Goal: Information Seeking & Learning: Learn about a topic

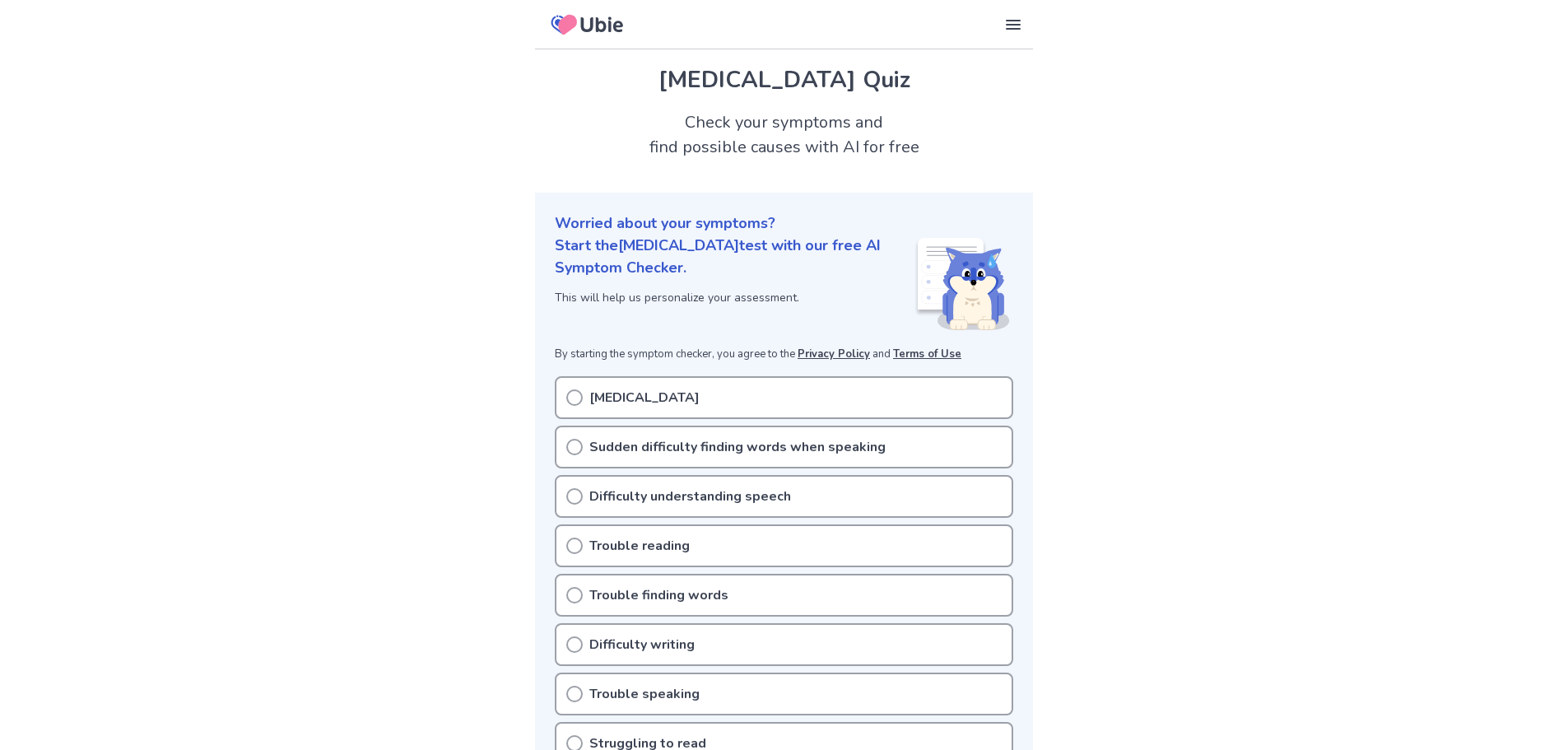
scroll to position [83, 0]
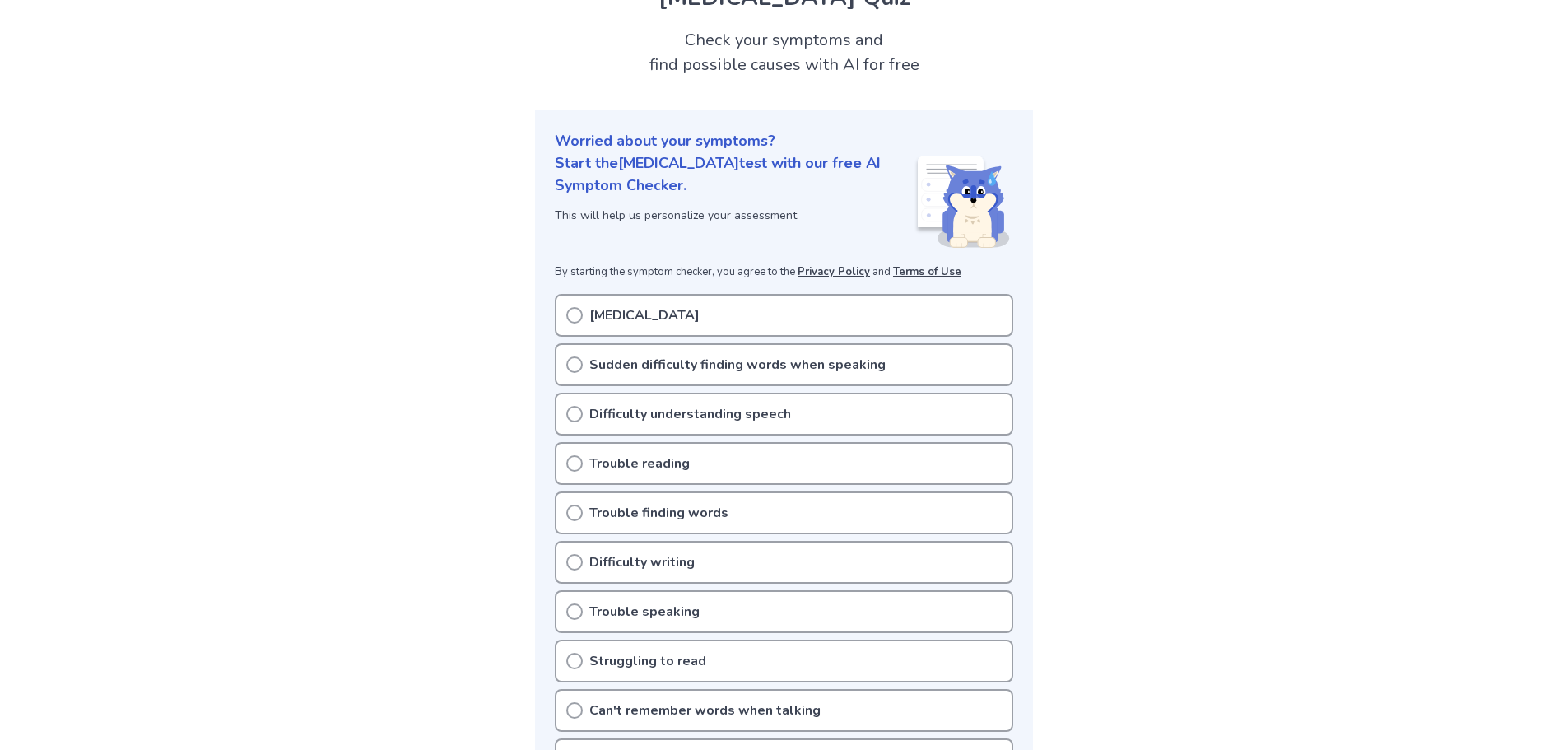
click at [586, 364] on div "Sudden difficulty finding words when speaking" at bounding box center [784, 364] width 458 height 43
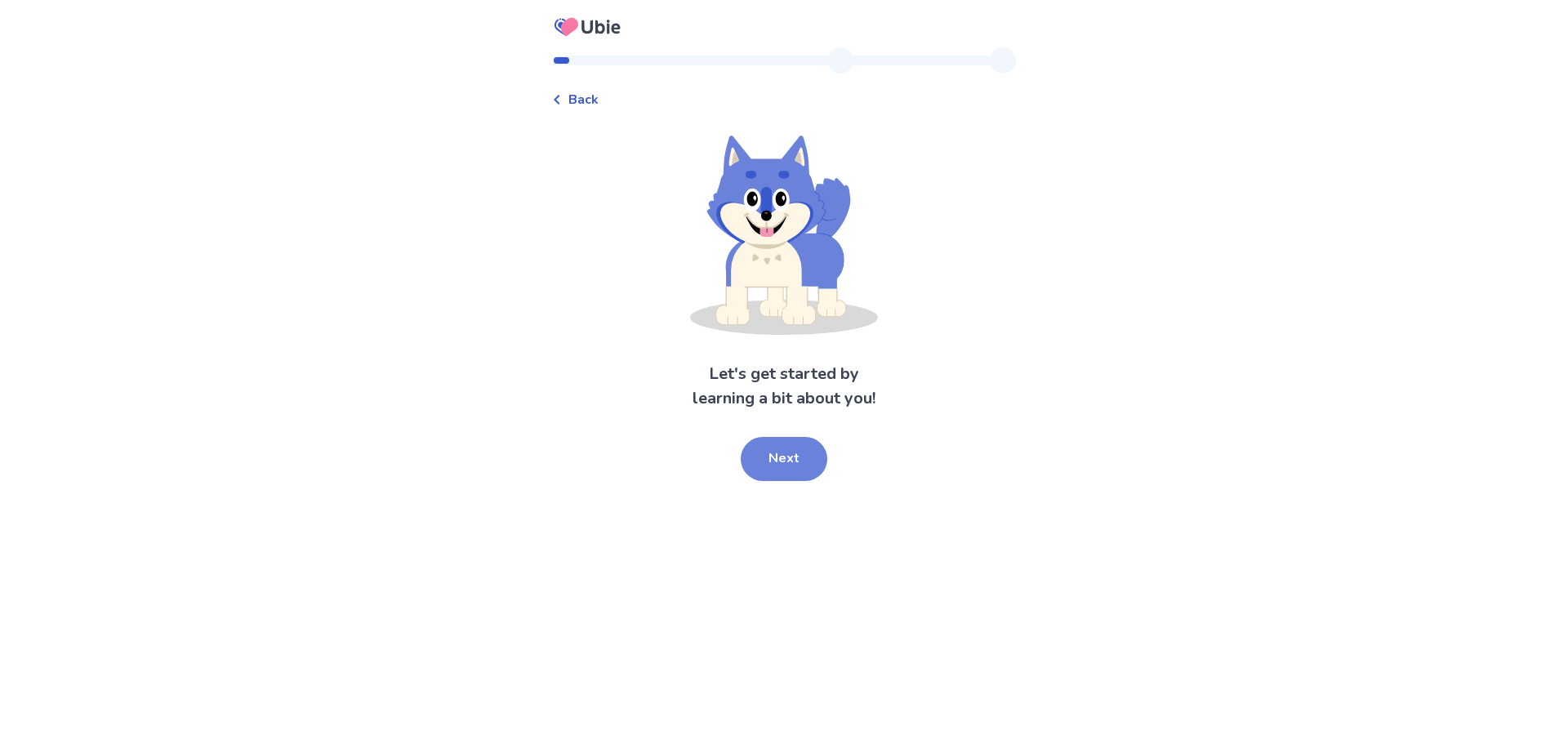
click at [782, 466] on button "Next" at bounding box center [784, 459] width 87 height 44
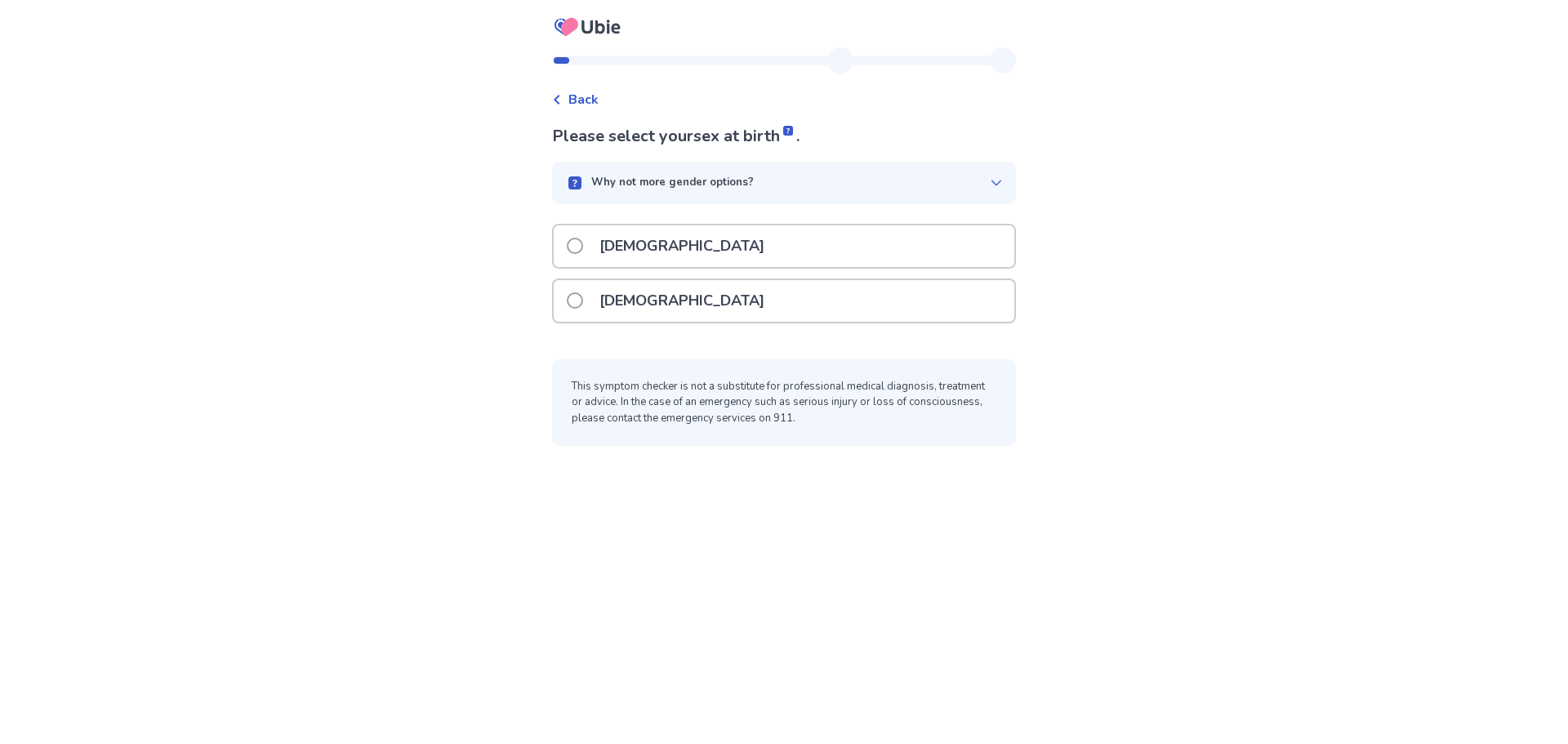
click at [719, 249] on div "Male" at bounding box center [783, 245] width 460 height 41
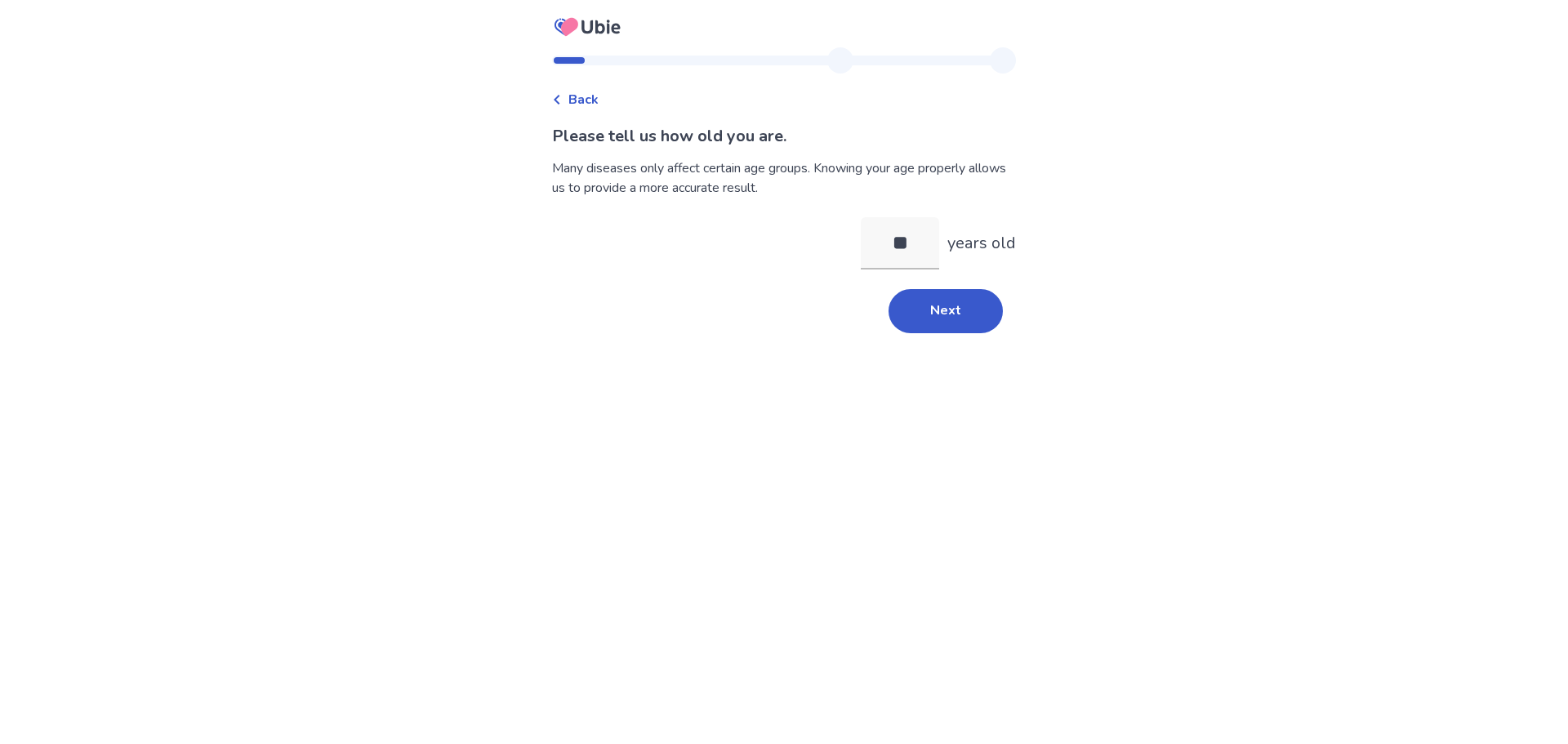
type input "**"
click at [907, 284] on div "Please tell us how old you are. Many diseases only affect certain age groups. K…" at bounding box center [784, 229] width 464 height 209
click at [908, 292] on button "Next" at bounding box center [945, 311] width 114 height 44
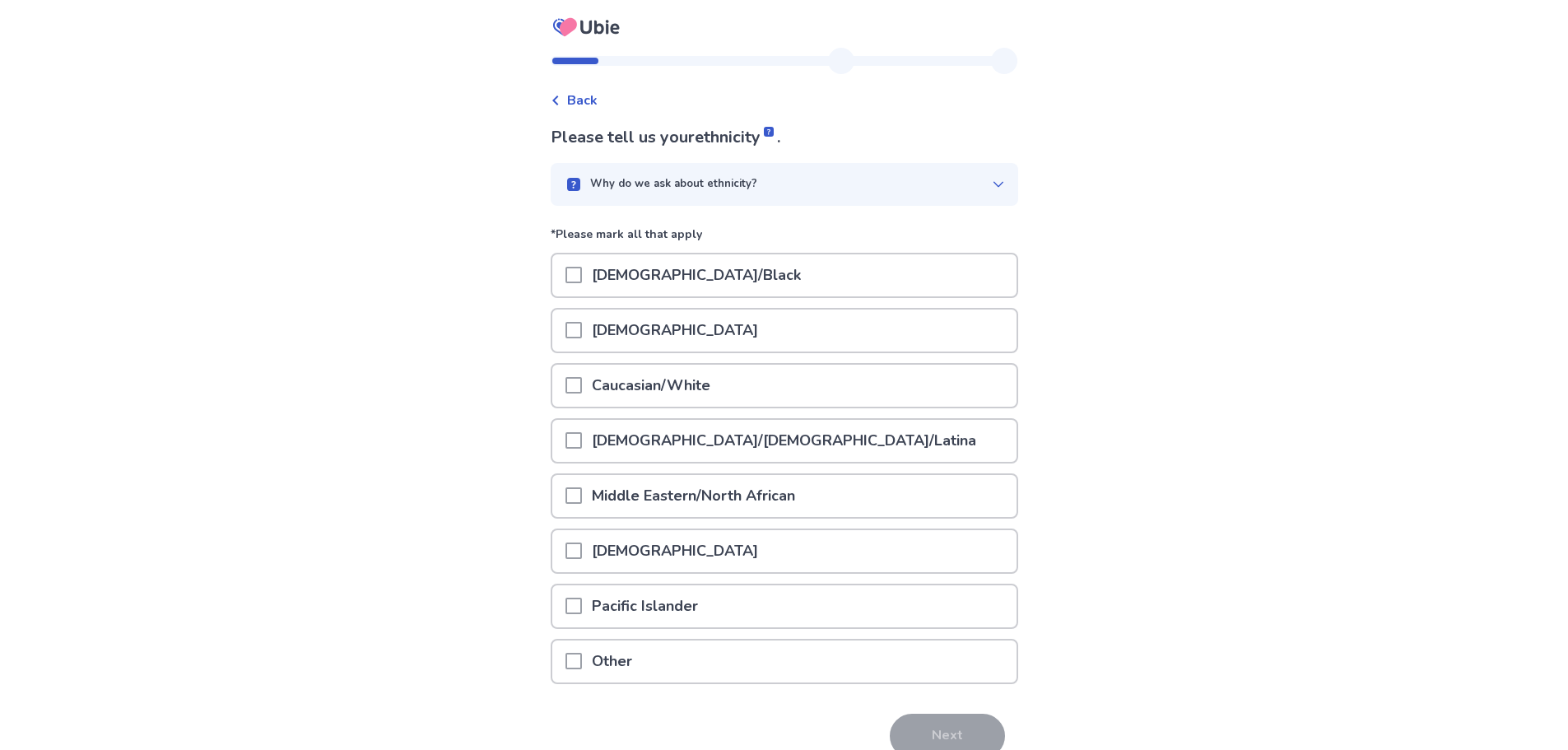
click at [686, 391] on p "Caucasian/White" at bounding box center [651, 385] width 138 height 42
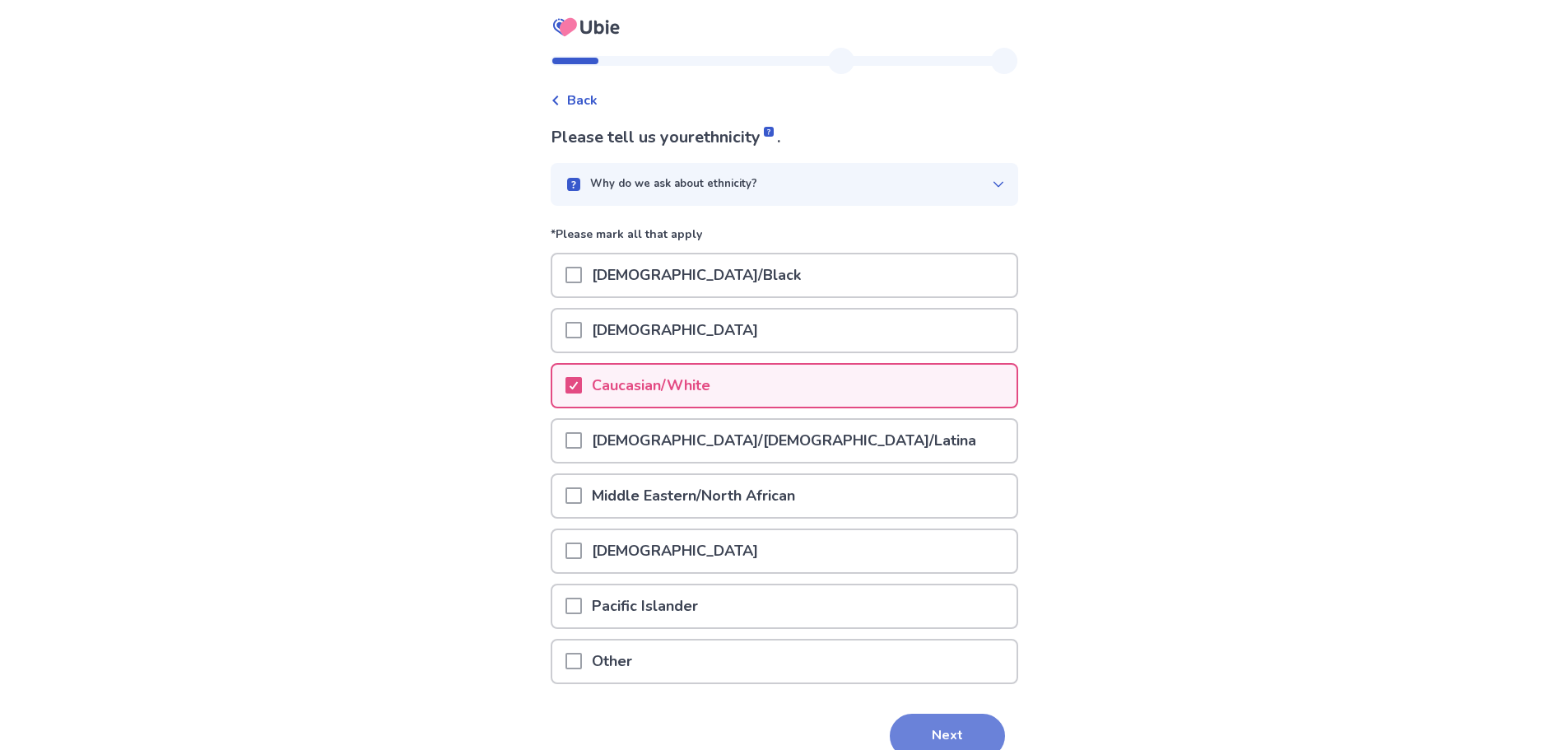
click at [912, 730] on button "Next" at bounding box center [947, 736] width 115 height 45
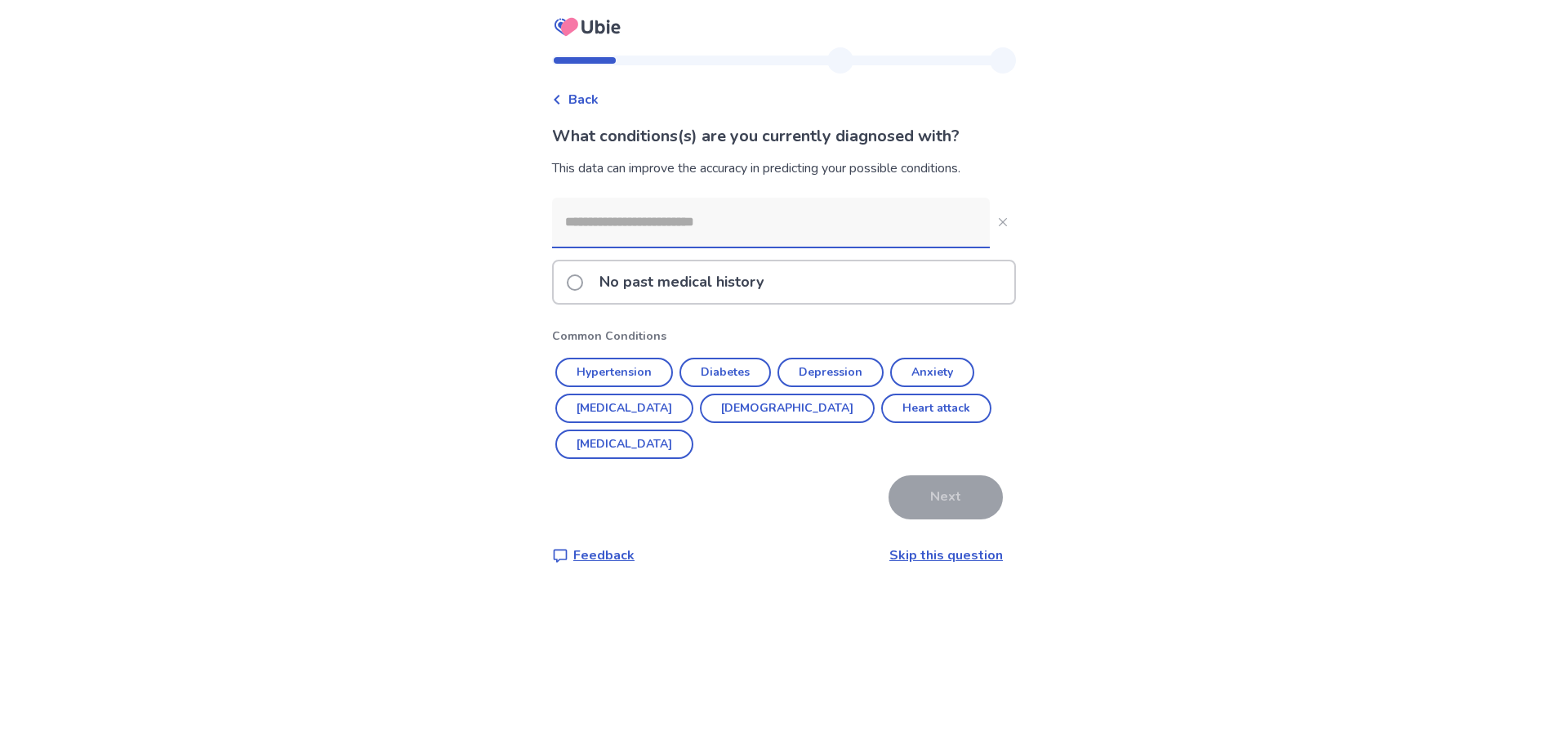
click at [861, 226] on input at bounding box center [771, 221] width 438 height 49
click at [944, 367] on button "Anxiety" at bounding box center [932, 372] width 84 height 30
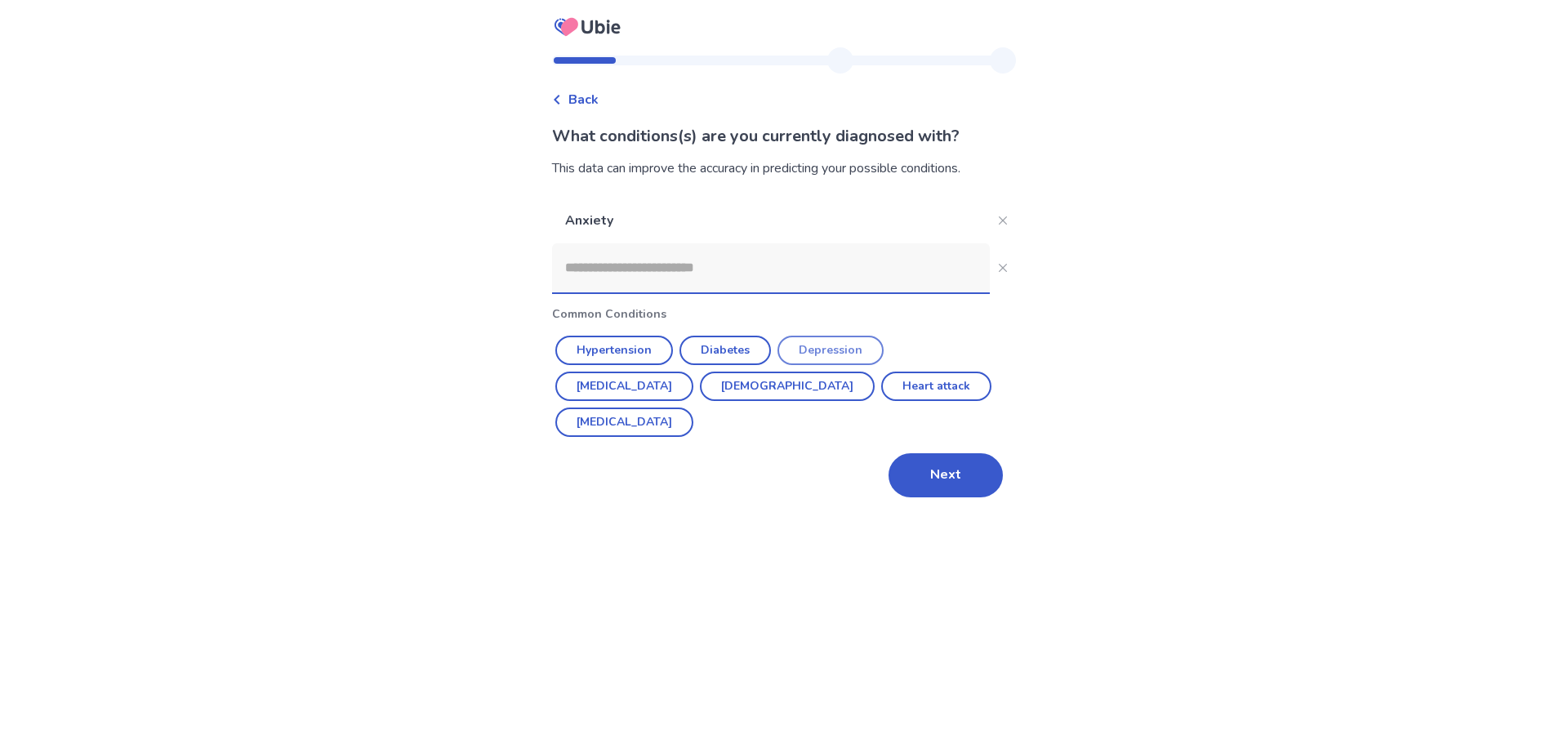
click at [844, 352] on button "Depression" at bounding box center [830, 350] width 106 height 30
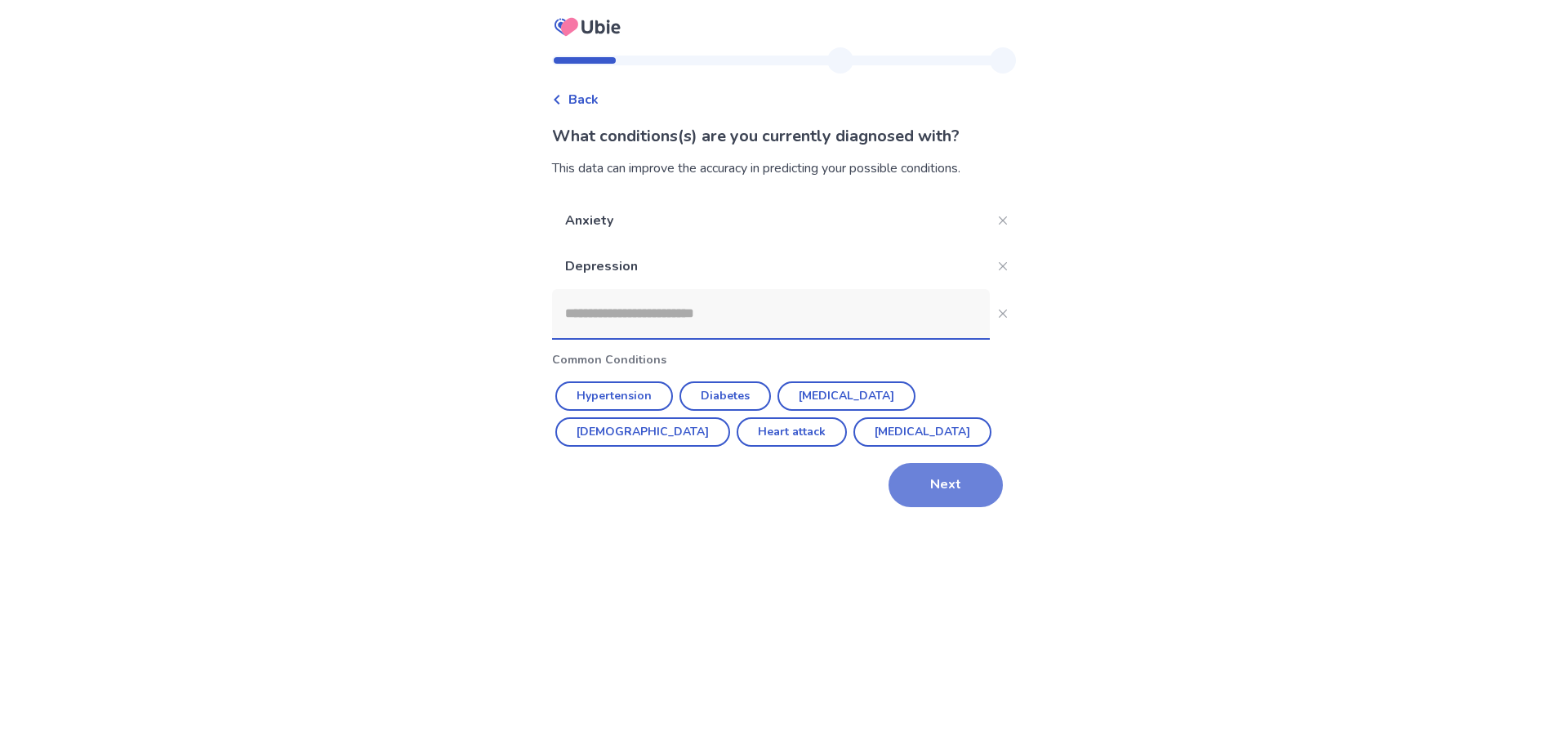
click at [912, 490] on button "Next" at bounding box center [945, 485] width 114 height 44
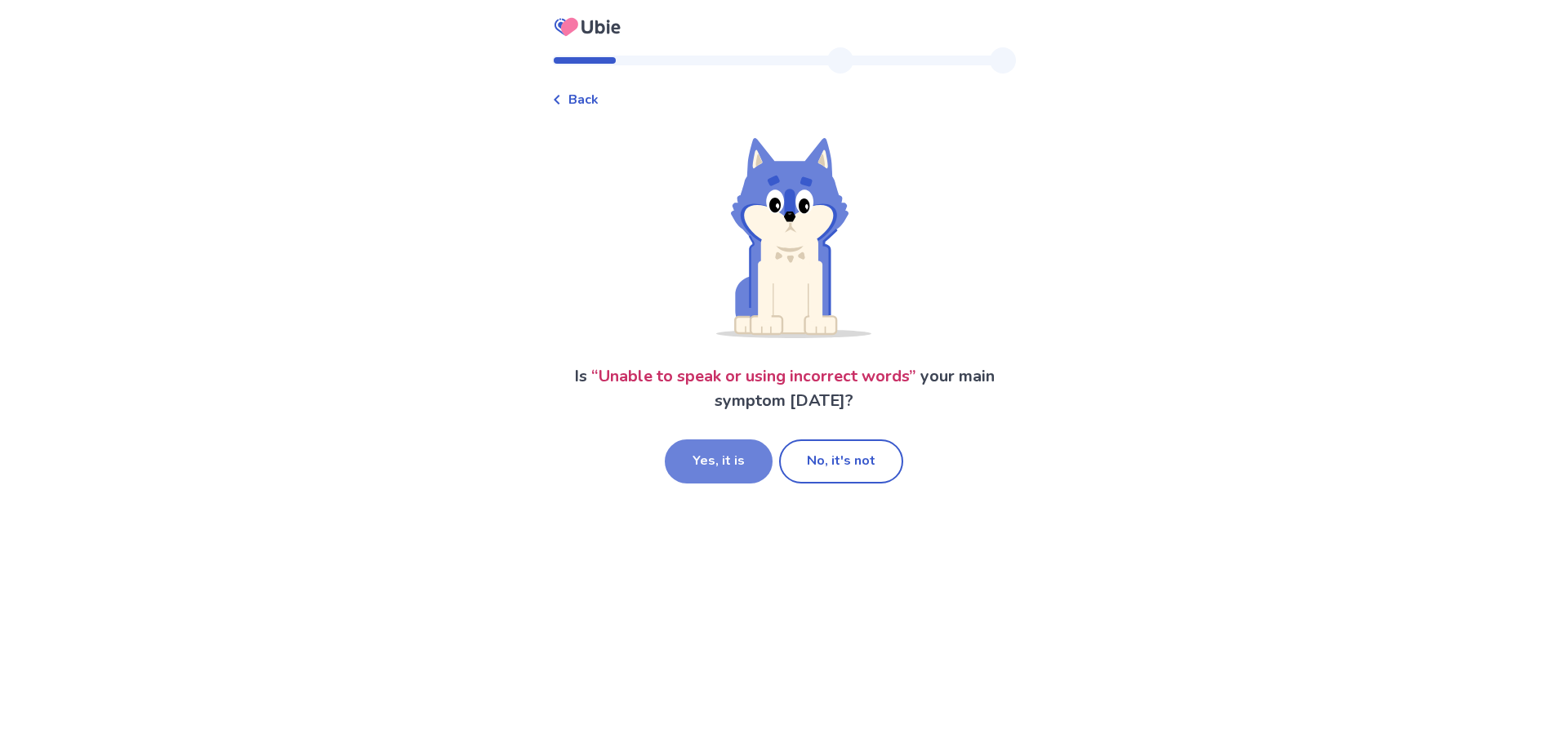
click at [747, 461] on button "Yes, it is" at bounding box center [719, 461] width 108 height 44
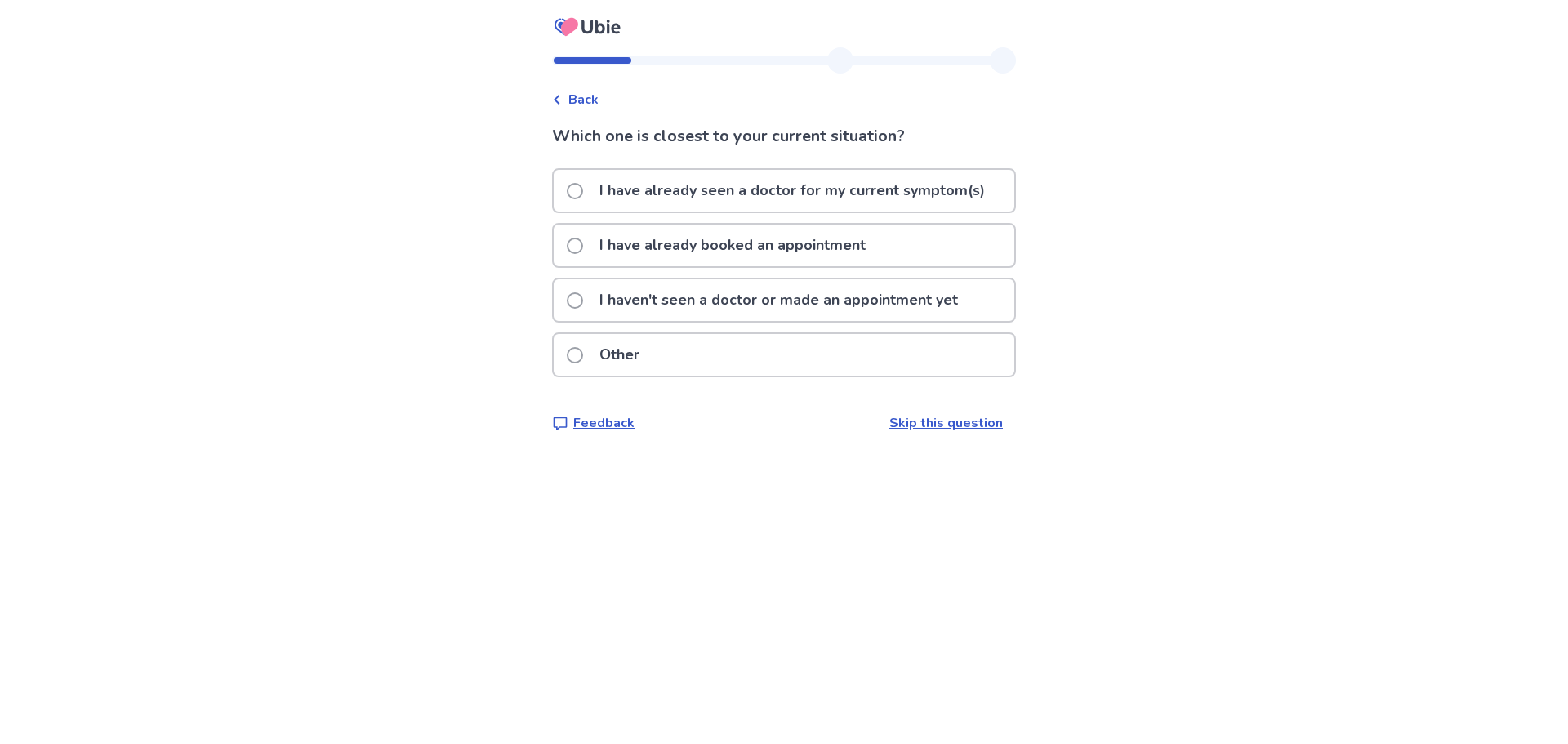
click at [926, 417] on link "Skip this question" at bounding box center [945, 422] width 113 height 18
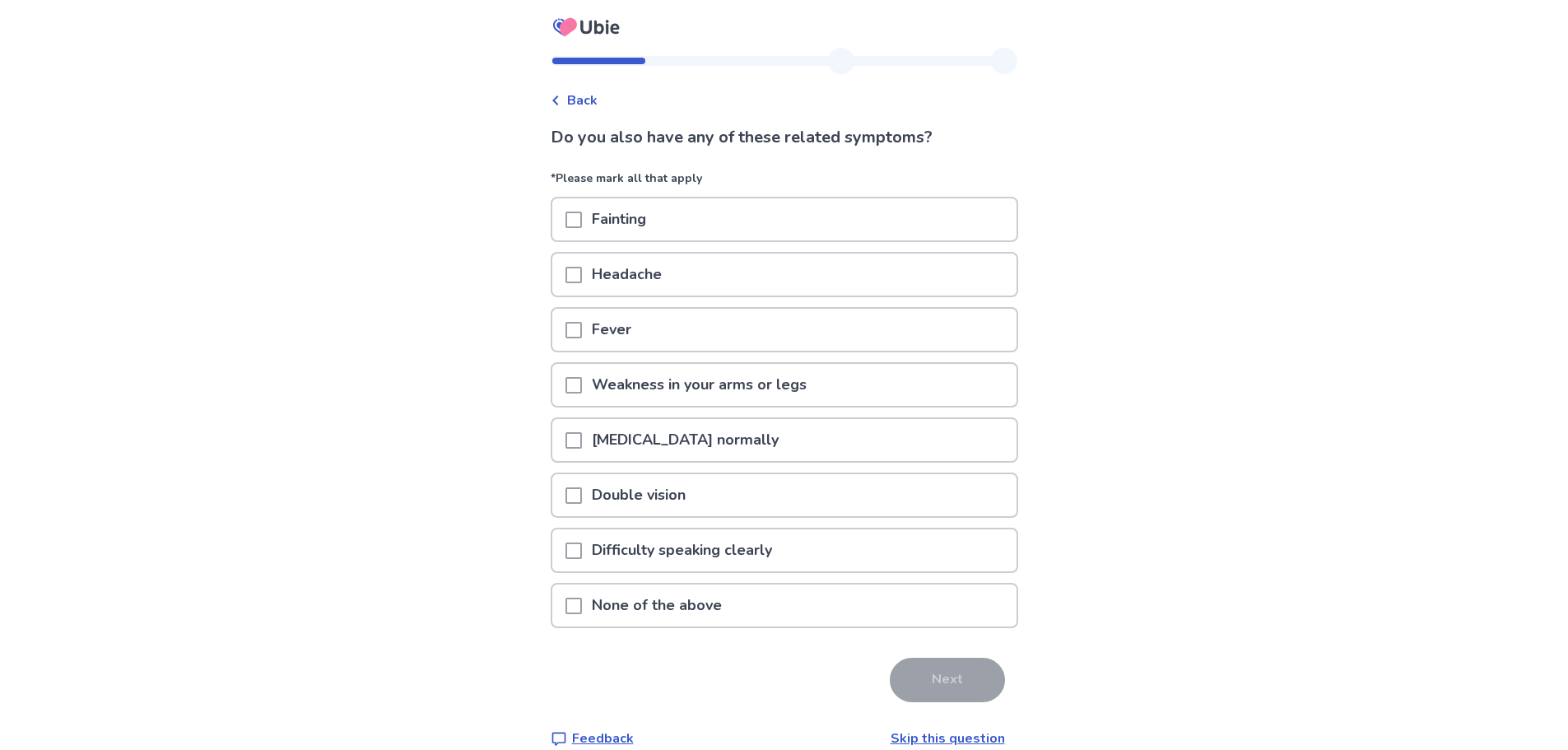
click at [724, 262] on div "Headache" at bounding box center [784, 274] width 464 height 42
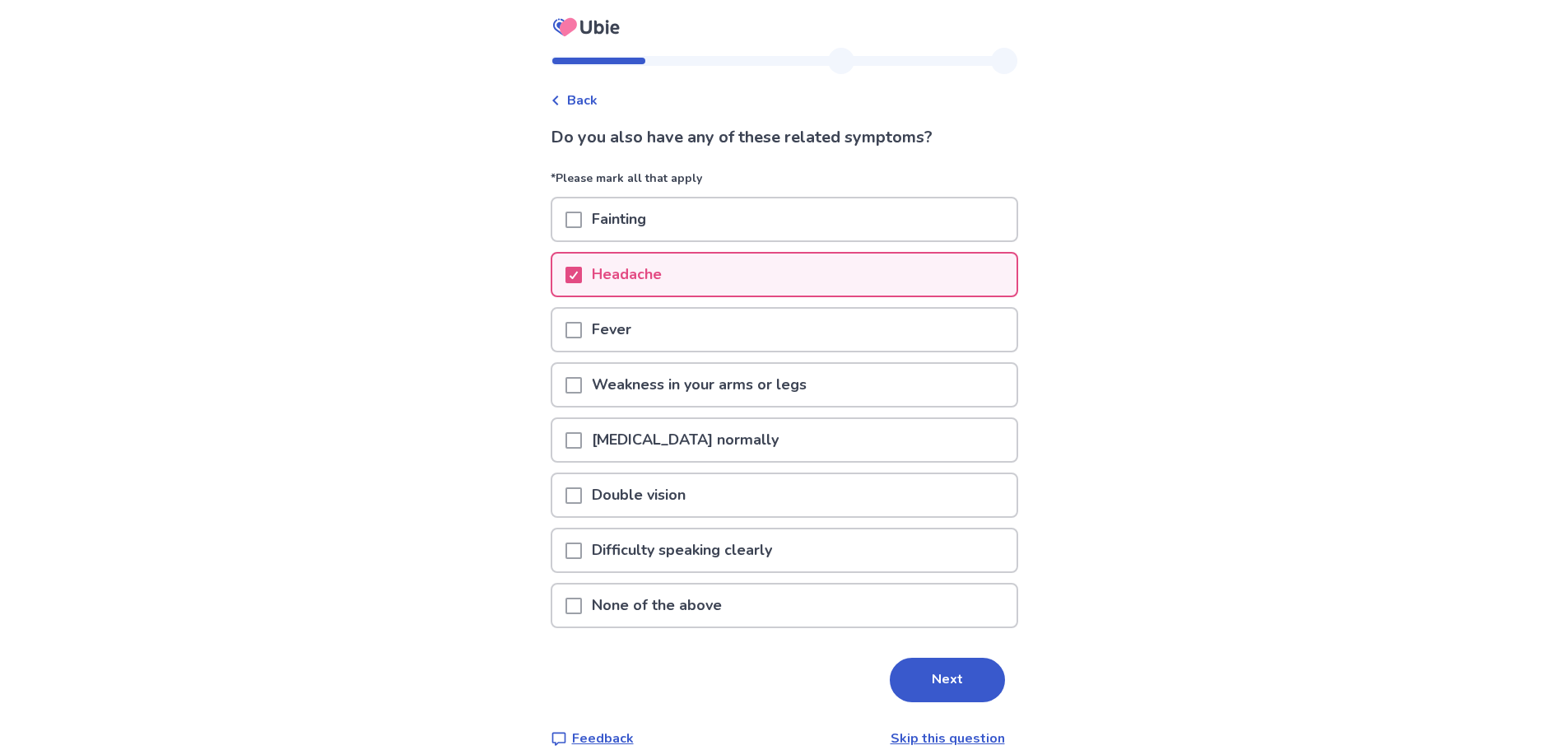
scroll to position [25, 0]
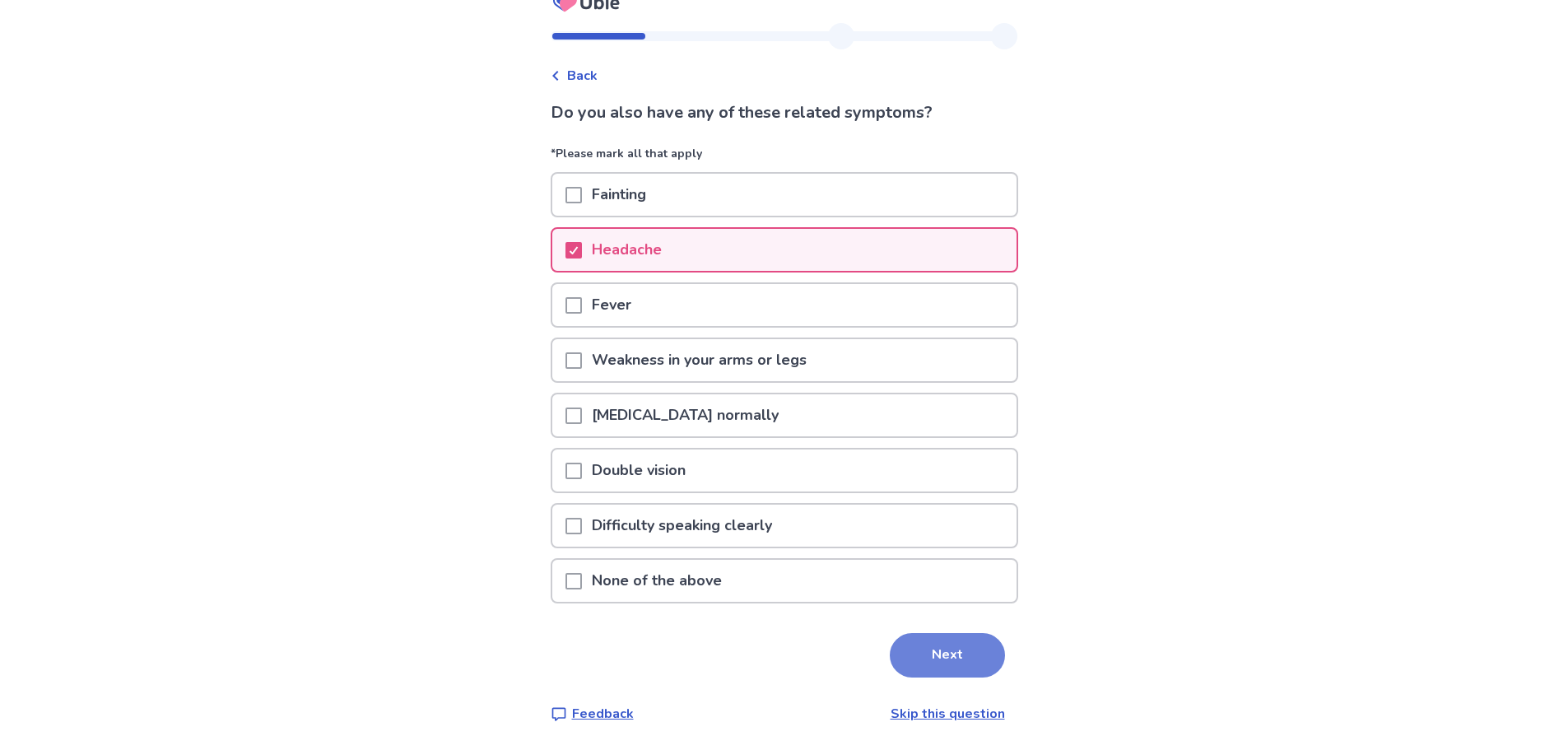
click at [914, 652] on button "Next" at bounding box center [947, 655] width 115 height 45
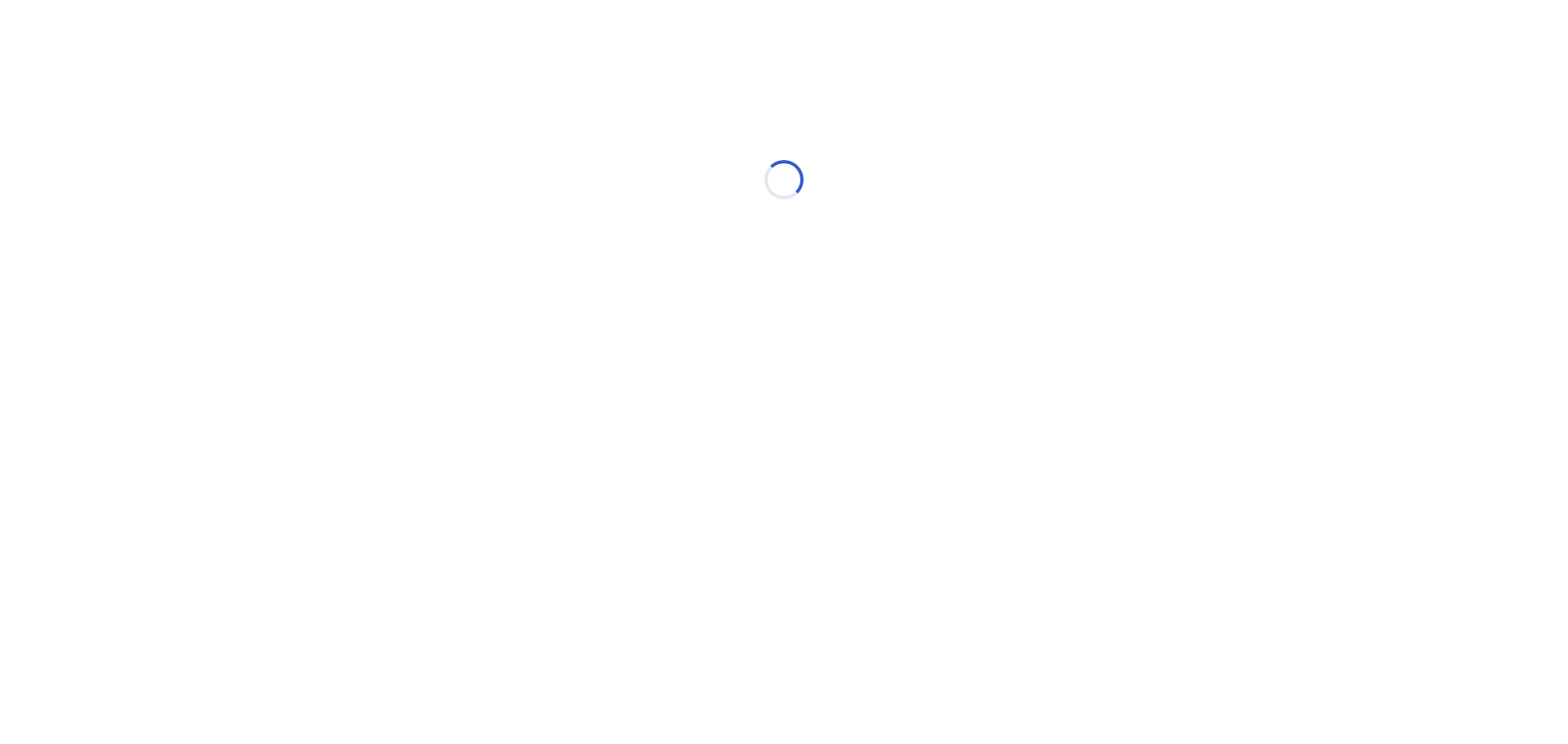
select select "*"
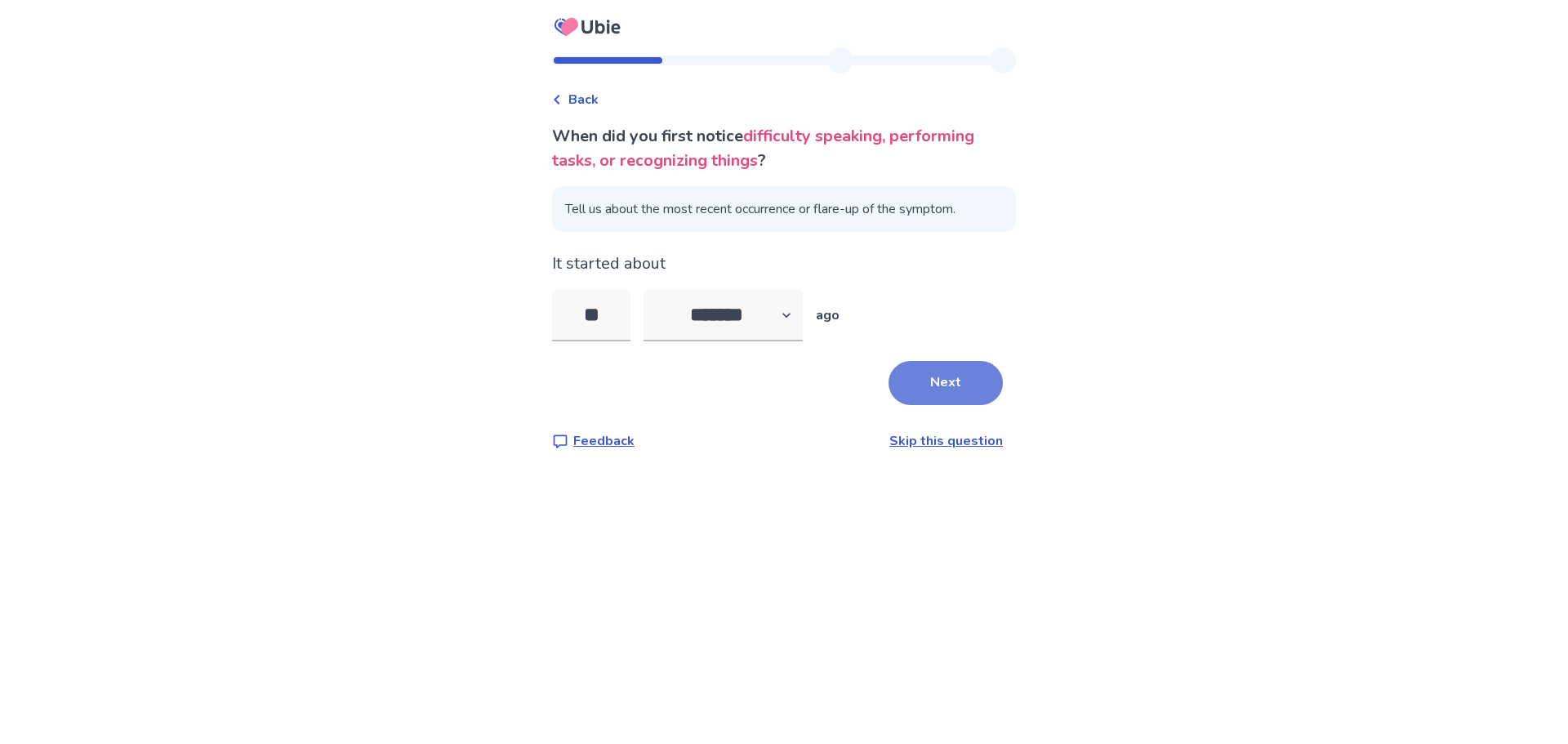
type input "**"
click at [973, 374] on button "Next" at bounding box center [945, 383] width 114 height 44
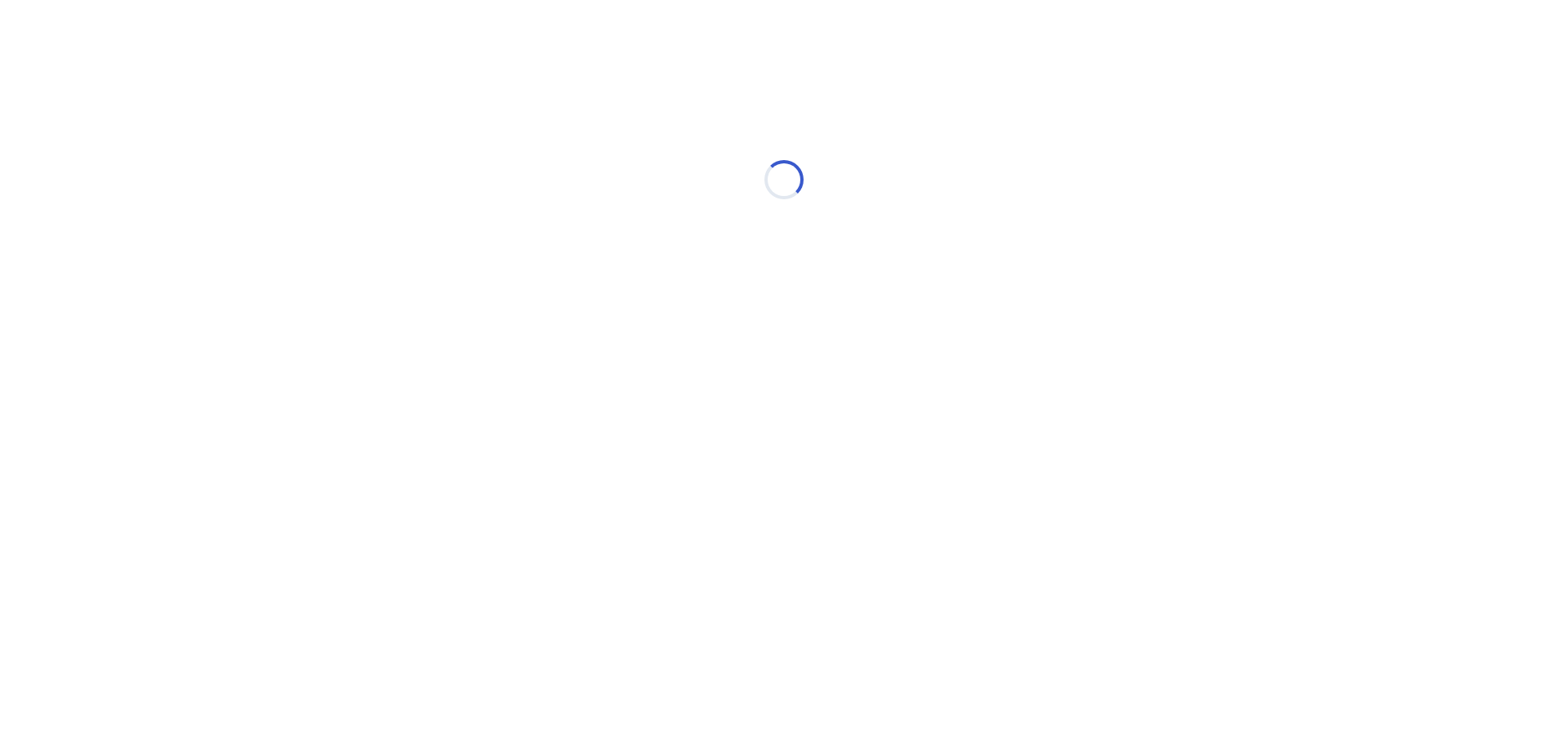
select select "*"
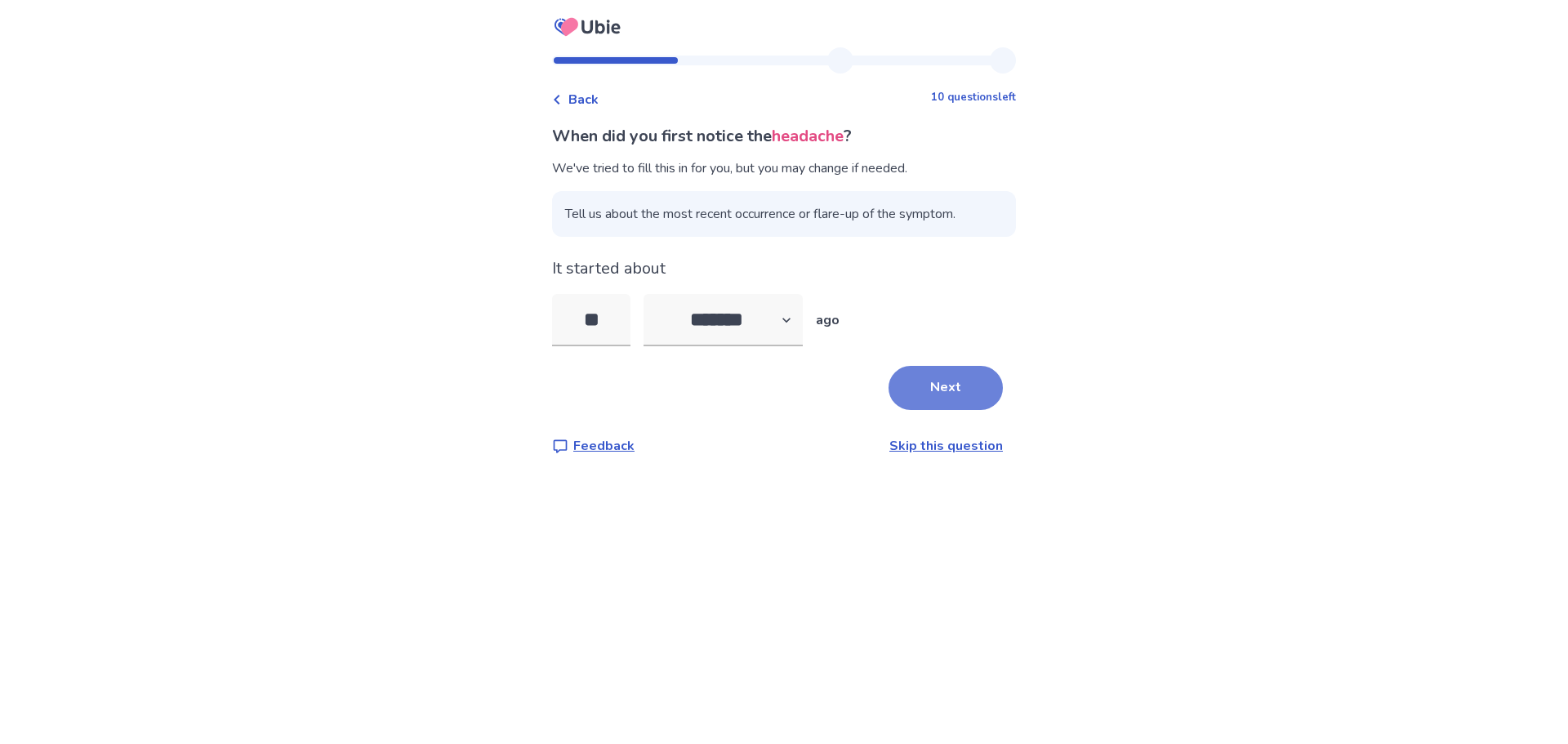
click at [888, 374] on button "Next" at bounding box center [945, 388] width 114 height 44
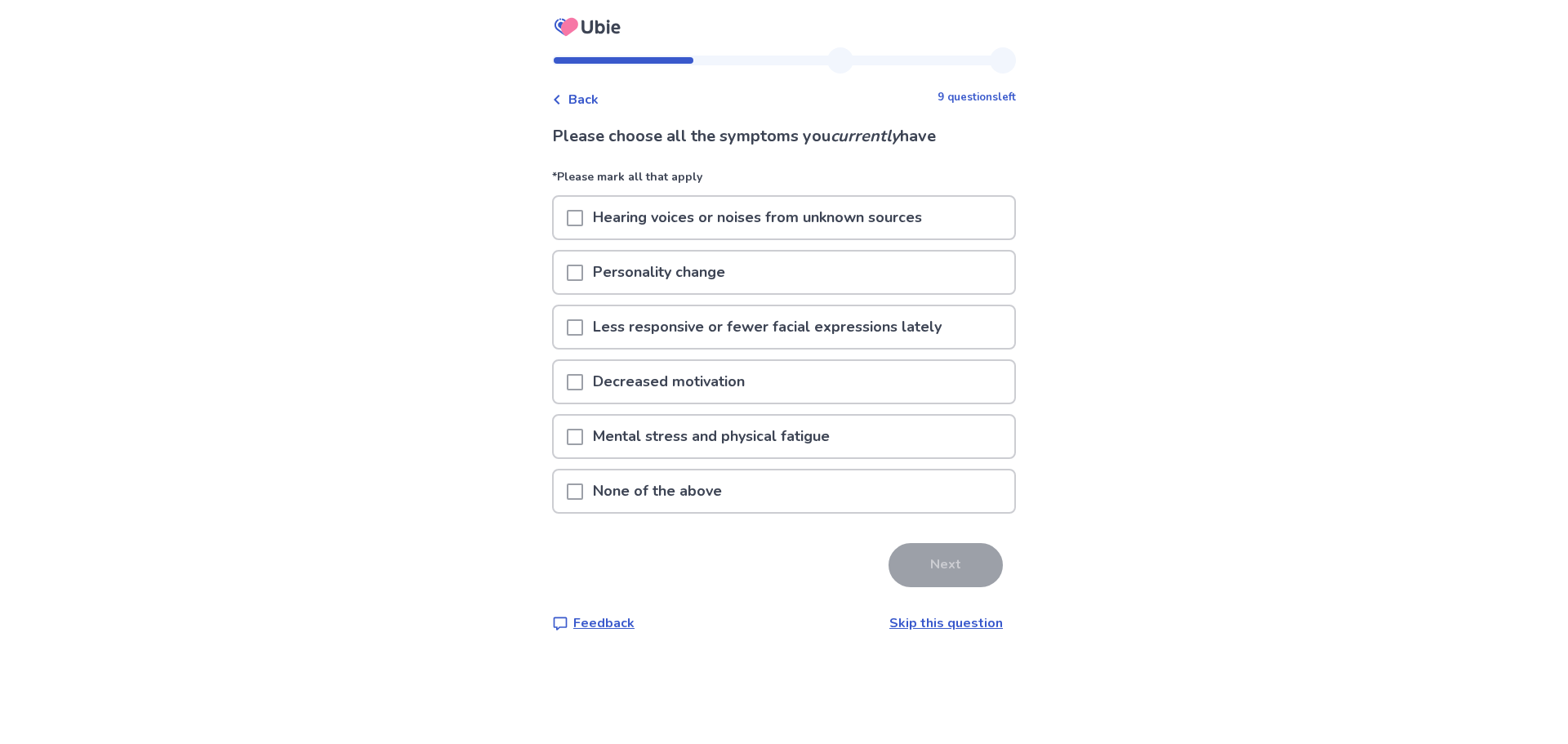
click at [868, 435] on div "Mental stress and physical fatigue" at bounding box center [783, 436] width 460 height 41
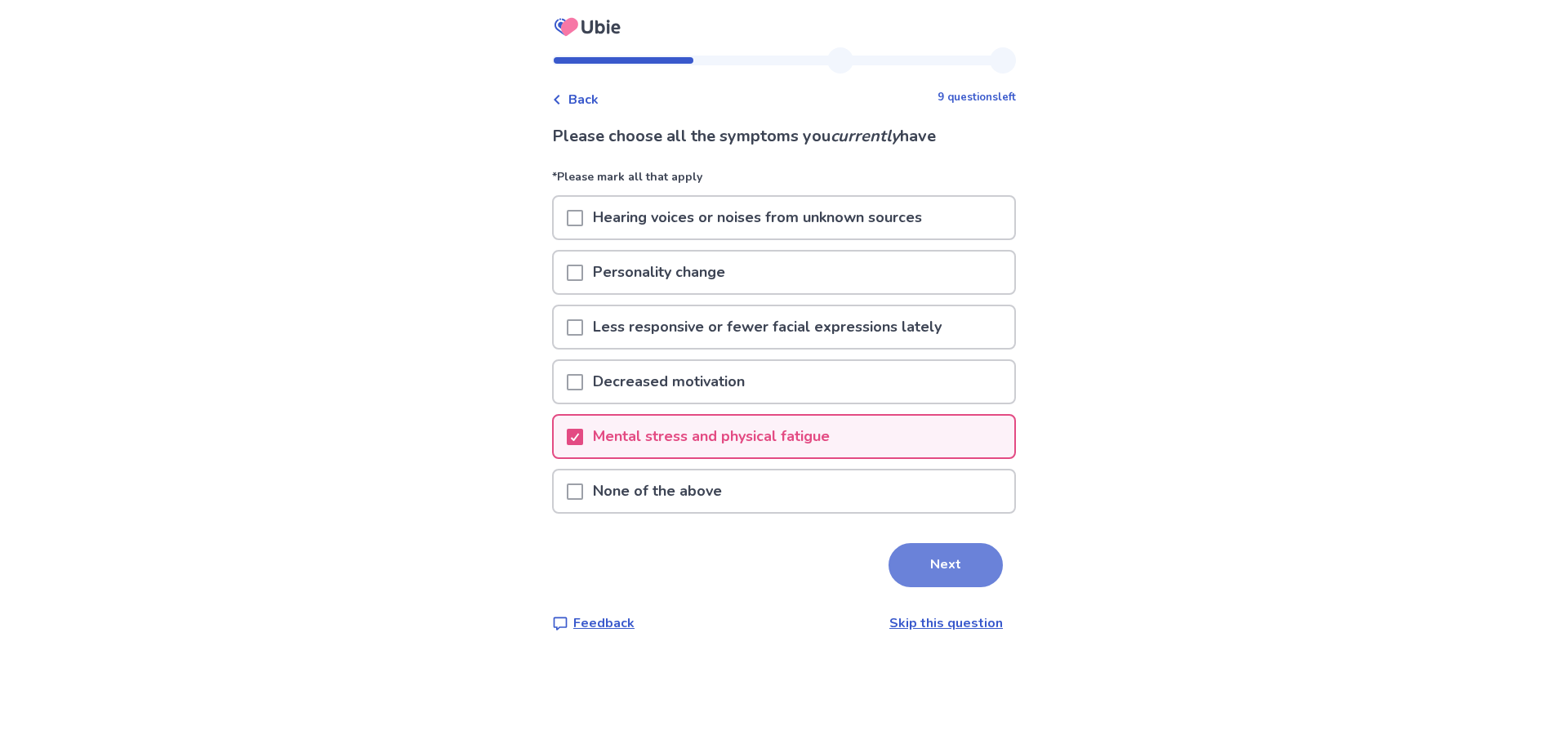
click at [920, 562] on button "Next" at bounding box center [945, 565] width 114 height 44
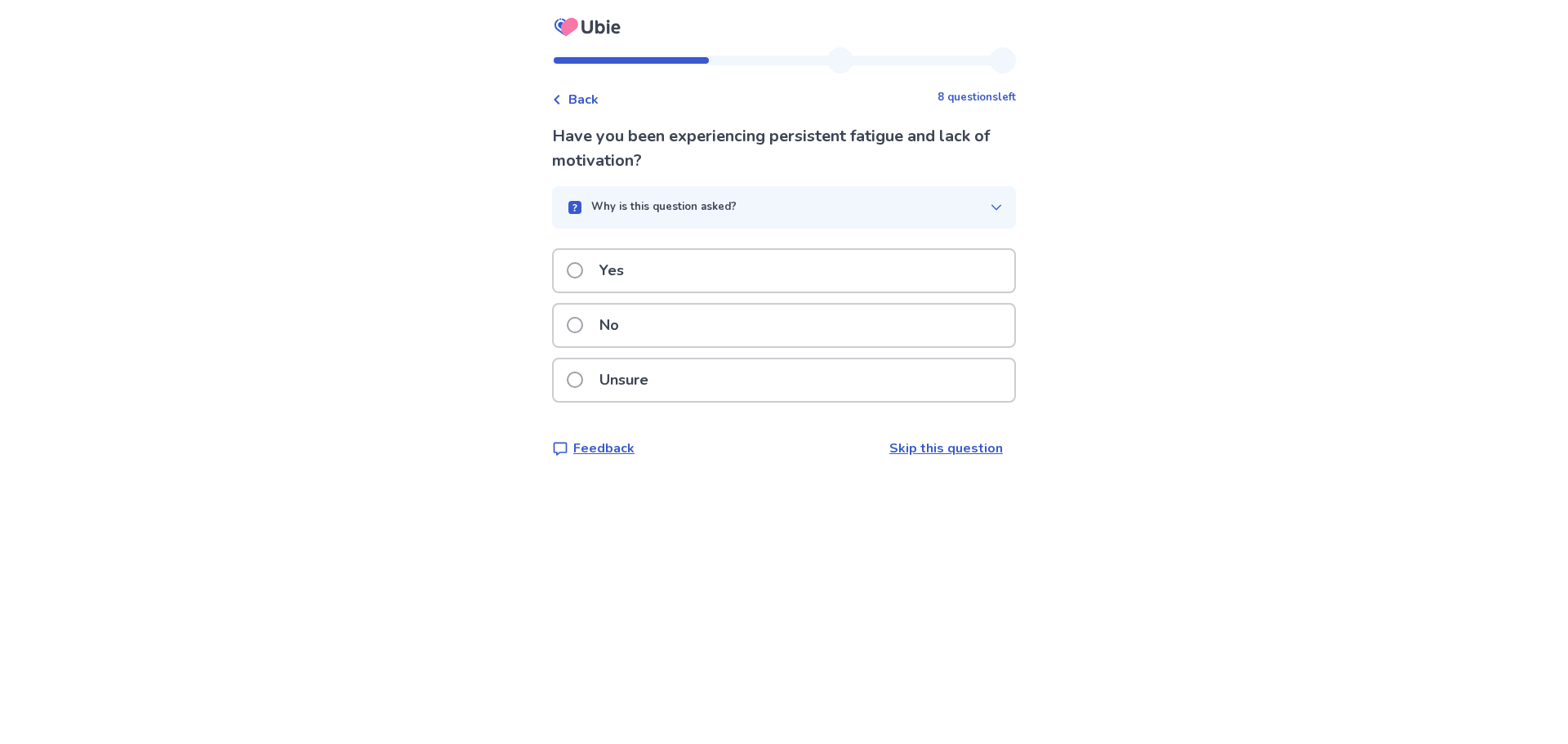
click at [827, 286] on div "Yes" at bounding box center [783, 270] width 460 height 41
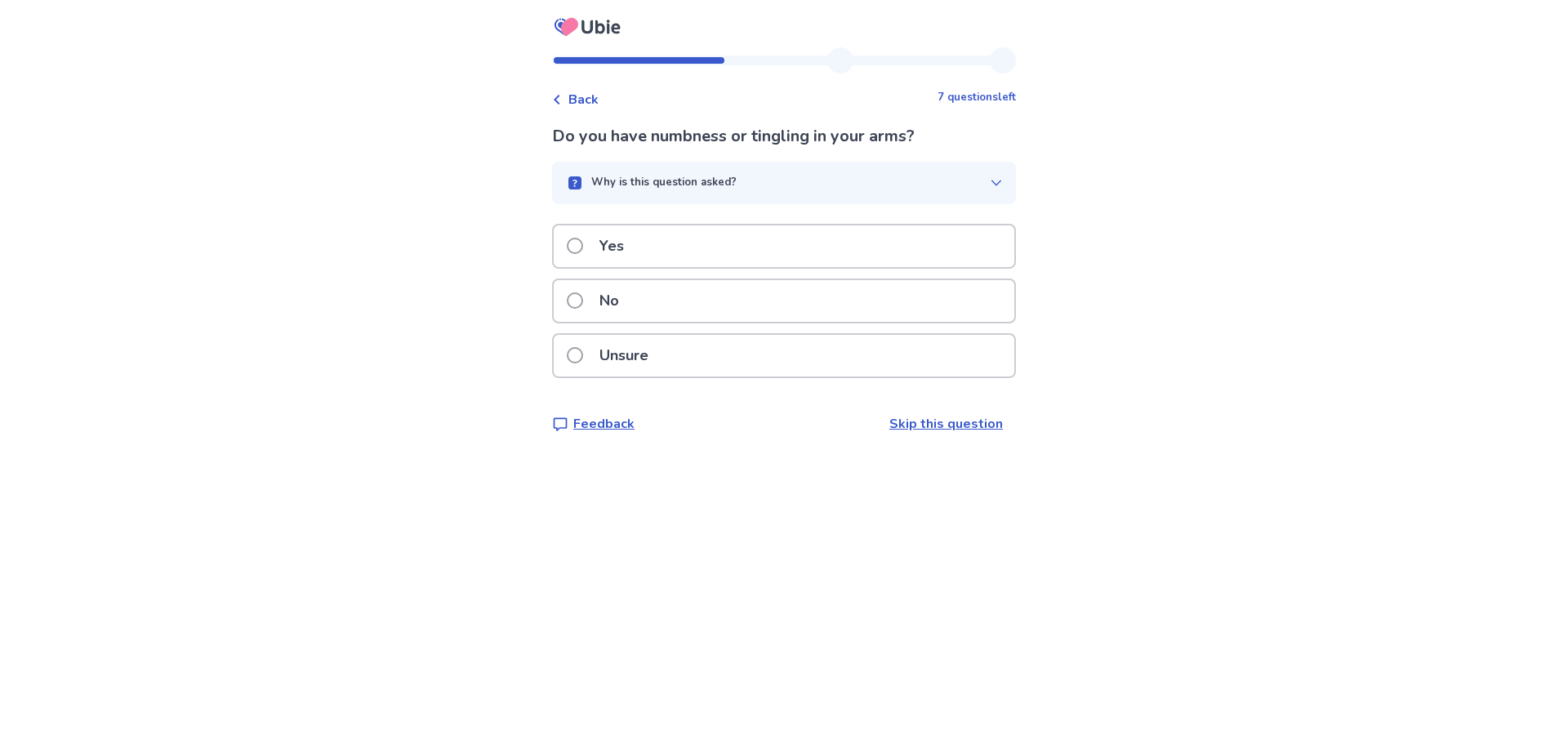
click at [812, 313] on div "No" at bounding box center [783, 301] width 460 height 41
click at [902, 434] on div "Back 6 questions left Do you have difficulty concentrating? Why is this questio…" at bounding box center [783, 253] width 490 height 412
click at [902, 419] on link "Skip this question" at bounding box center [945, 423] width 113 height 18
click at [792, 333] on div "Unsure" at bounding box center [784, 355] width 464 height 45
click at [788, 383] on div "Unsure" at bounding box center [784, 360] width 464 height 54
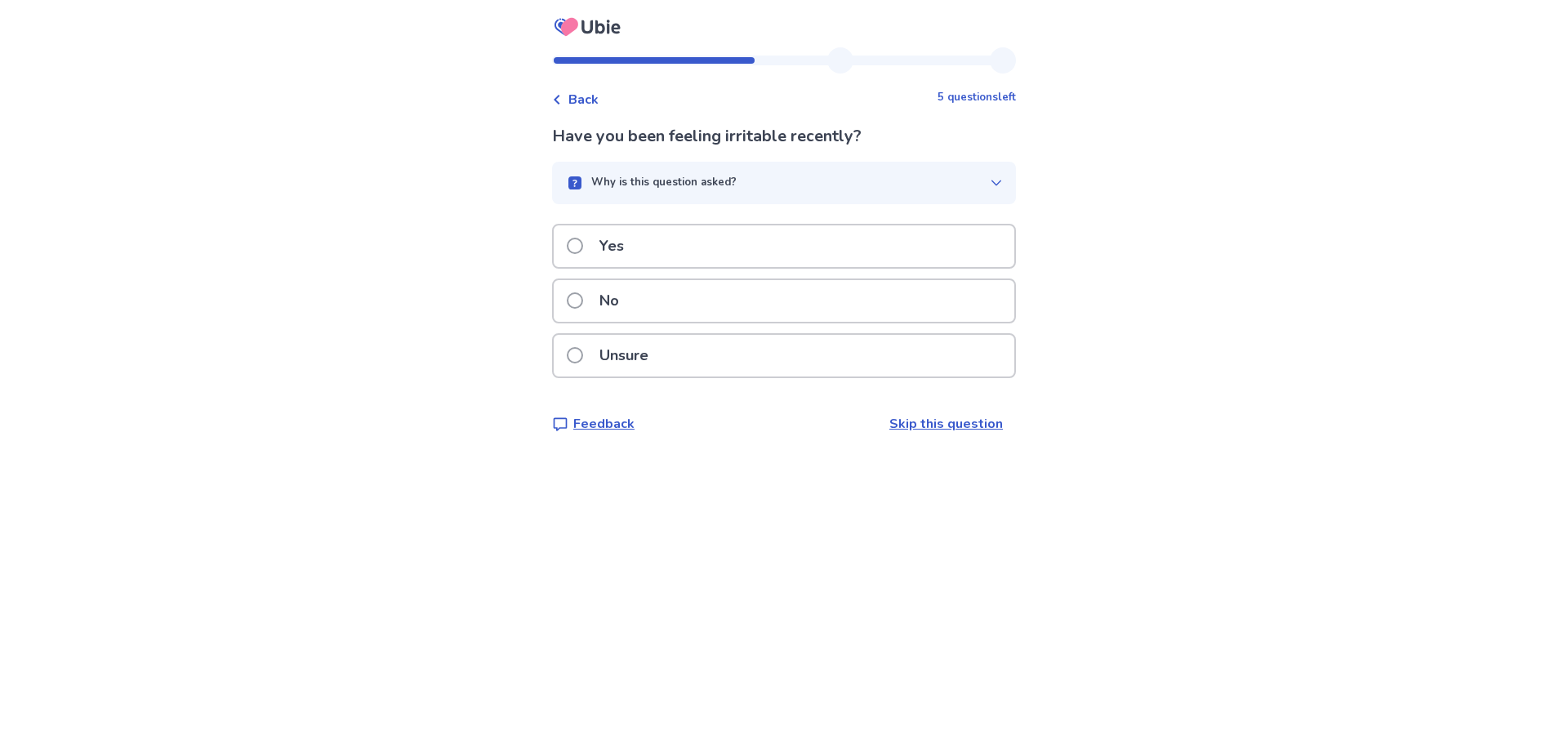
click at [790, 374] on div "Unsure" at bounding box center [783, 355] width 460 height 41
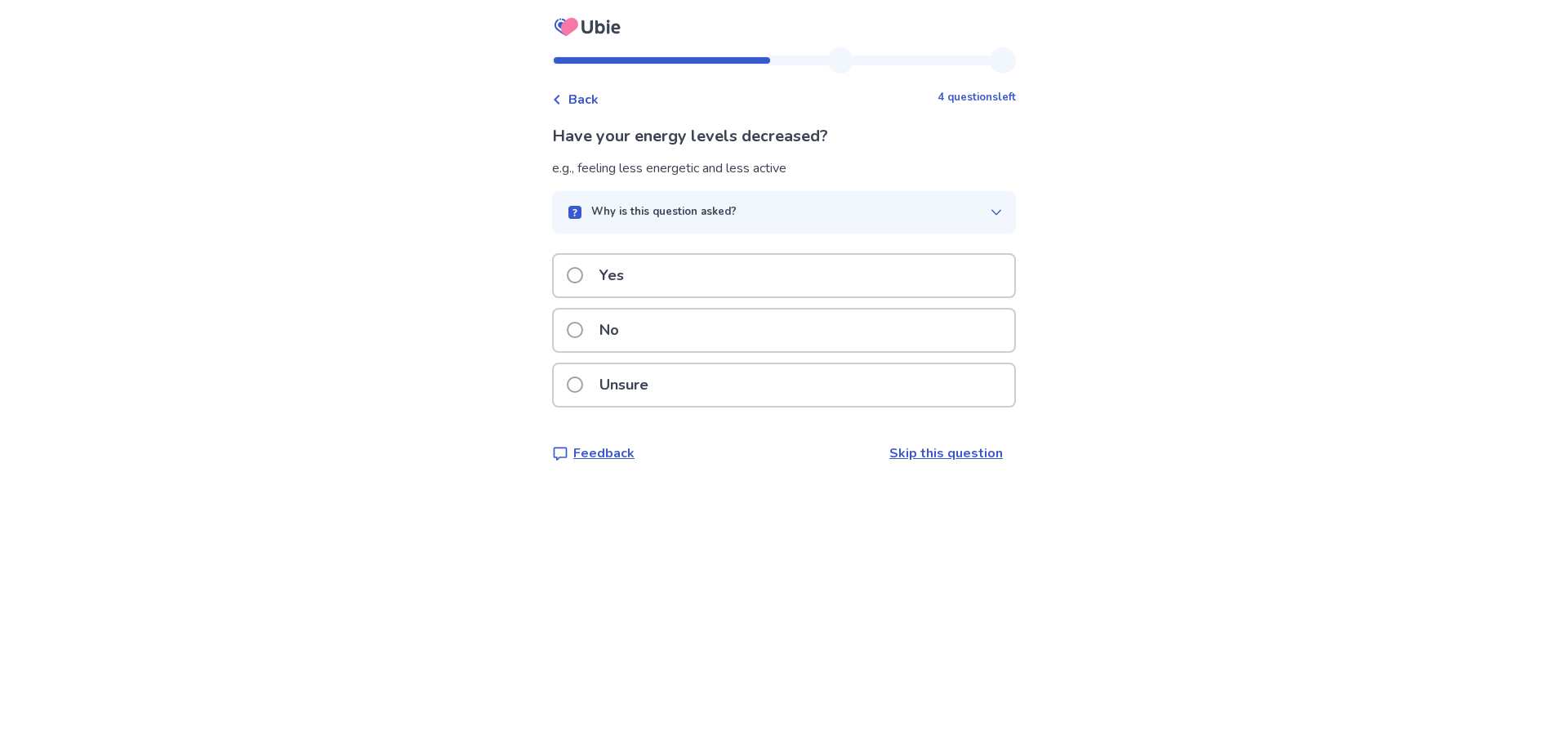
click at [778, 328] on div "No" at bounding box center [783, 330] width 460 height 41
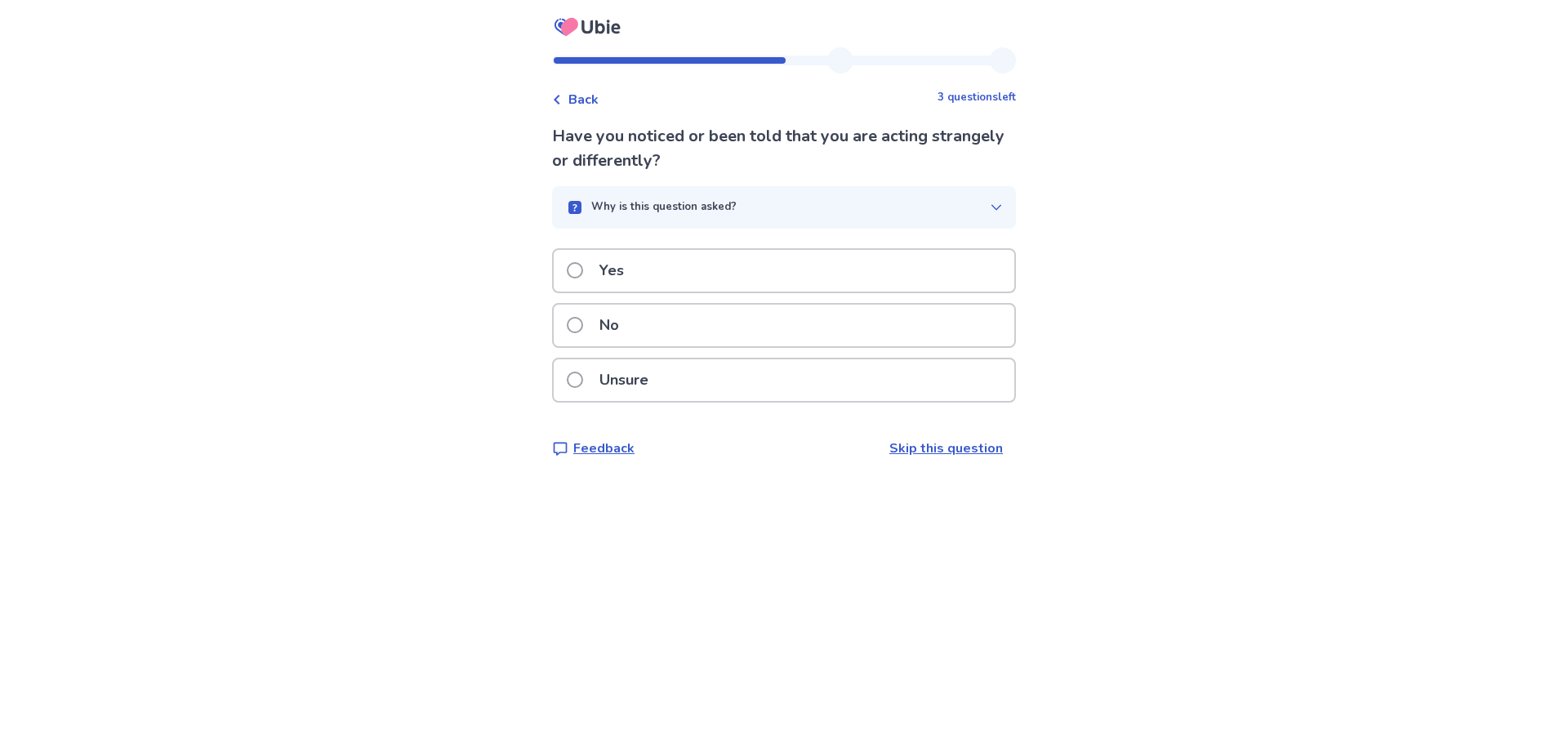
click at [778, 328] on div "No" at bounding box center [783, 325] width 460 height 41
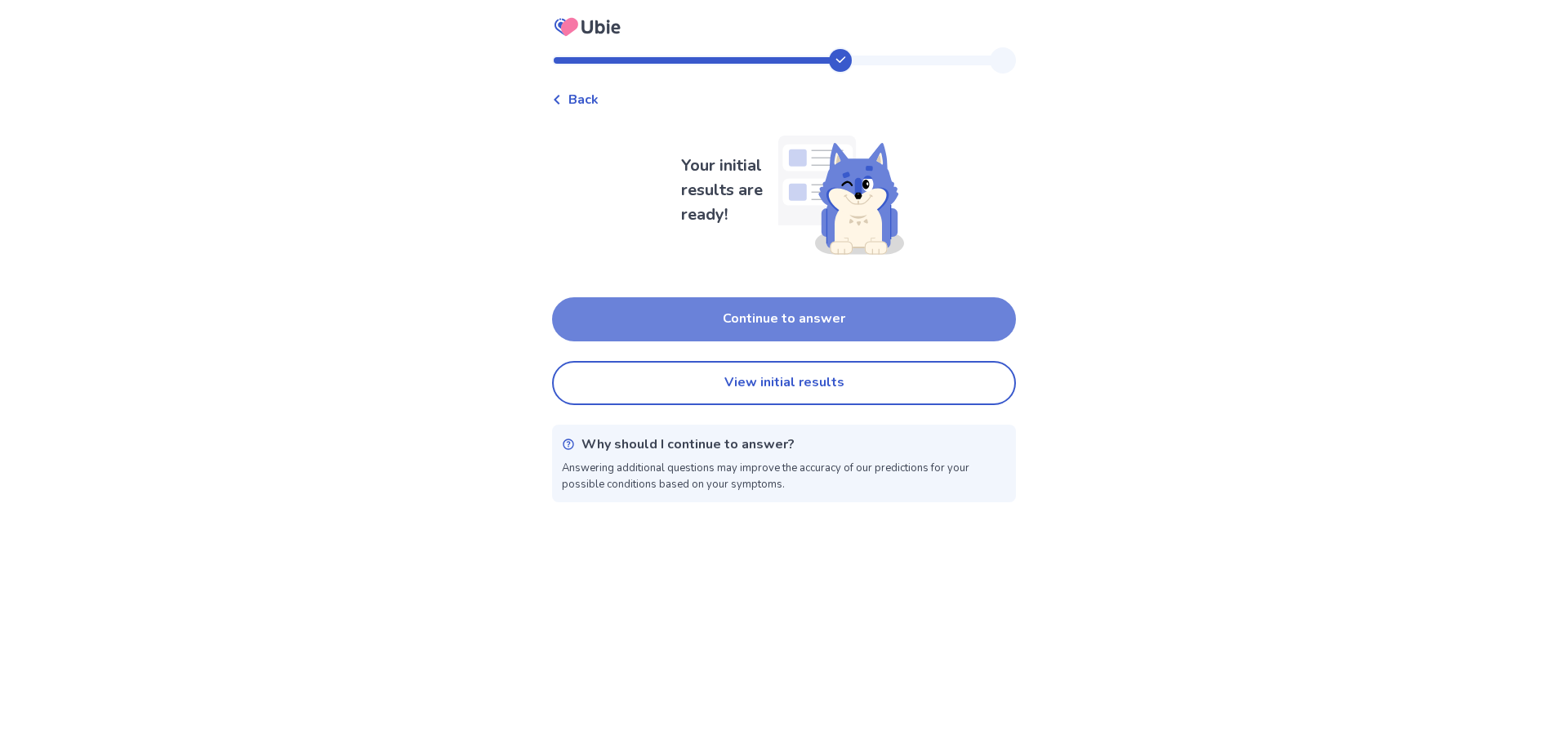
click at [862, 325] on button "Continue to answer" at bounding box center [784, 319] width 464 height 44
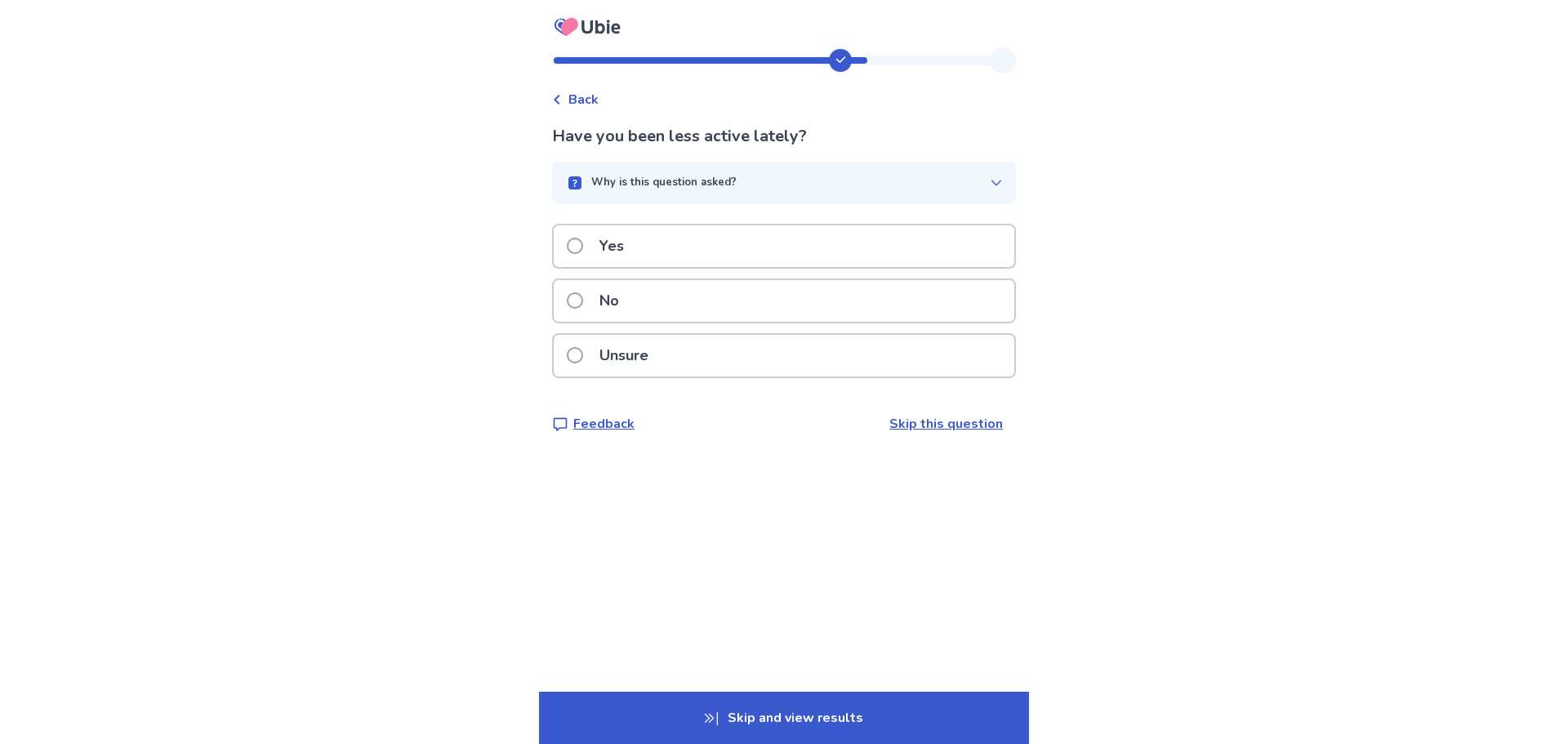
click at [821, 301] on div "No" at bounding box center [783, 301] width 460 height 41
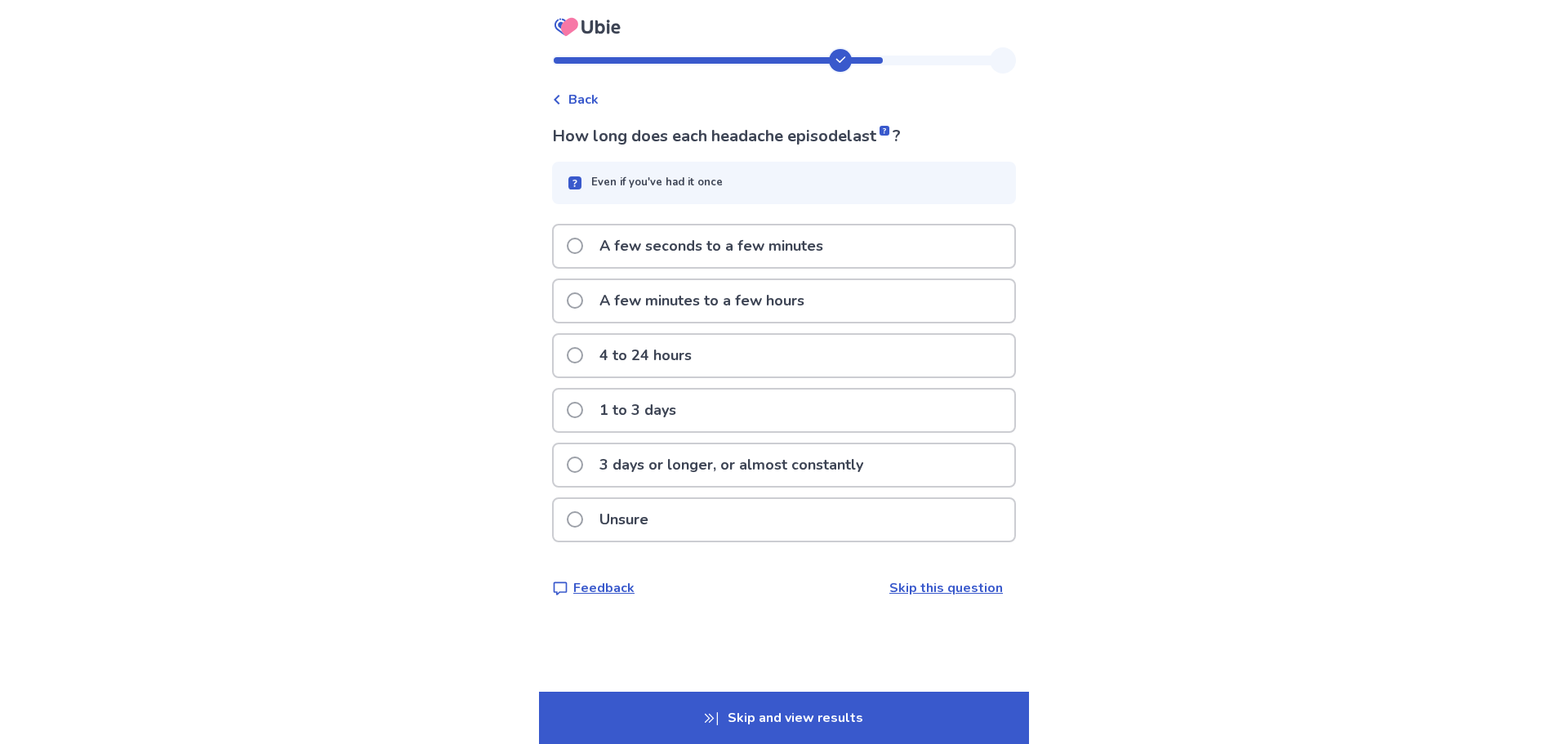
click at [823, 298] on div "A few minutes to a few hours" at bounding box center [783, 301] width 460 height 41
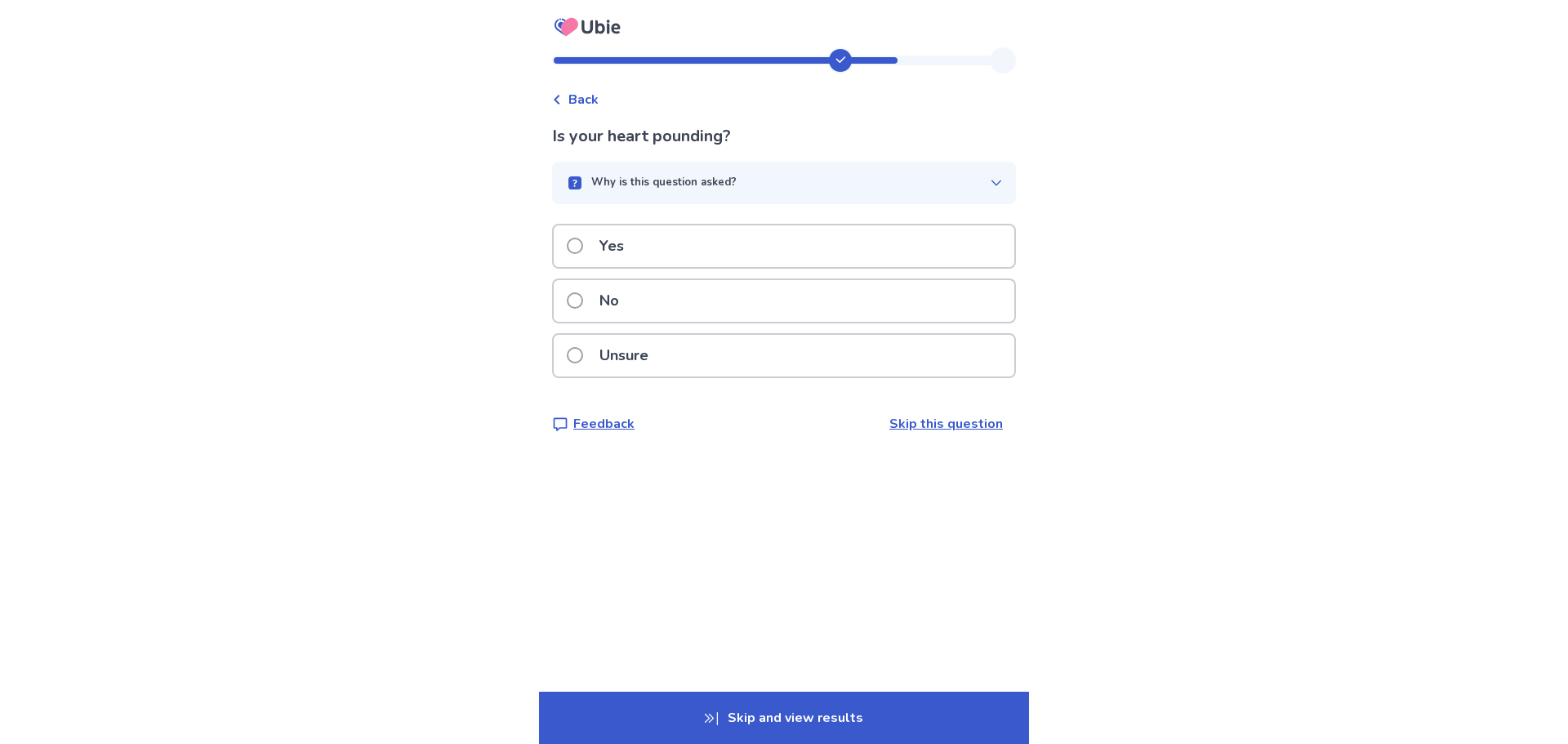
click at [792, 317] on div "No" at bounding box center [783, 301] width 460 height 41
click at [792, 377] on div "Unsure" at bounding box center [784, 355] width 464 height 45
click at [913, 428] on link "Skip this question" at bounding box center [945, 423] width 113 height 18
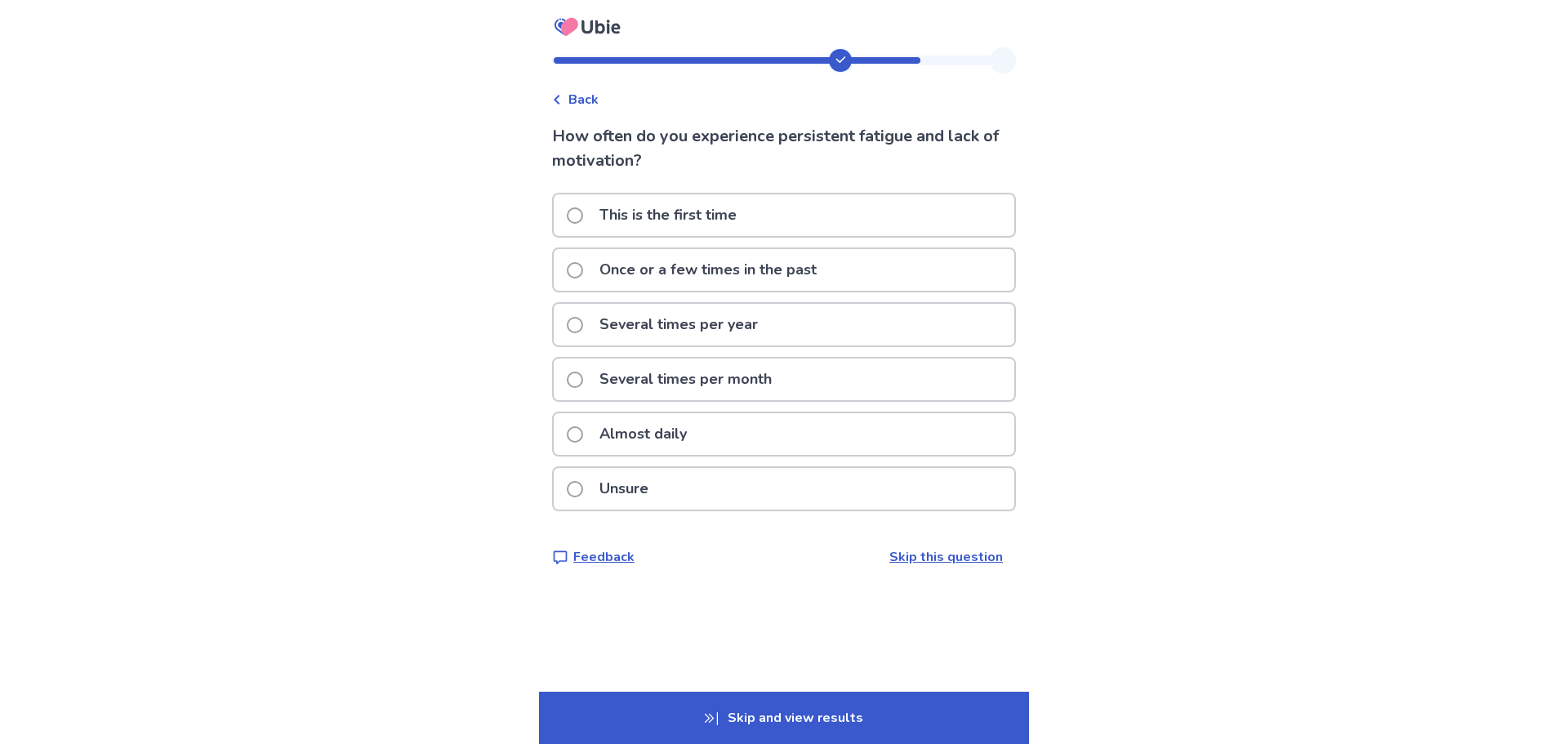
click at [811, 377] on div "Several times per month" at bounding box center [783, 379] width 460 height 41
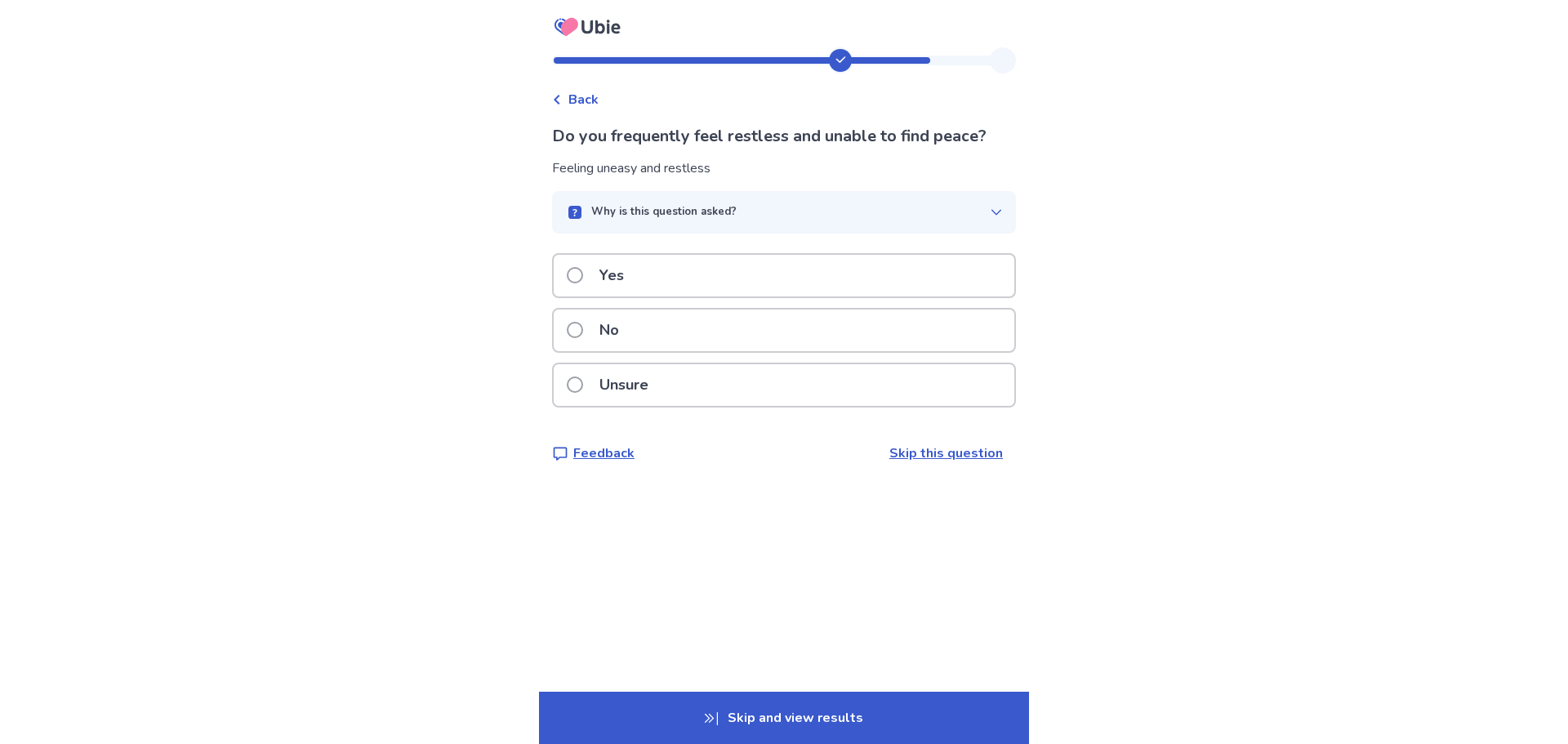
click at [853, 288] on div "Yes" at bounding box center [783, 275] width 460 height 41
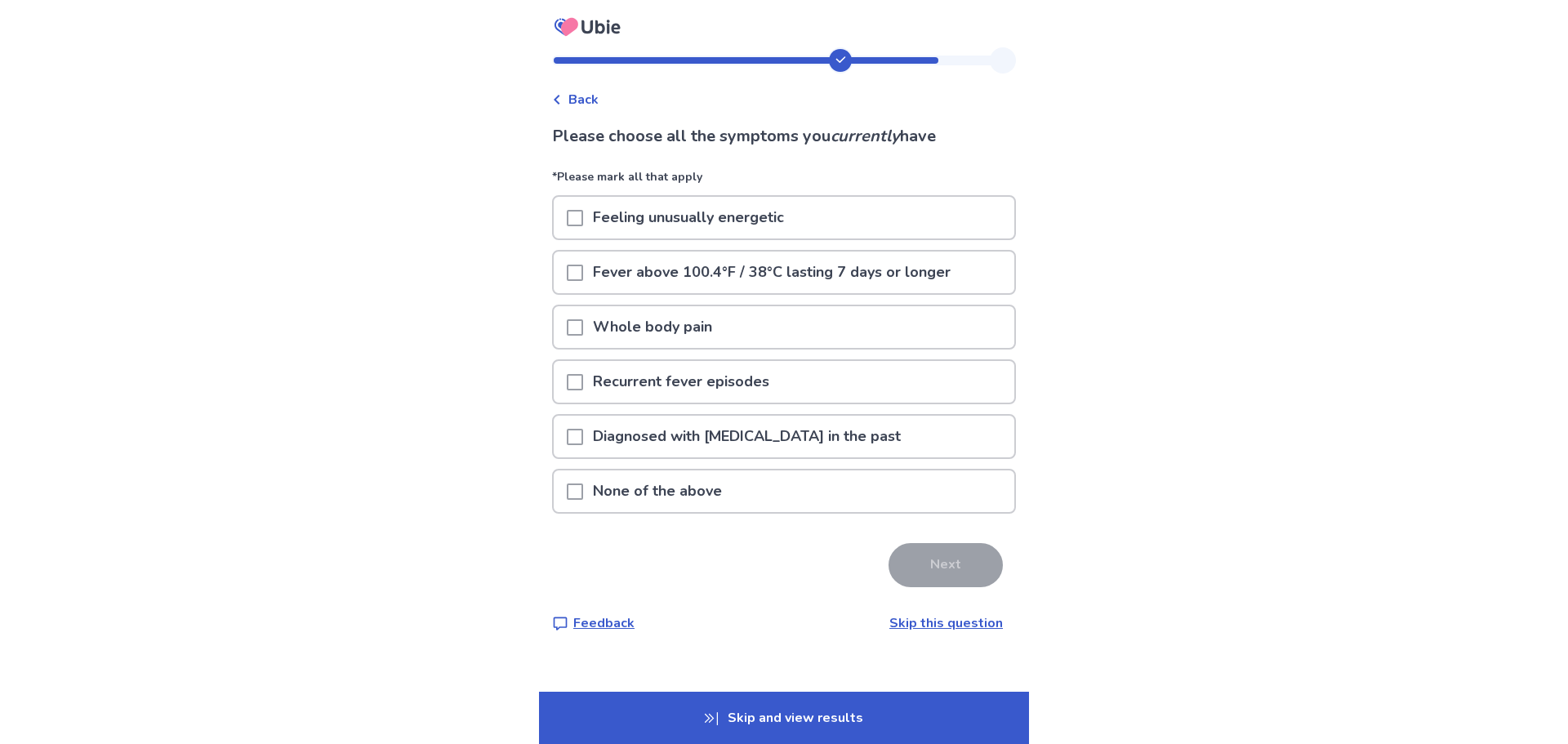
click at [806, 490] on div "None of the above" at bounding box center [783, 490] width 460 height 41
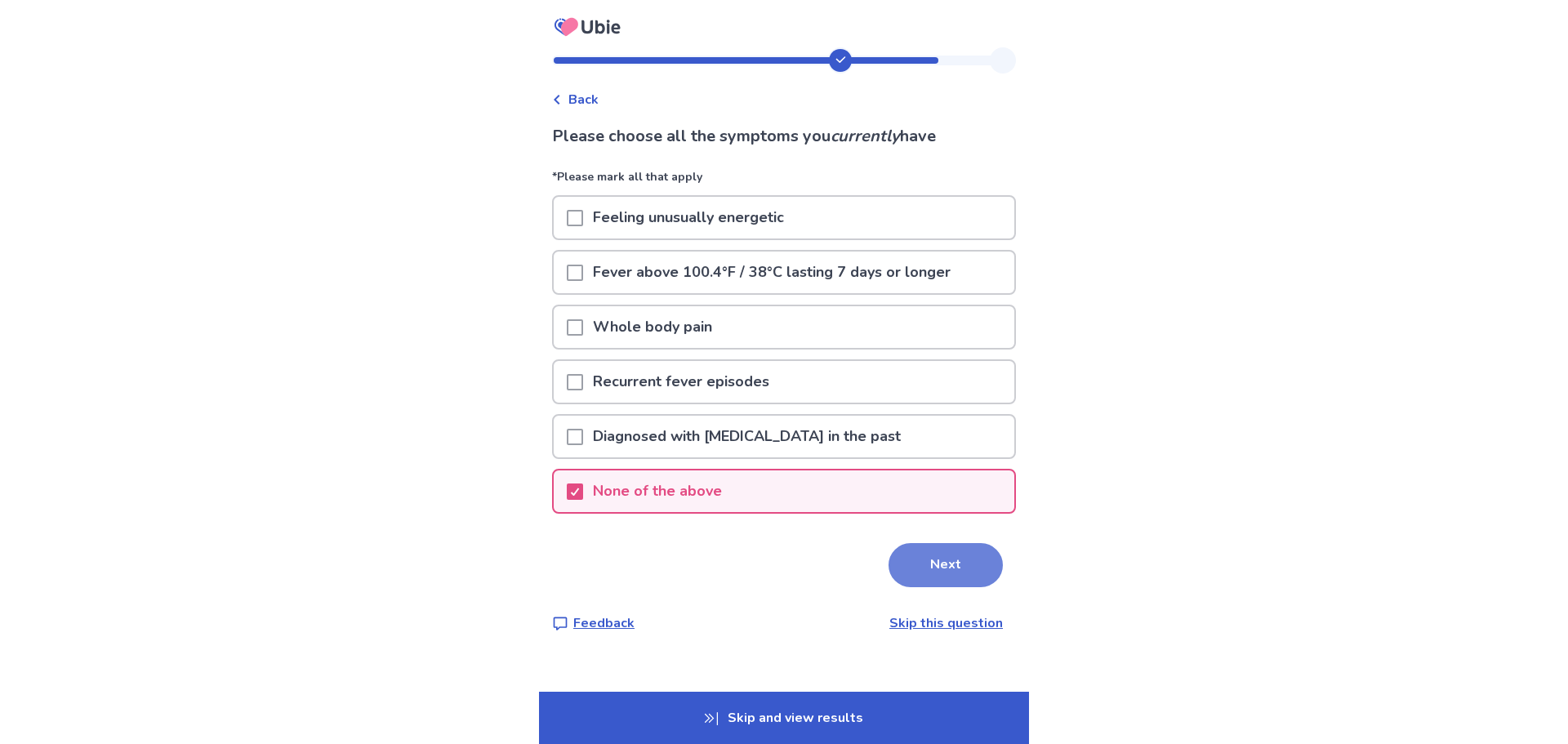
click at [930, 553] on button "Next" at bounding box center [945, 565] width 114 height 44
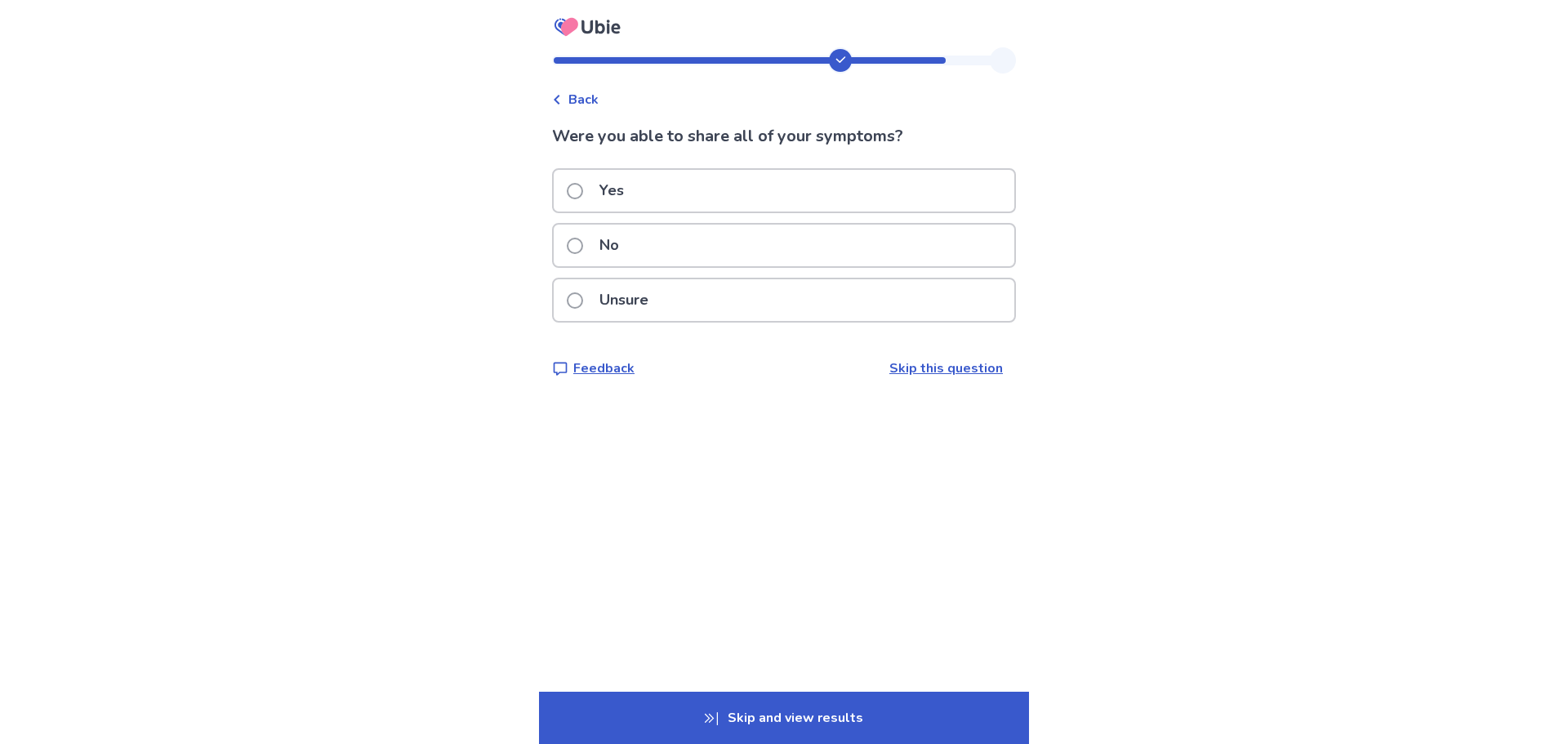
click at [859, 193] on div "Yes" at bounding box center [783, 190] width 460 height 41
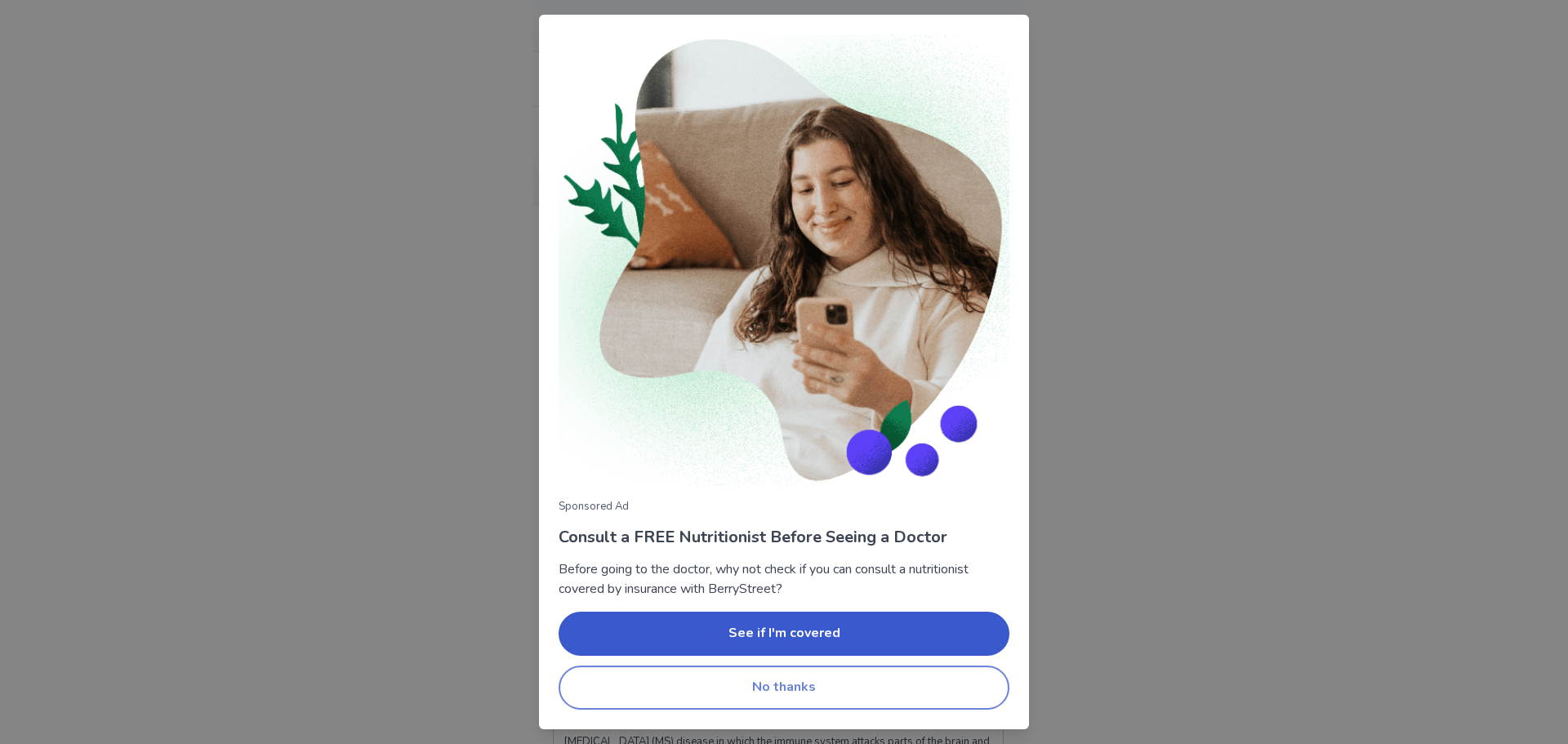
click at [825, 667] on button "No thanks" at bounding box center [784, 688] width 451 height 44
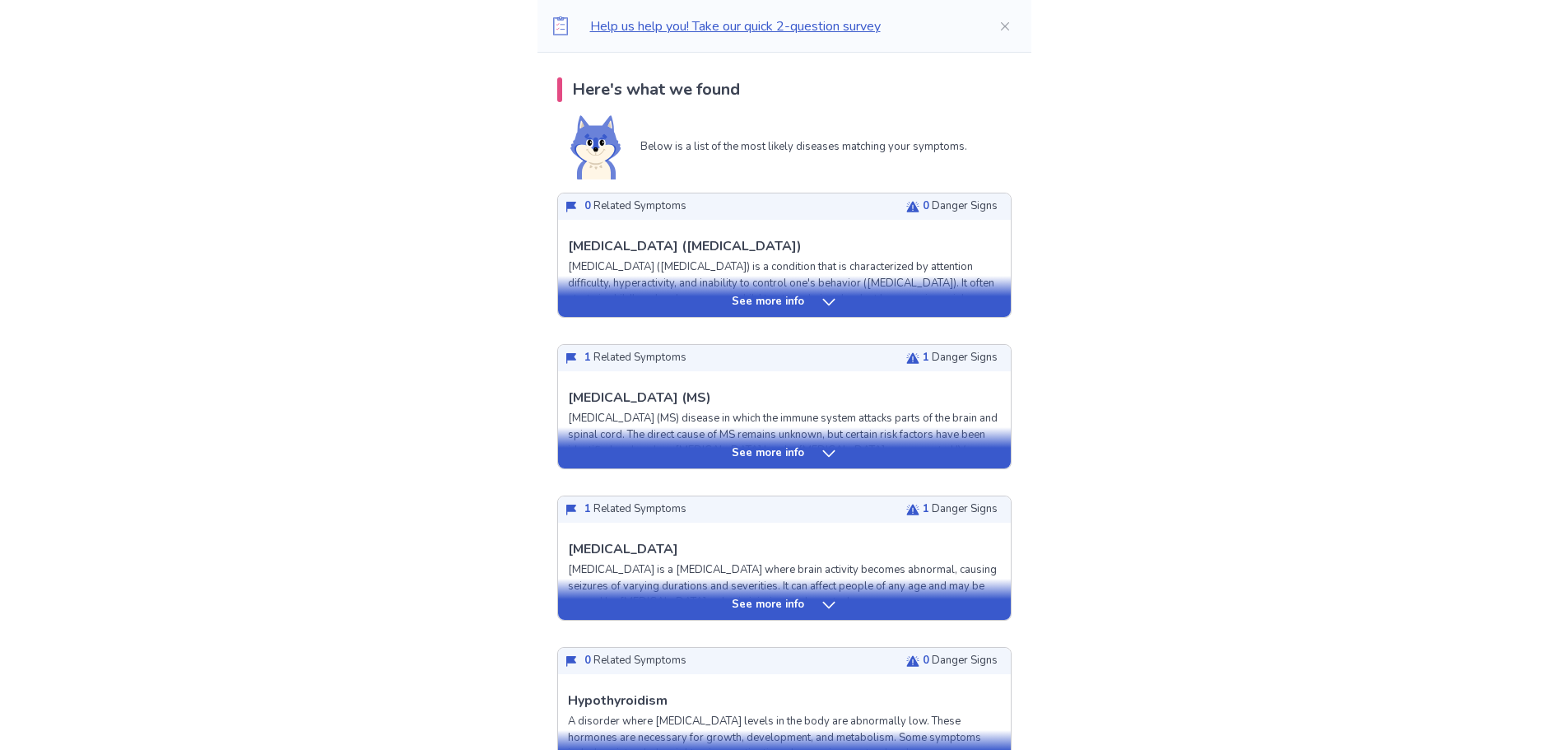
scroll to position [412, 0]
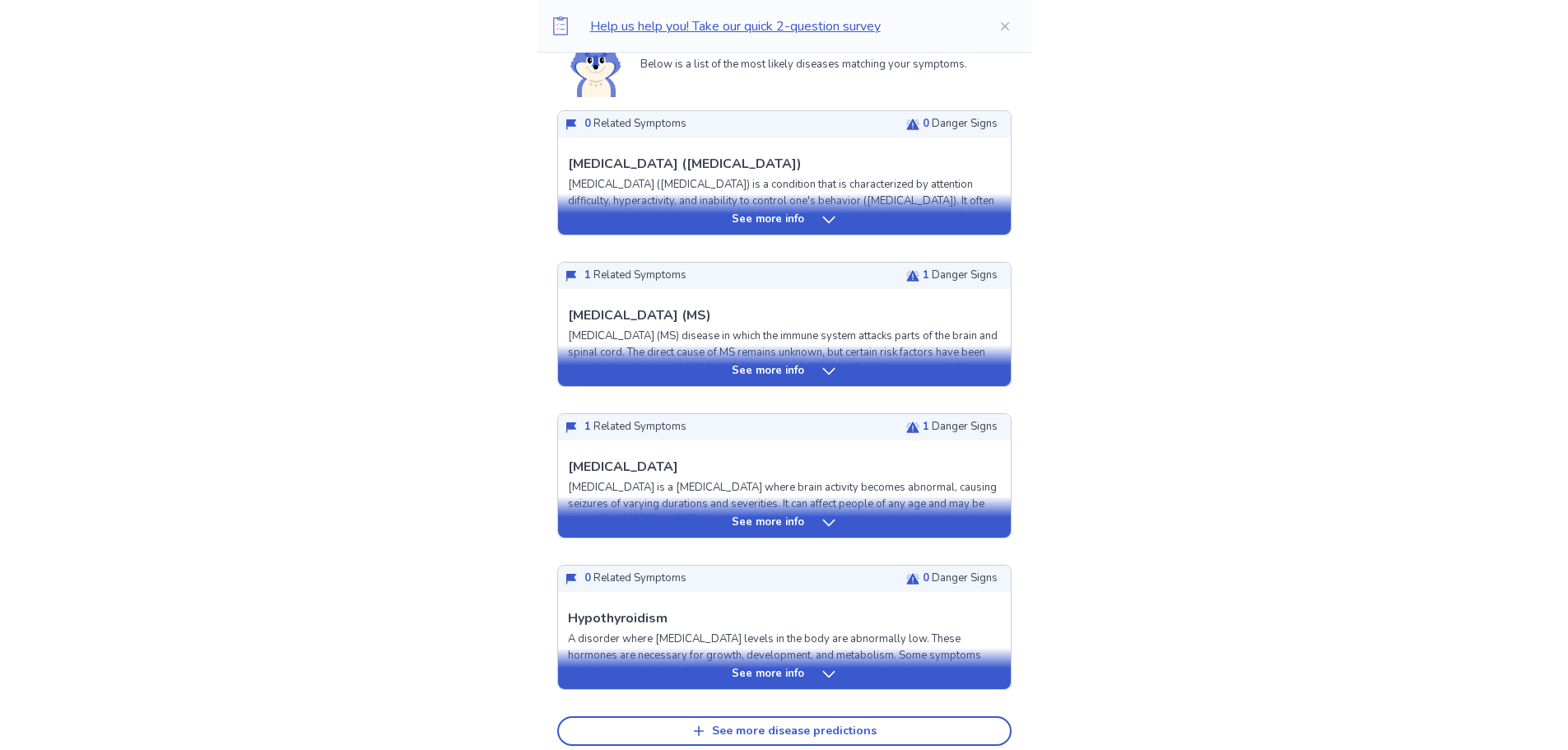
click at [813, 378] on div "See more info" at bounding box center [784, 371] width 453 height 17
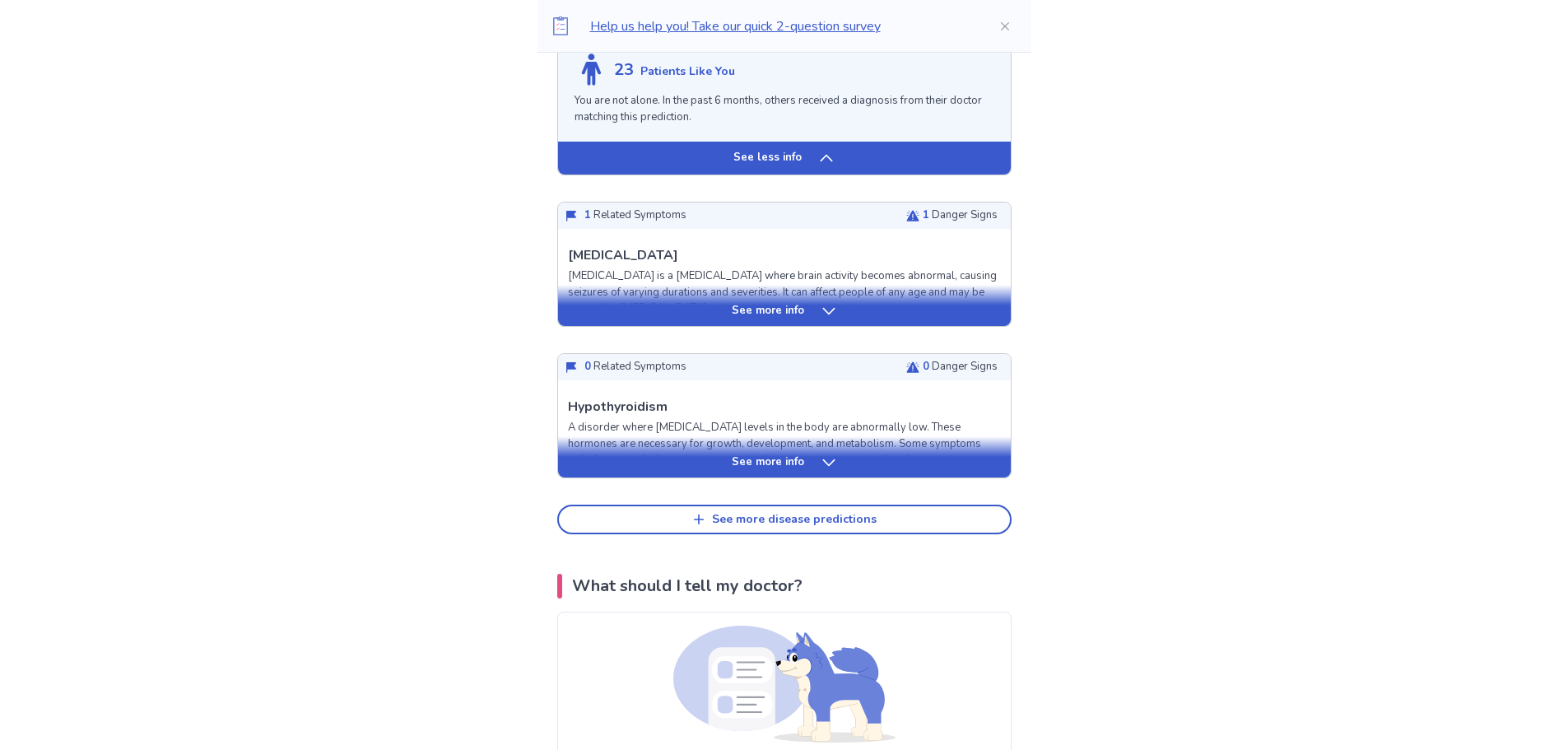
scroll to position [1810, 0]
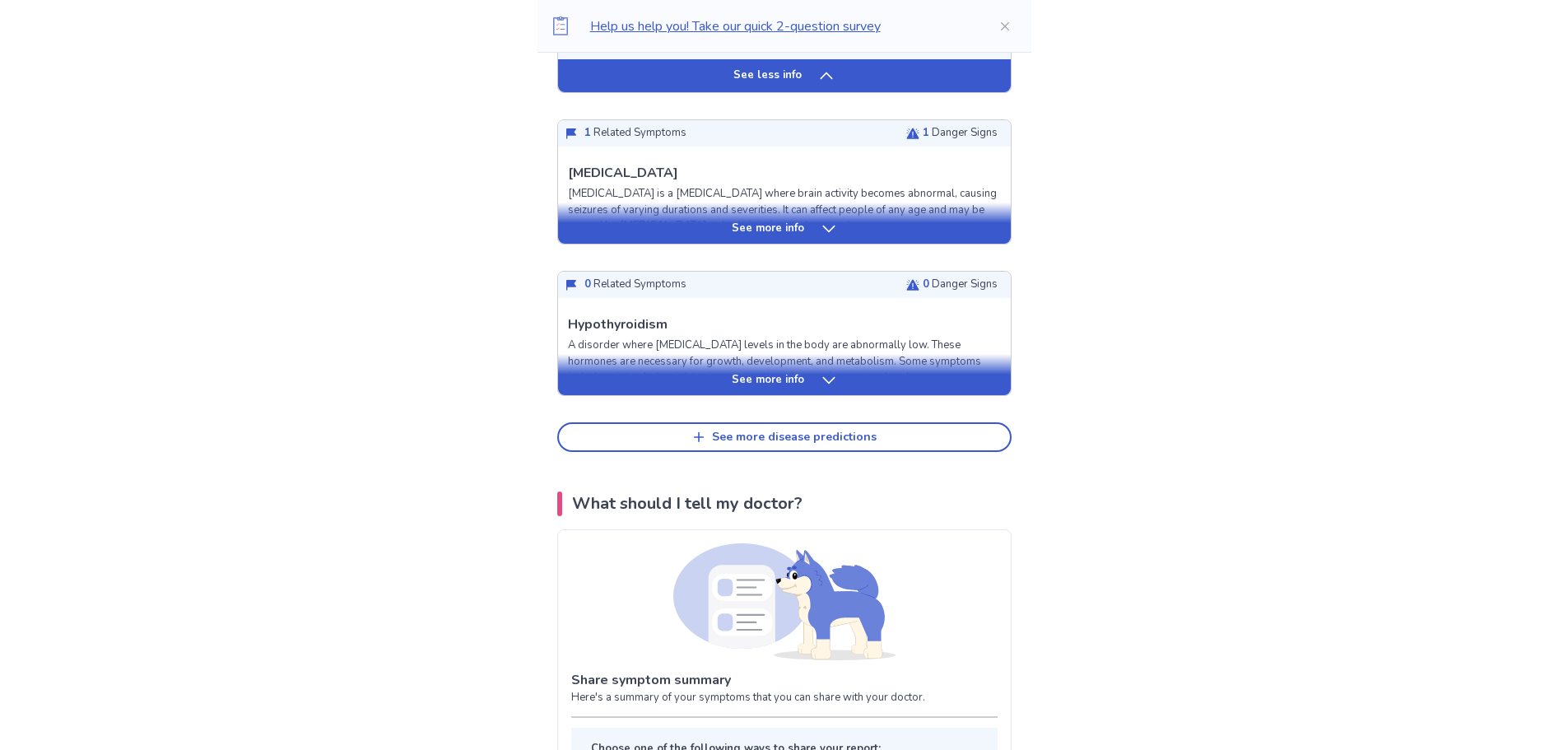
click at [841, 221] on div "See more info" at bounding box center [784, 229] width 453 height 17
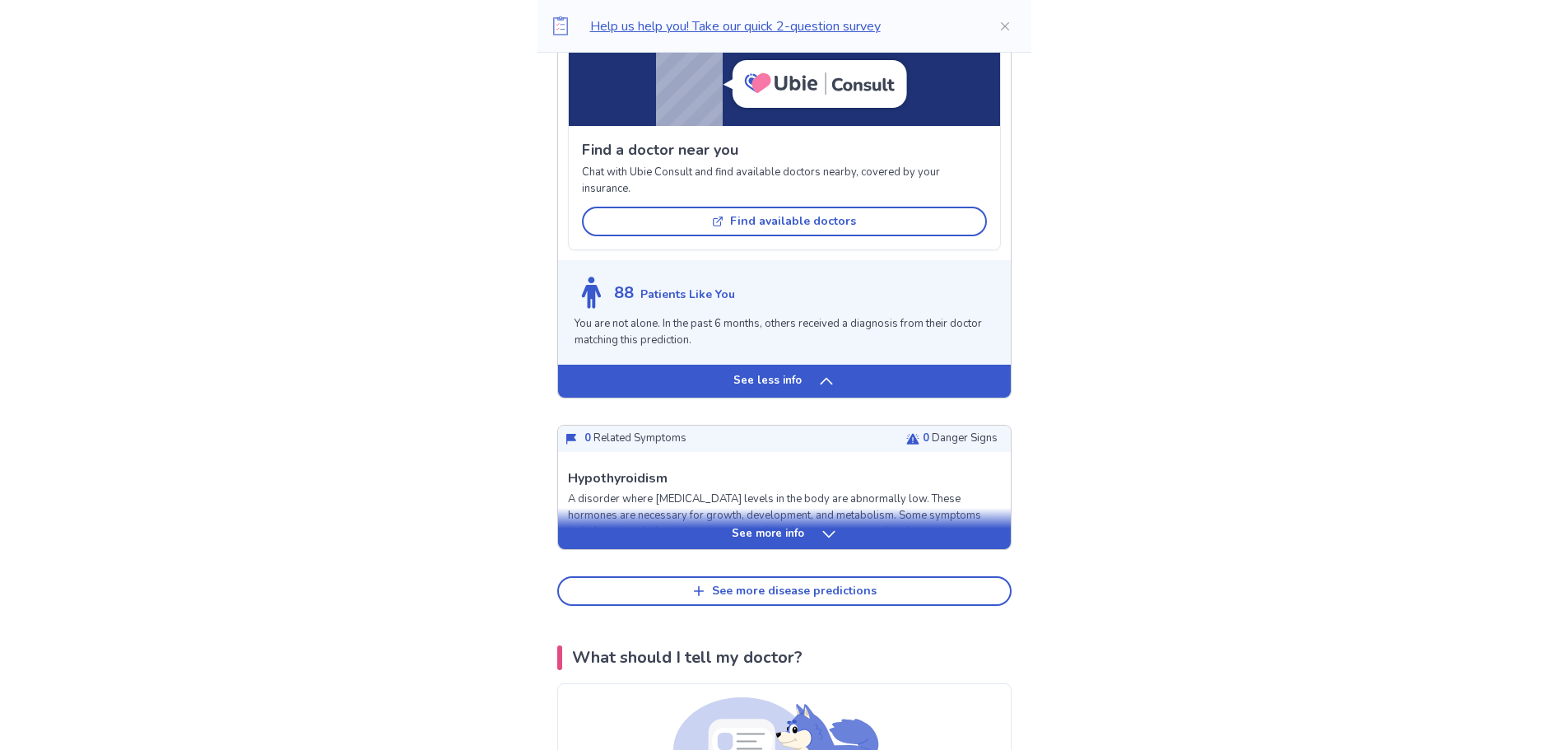
scroll to position [2797, 0]
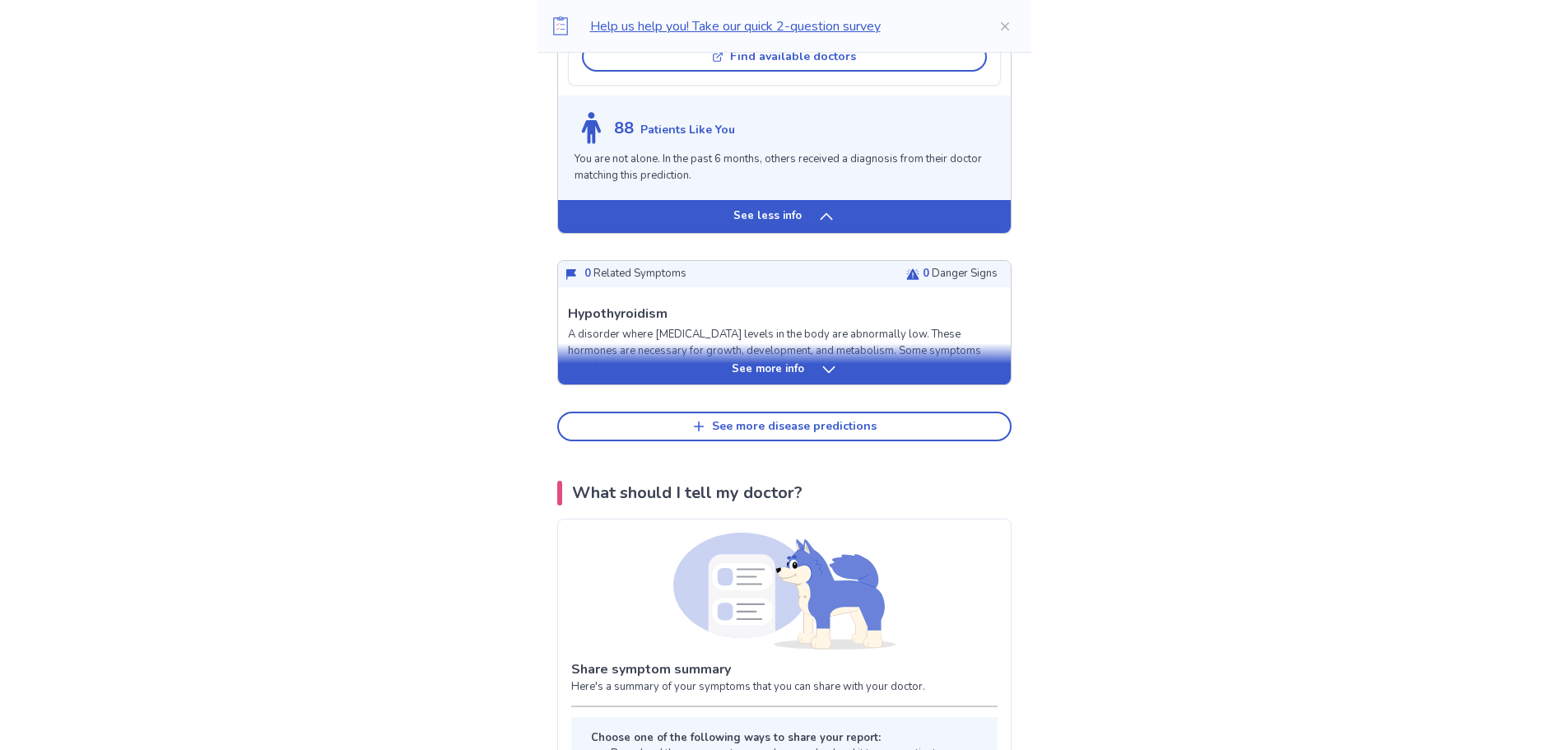
click at [806, 377] on div "See more info" at bounding box center [784, 370] width 453 height 17
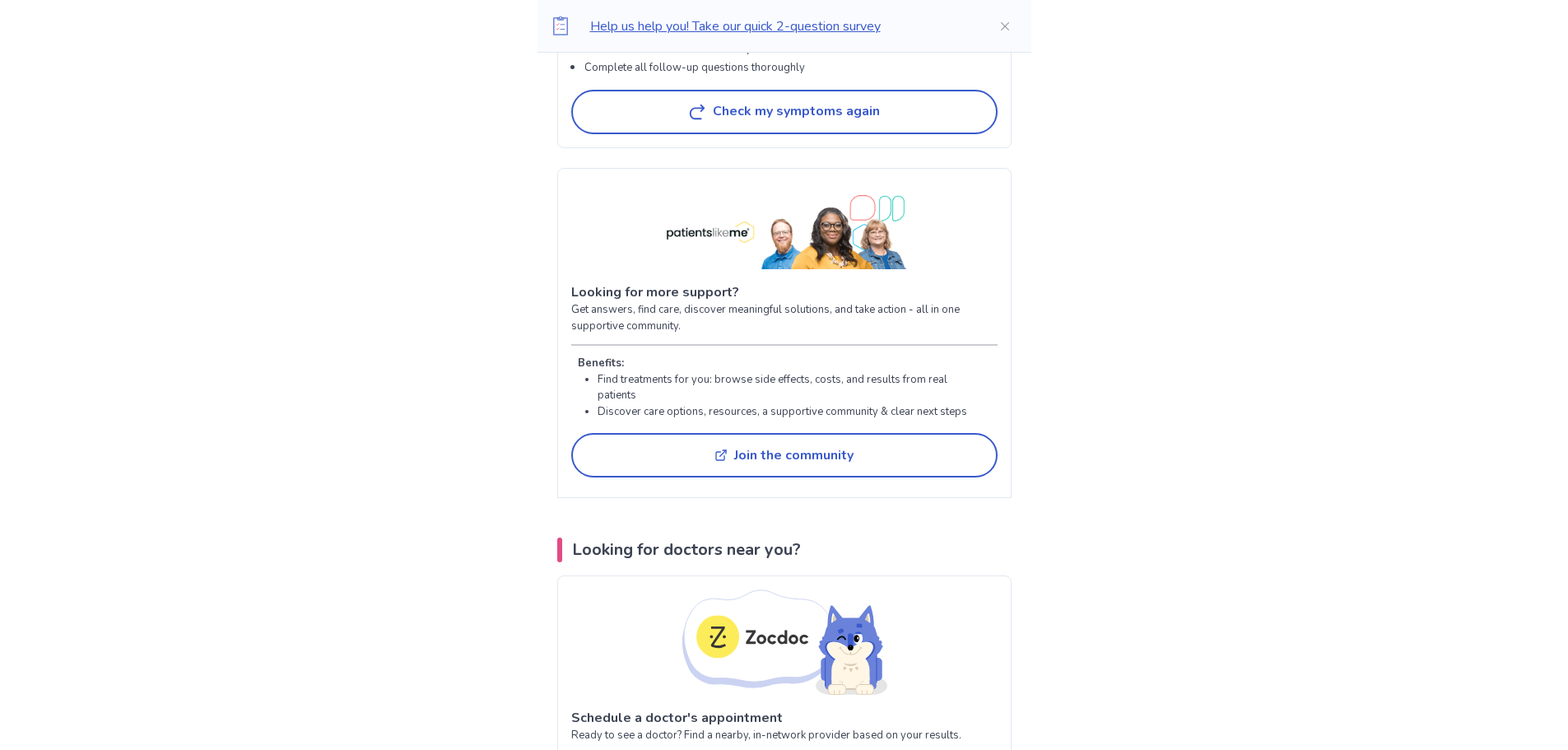
scroll to position [5760, 0]
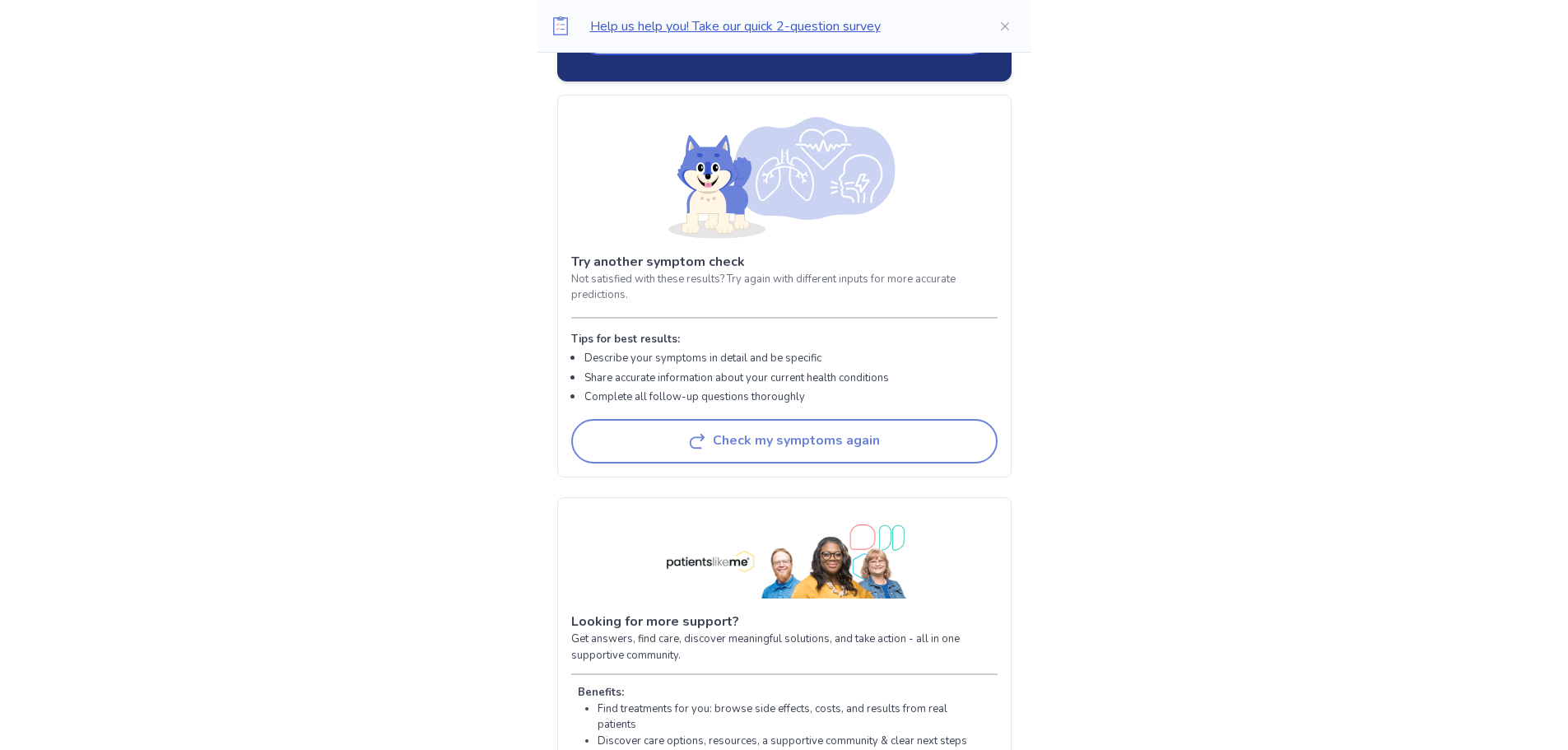
click at [787, 441] on button "Check my symptoms again" at bounding box center [784, 441] width 427 height 45
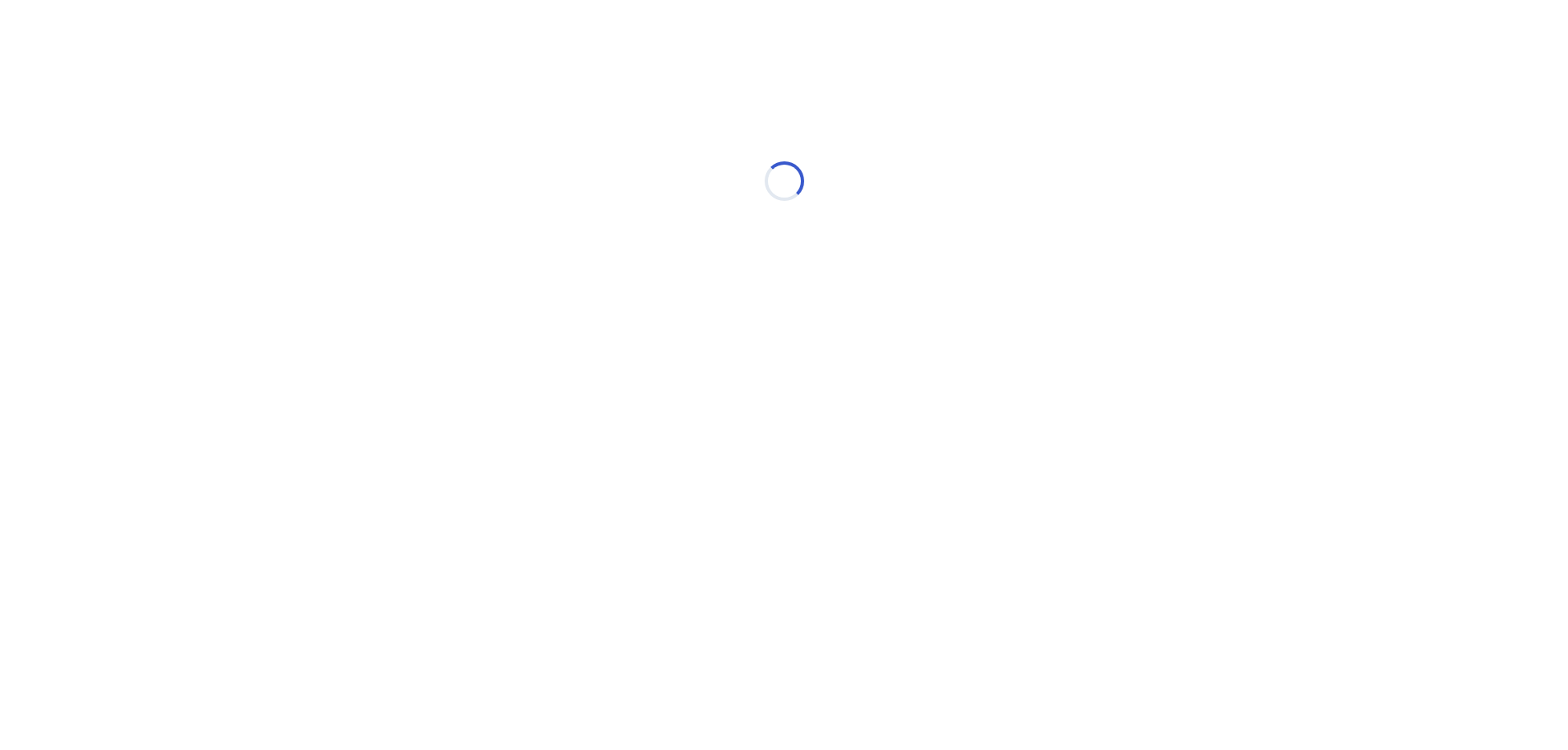
scroll to position [0, 0]
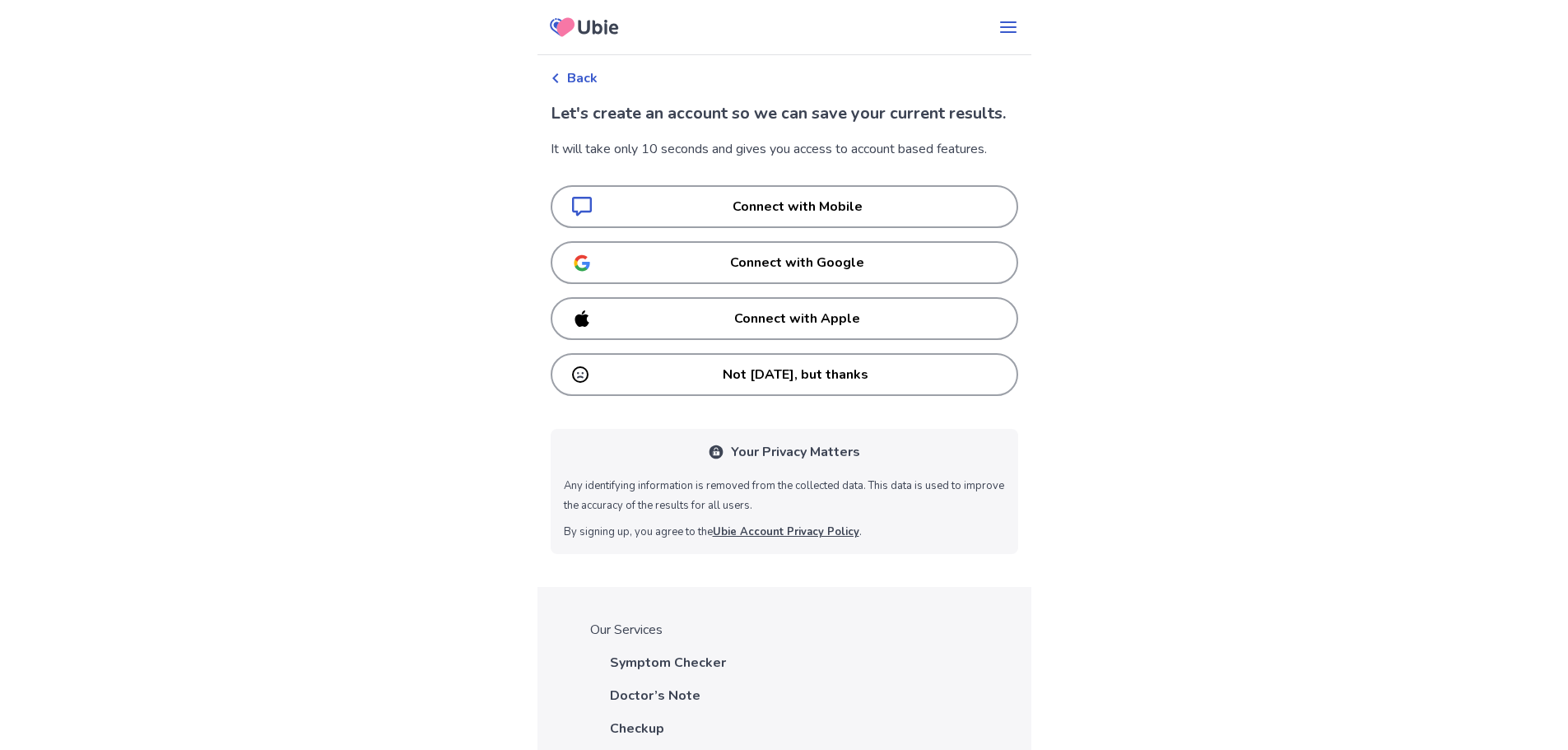
click at [826, 384] on p "Not today, but thanks" at bounding box center [796, 374] width 402 height 20
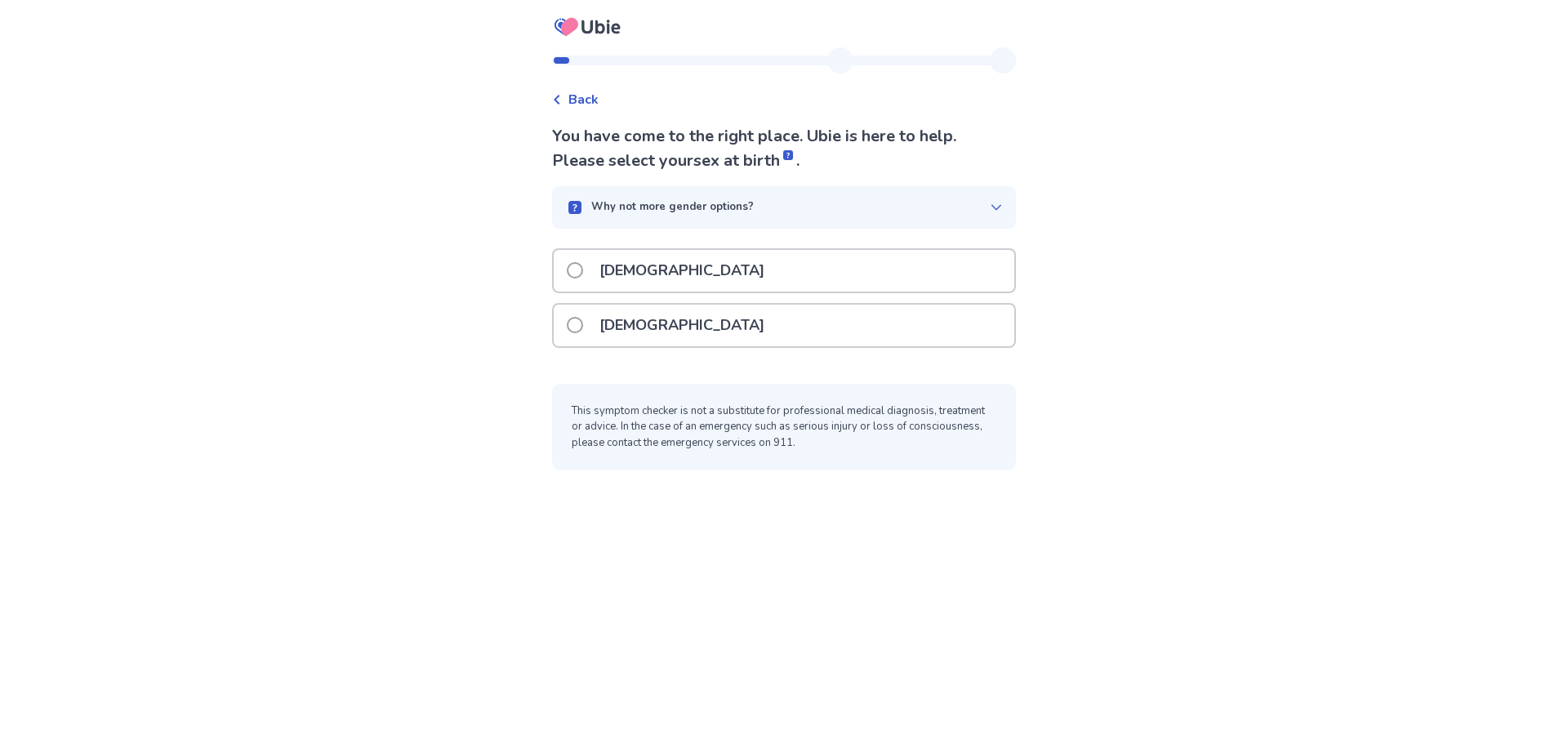
click at [799, 235] on div "You have come to the right place. Ubie is here to help. Please select your sex …" at bounding box center [784, 297] width 464 height 346
click at [791, 280] on div "Male" at bounding box center [783, 270] width 460 height 41
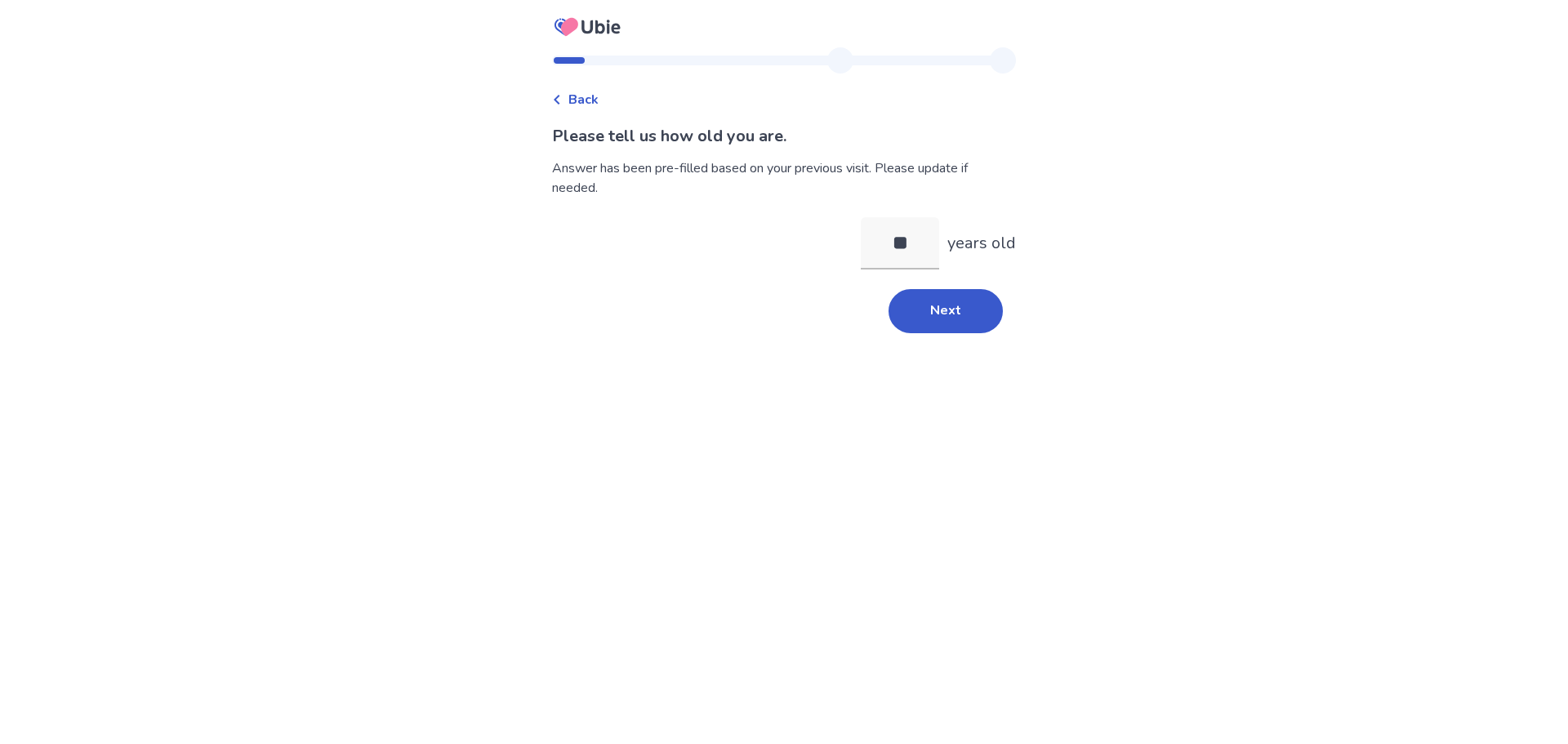
click at [903, 333] on div "Back Please tell us how old you are. Answer has been pre-filled based on your p…" at bounding box center [783, 197] width 490 height 301
click at [923, 315] on button "Next" at bounding box center [945, 311] width 114 height 44
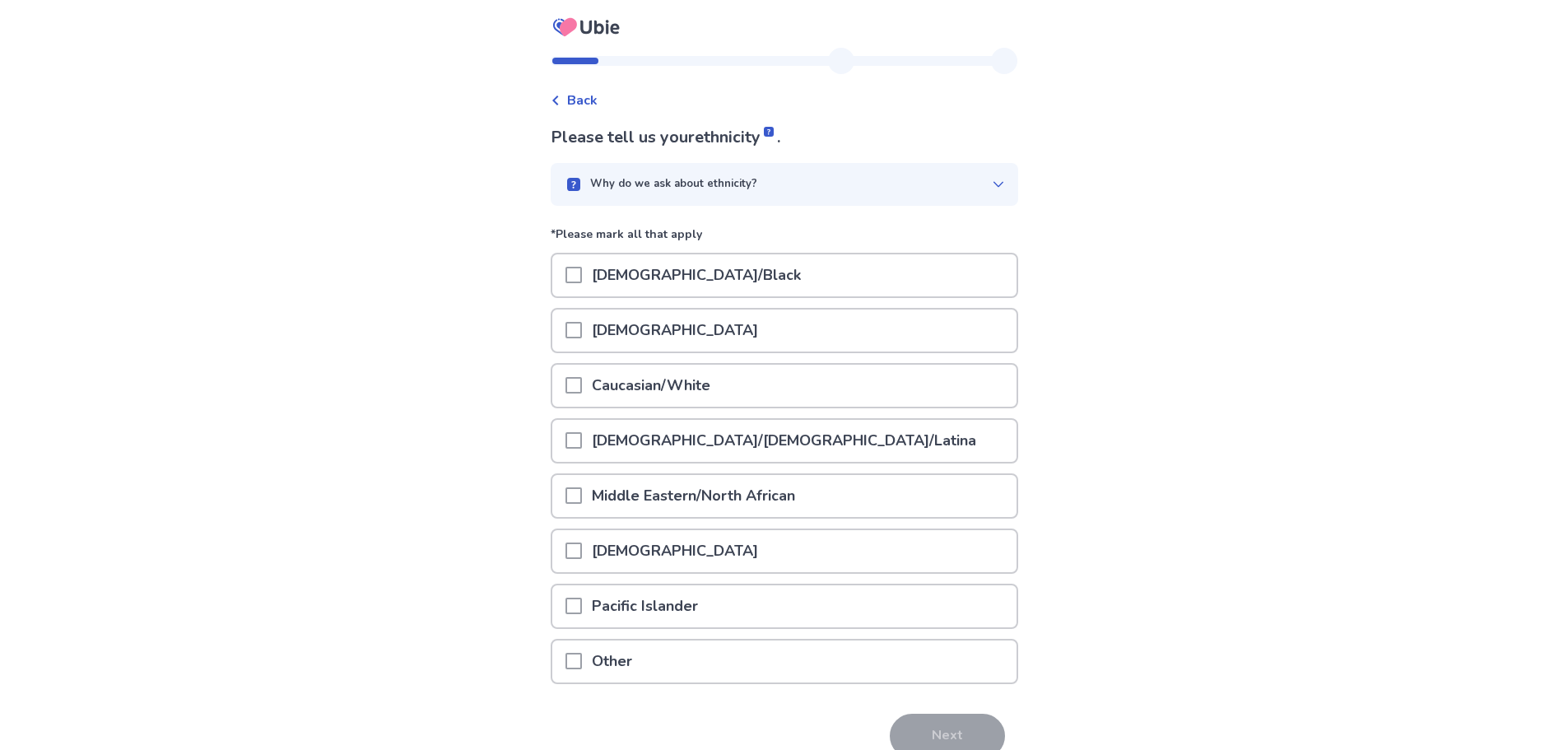
click at [812, 398] on div "Caucasian/White" at bounding box center [784, 385] width 464 height 42
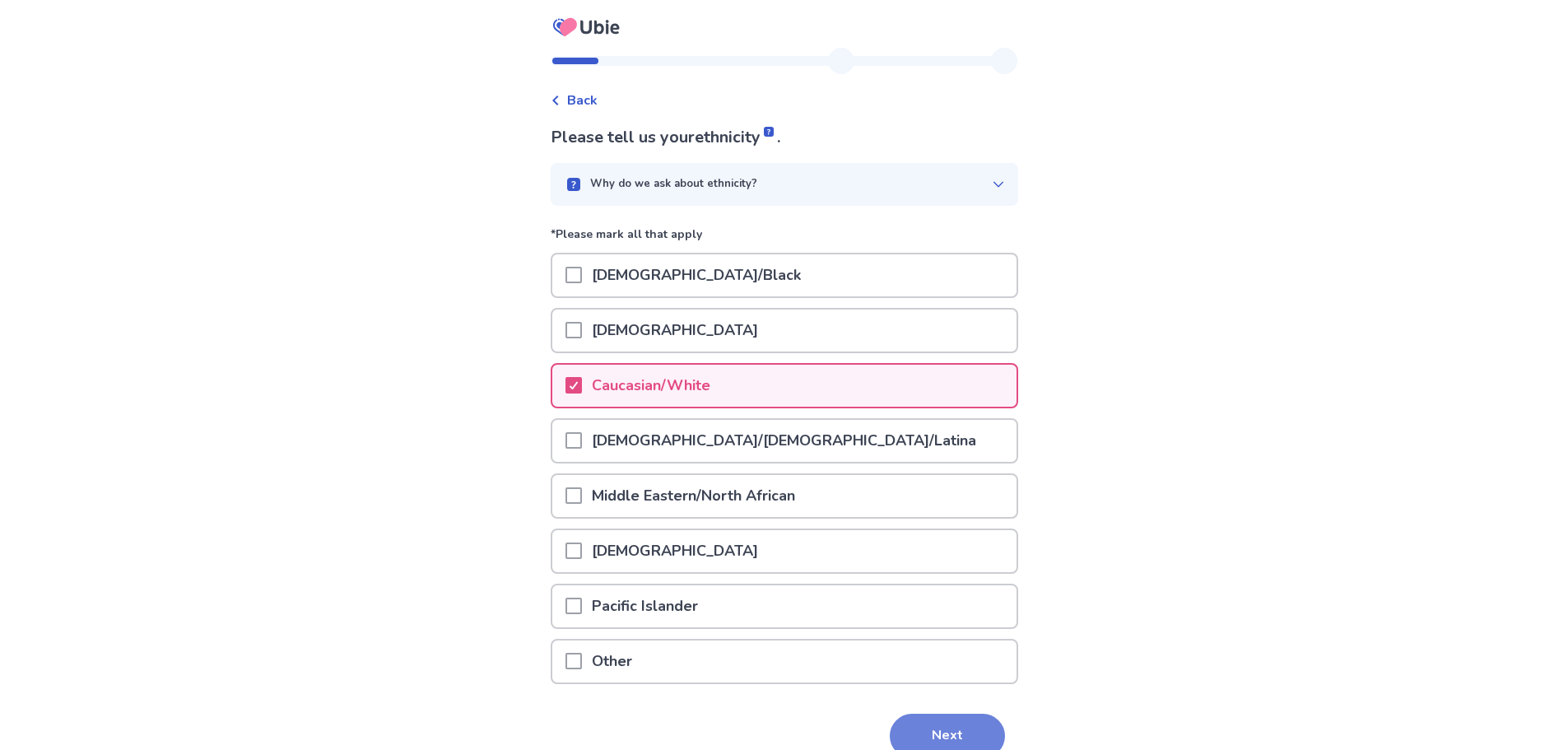
click at [966, 732] on button "Next" at bounding box center [947, 736] width 115 height 45
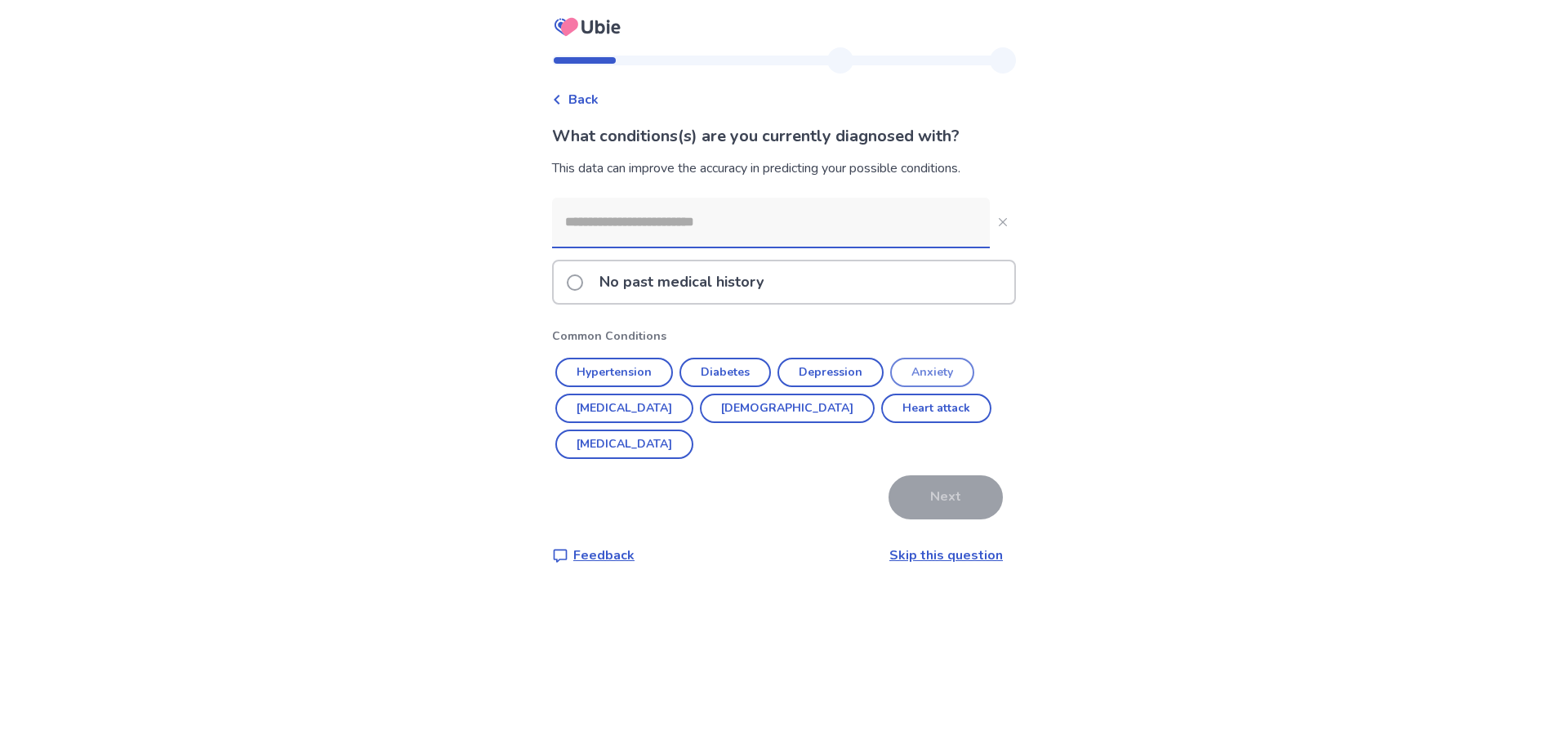
click at [951, 368] on button "Anxiety" at bounding box center [932, 372] width 84 height 30
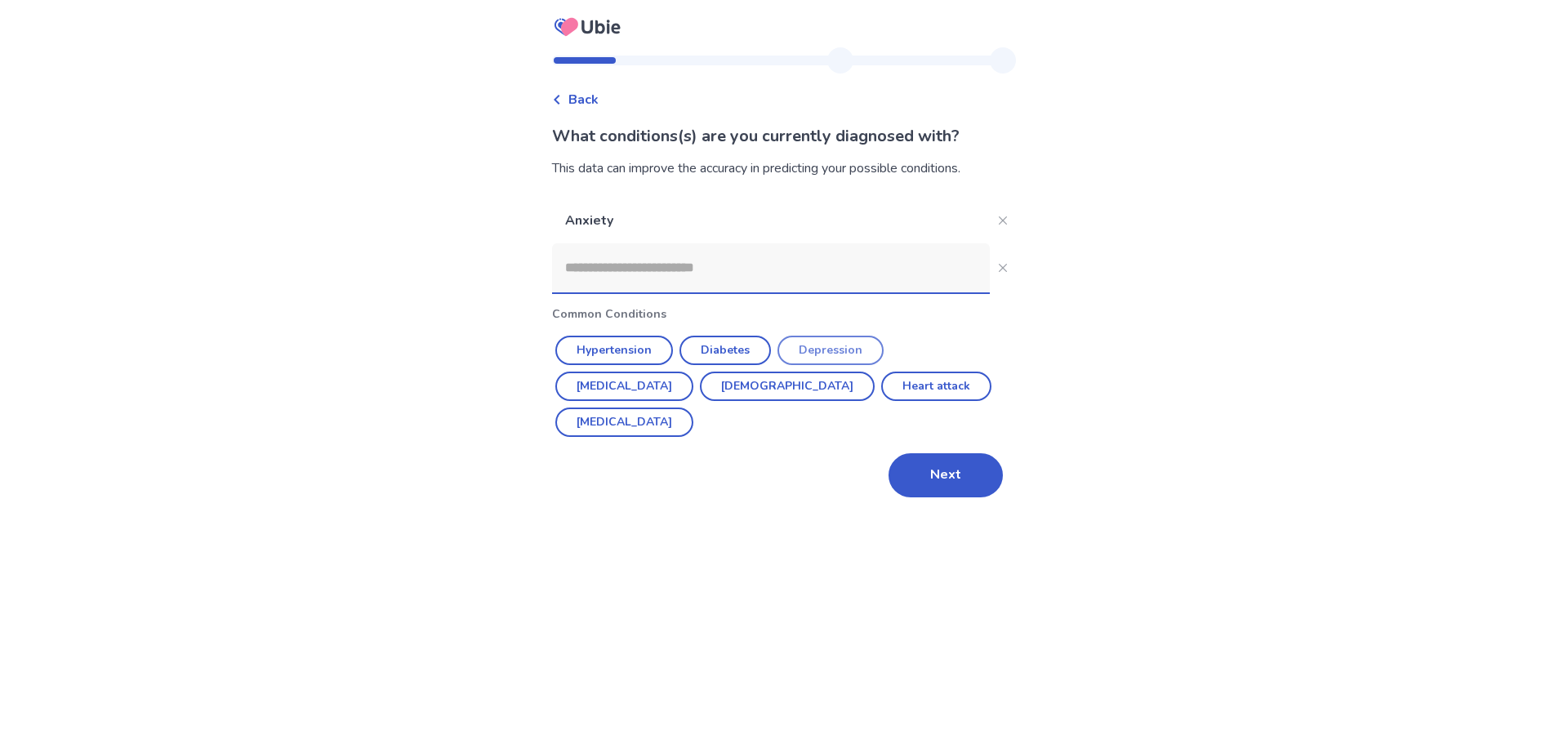
click at [853, 348] on button "Depression" at bounding box center [830, 350] width 106 height 30
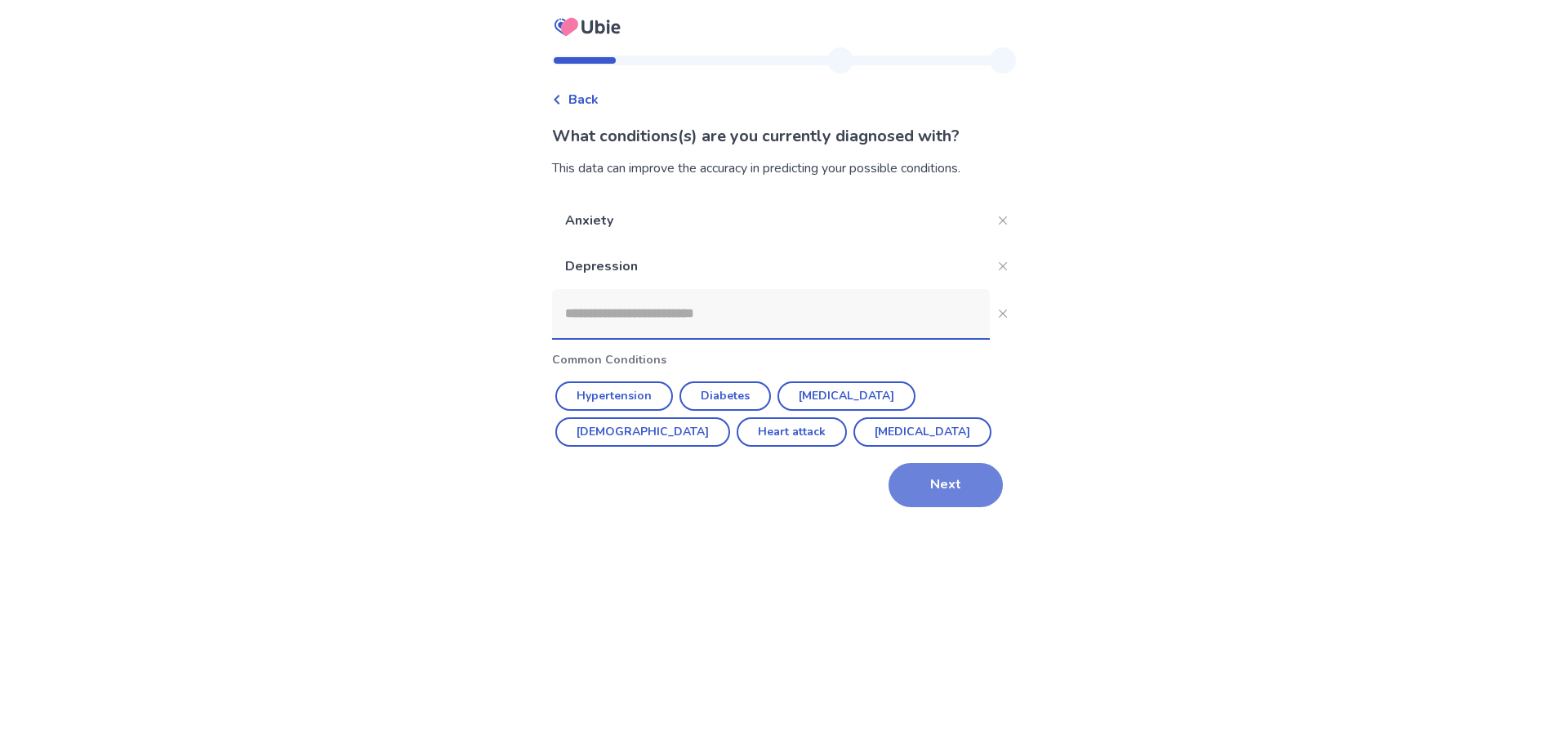
click at [932, 485] on button "Next" at bounding box center [945, 485] width 114 height 44
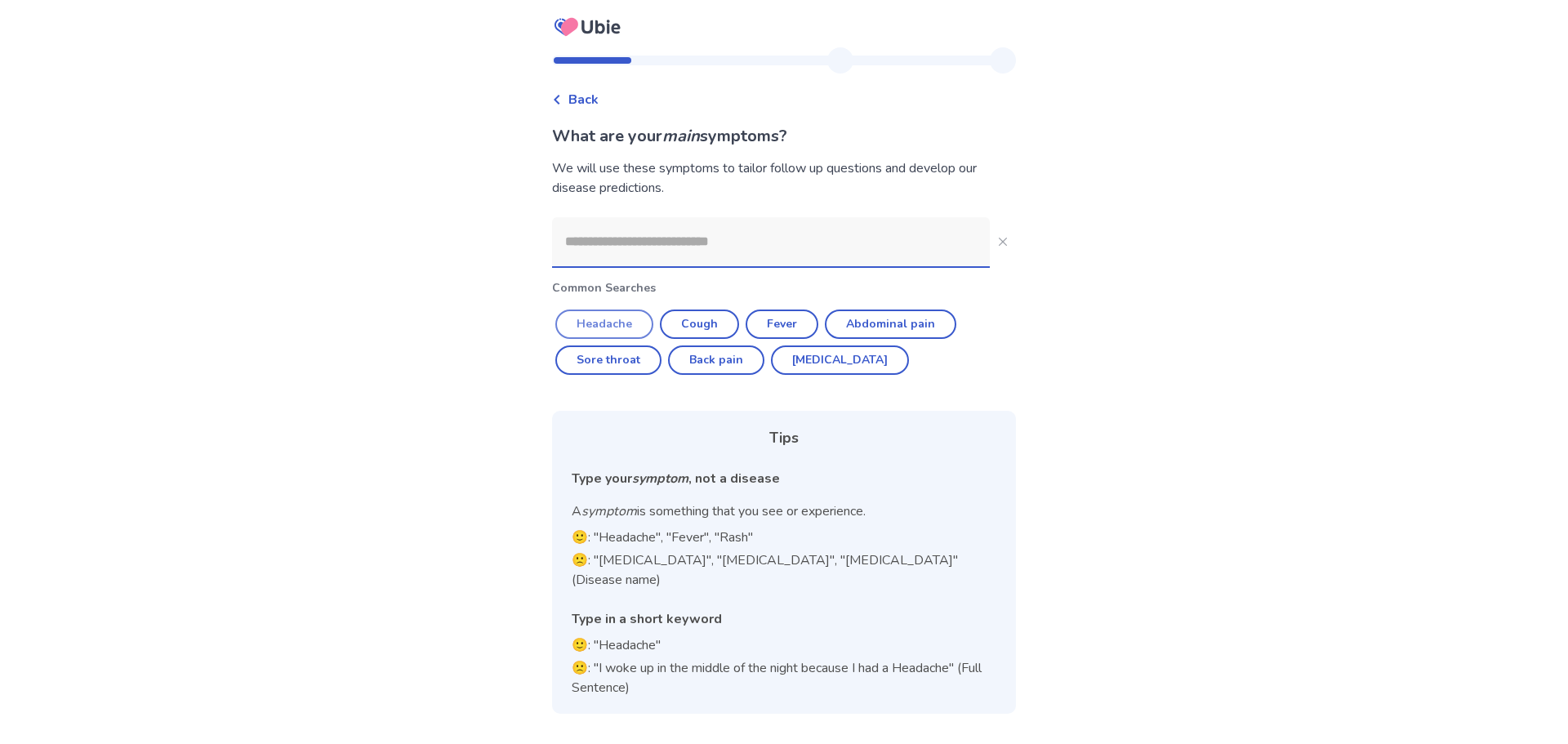
click at [624, 322] on button "Headache" at bounding box center [604, 325] width 98 height 30
type input "********"
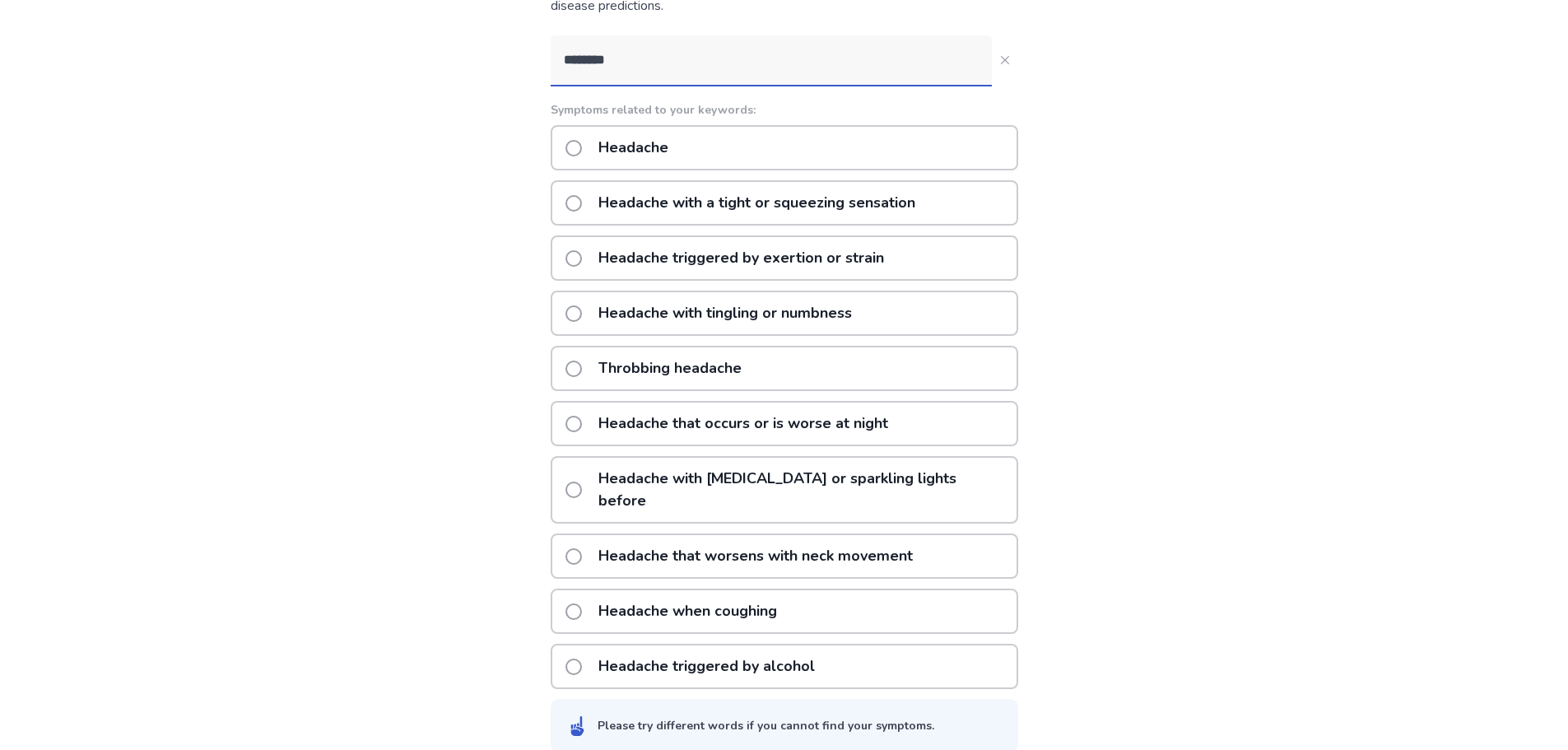
scroll to position [19, 0]
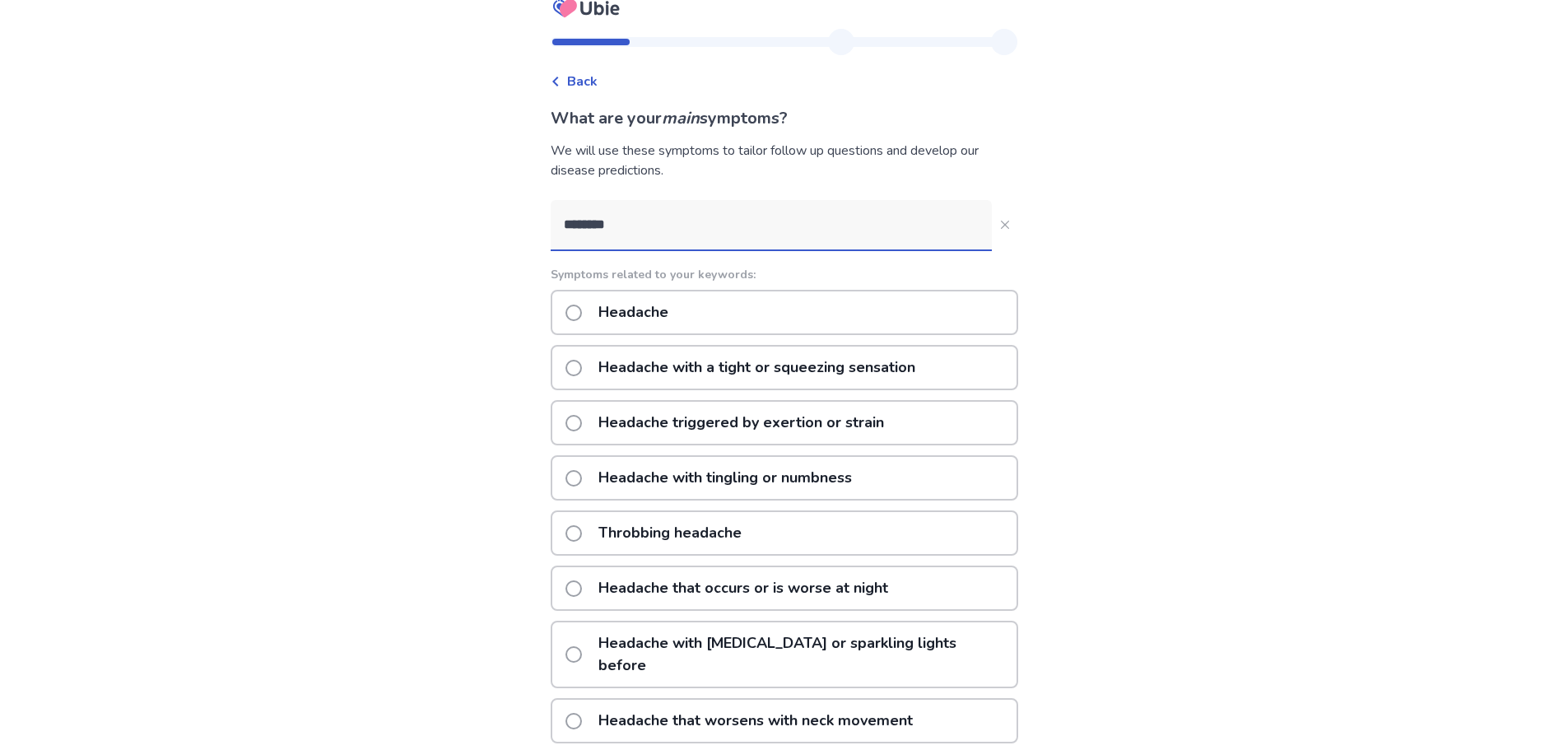
click at [840, 304] on div "Headache" at bounding box center [784, 312] width 468 height 46
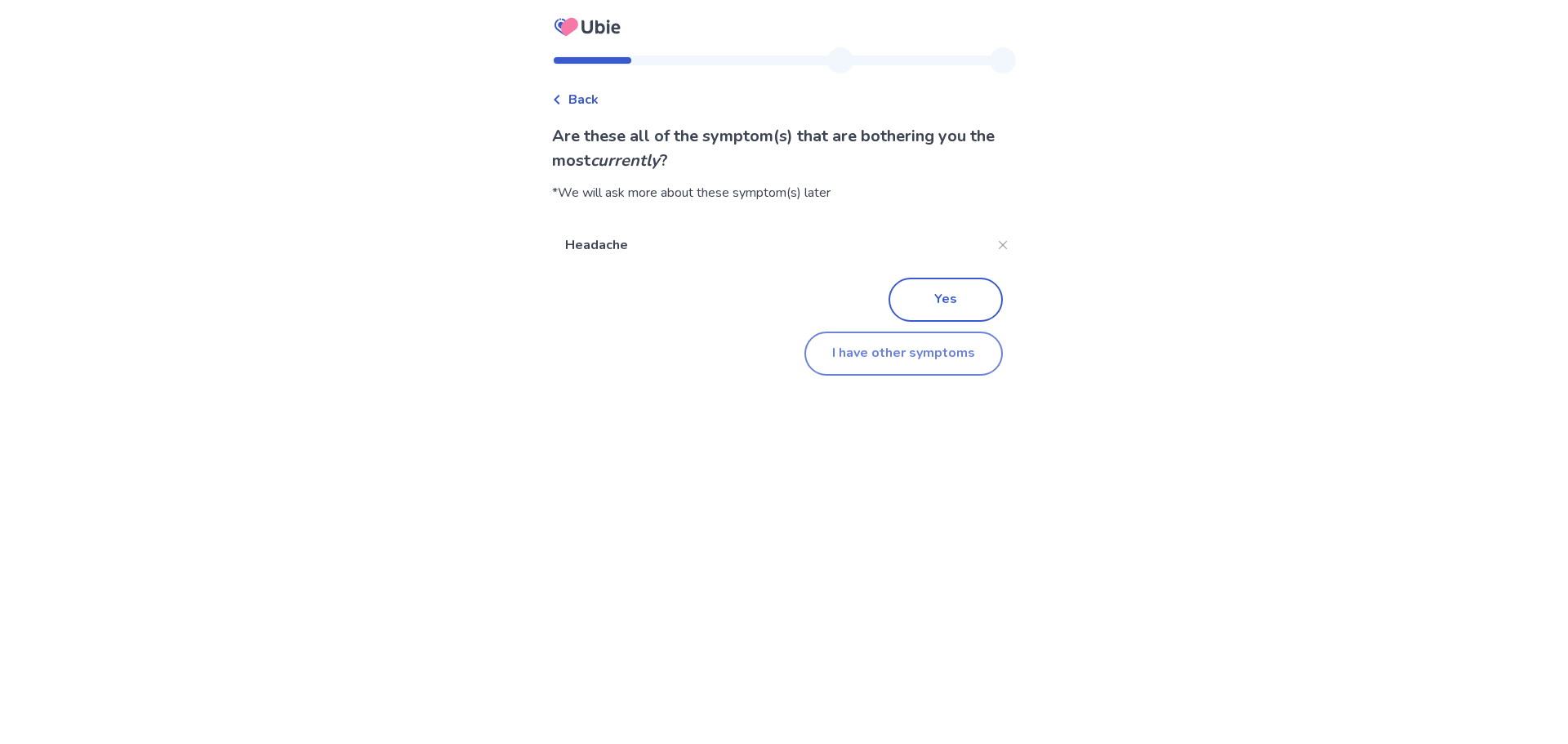
click at [934, 371] on button "I have other symptoms" at bounding box center [903, 353] width 198 height 44
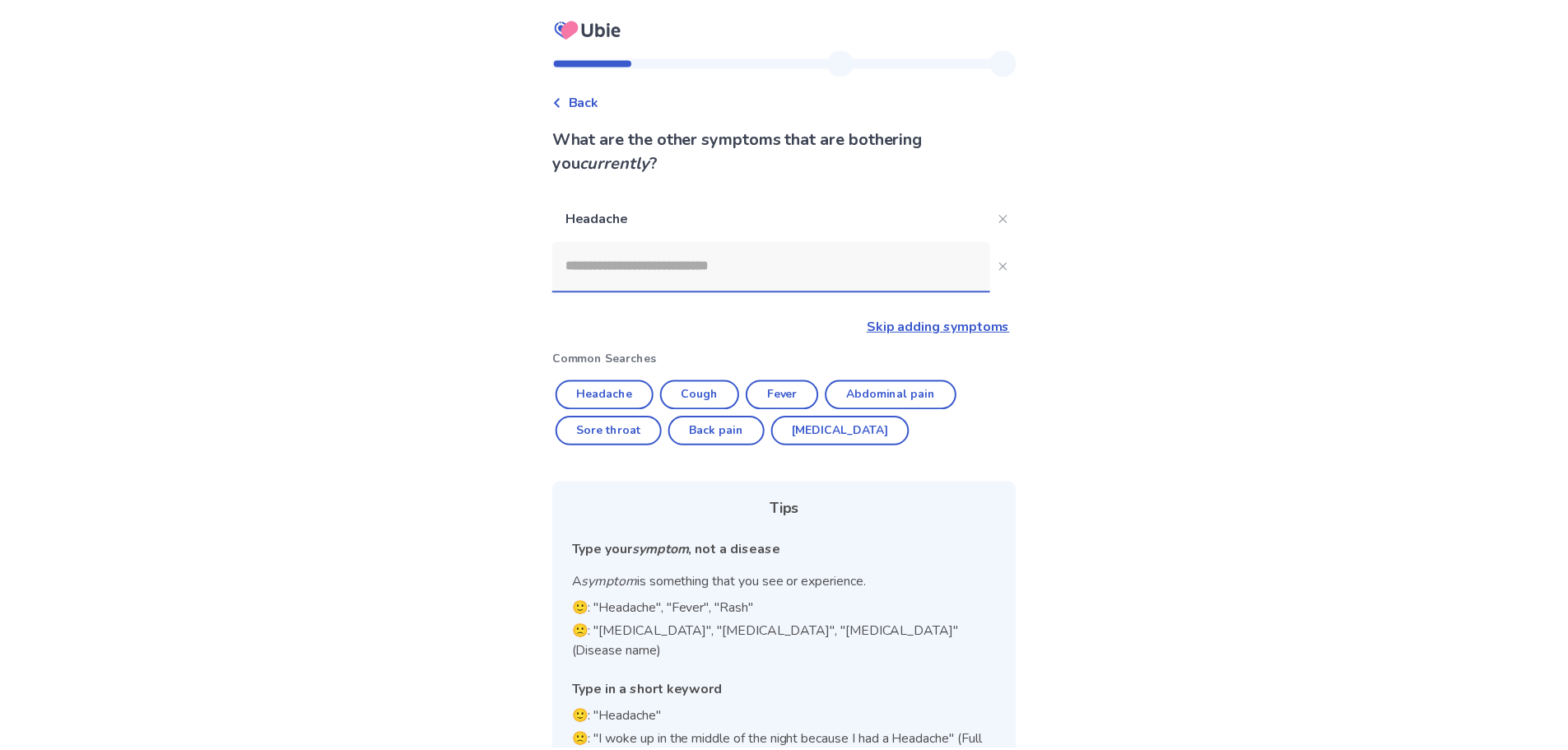
scroll to position [19, 0]
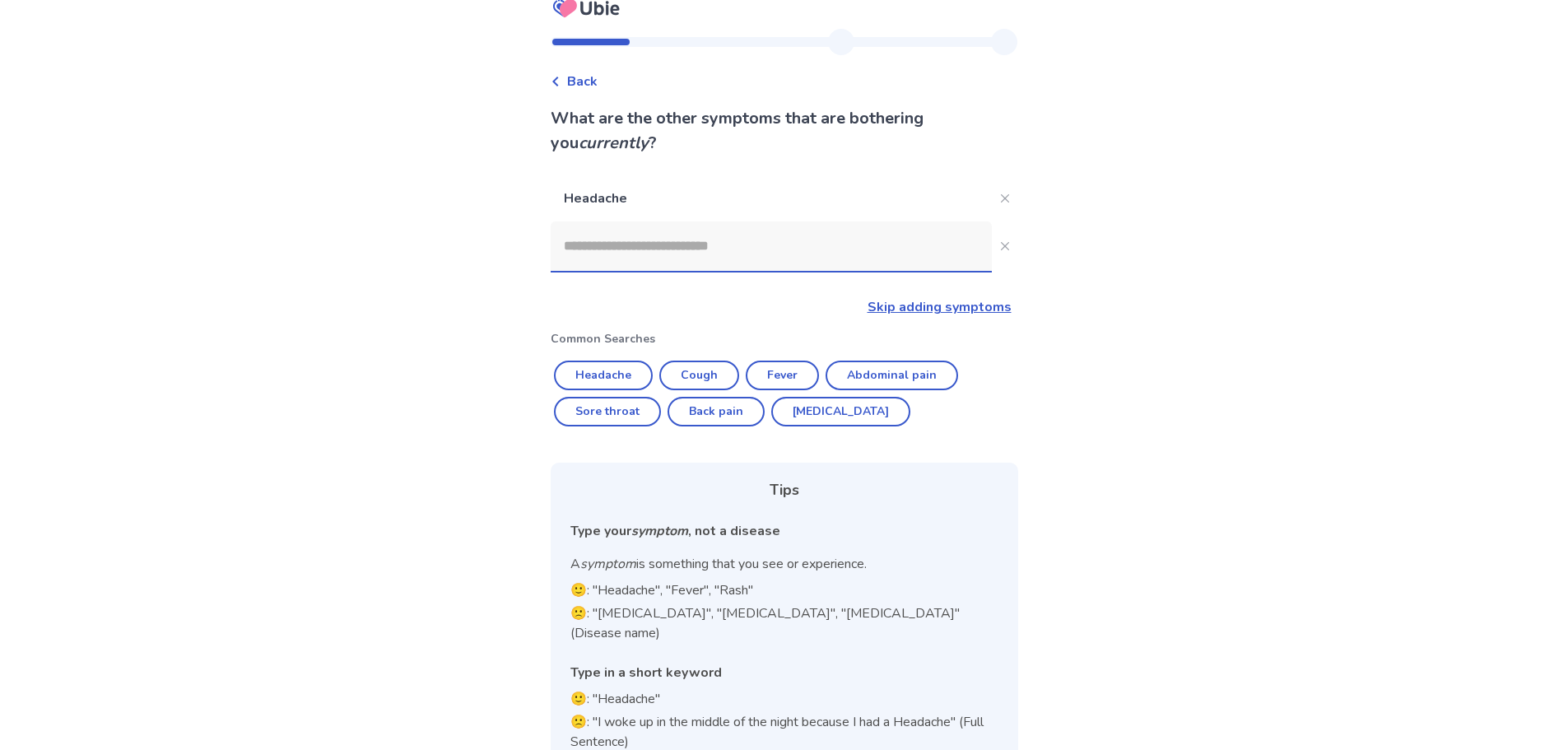
click at [885, 313] on link "Skip adding symptoms" at bounding box center [939, 307] width 144 height 18
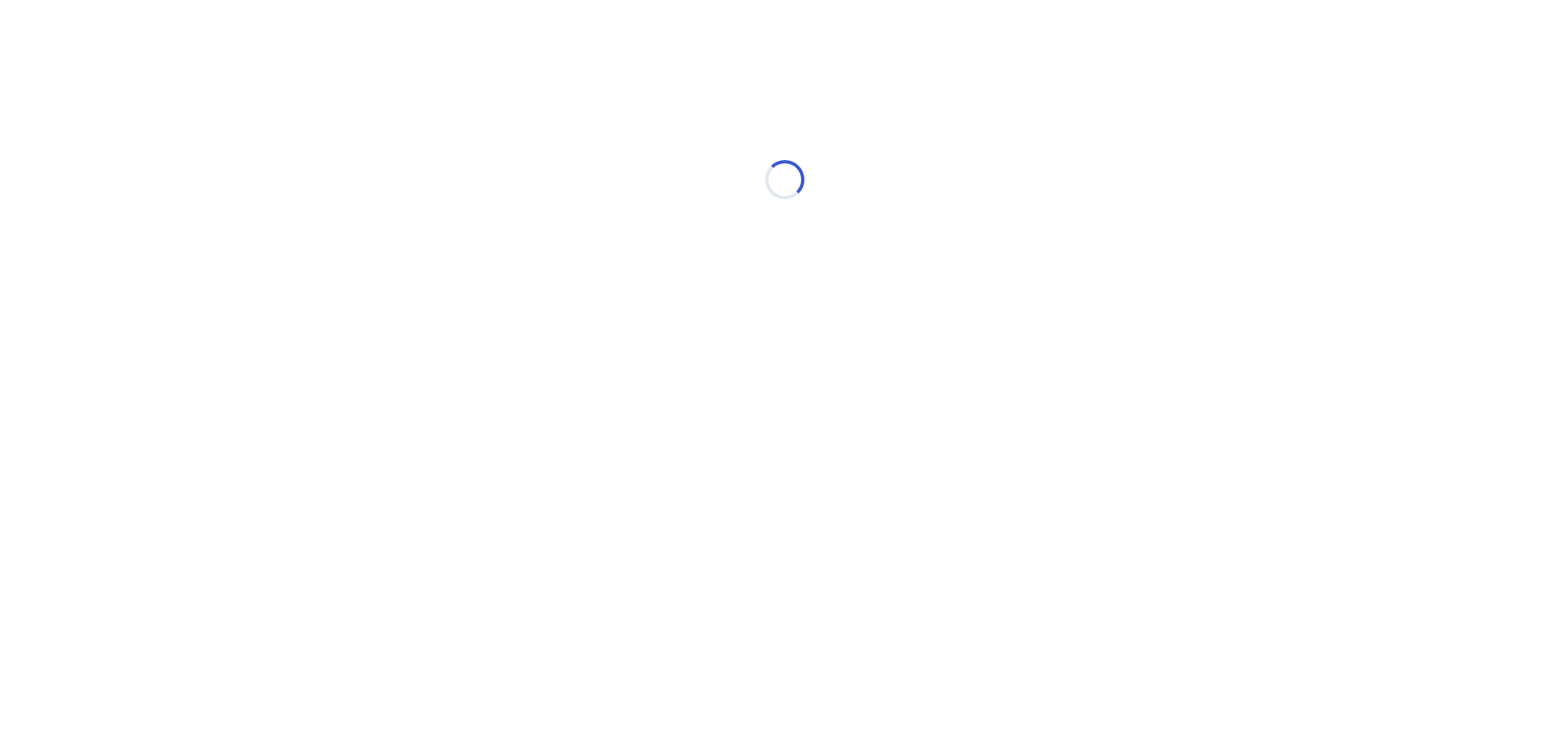
scroll to position [0, 0]
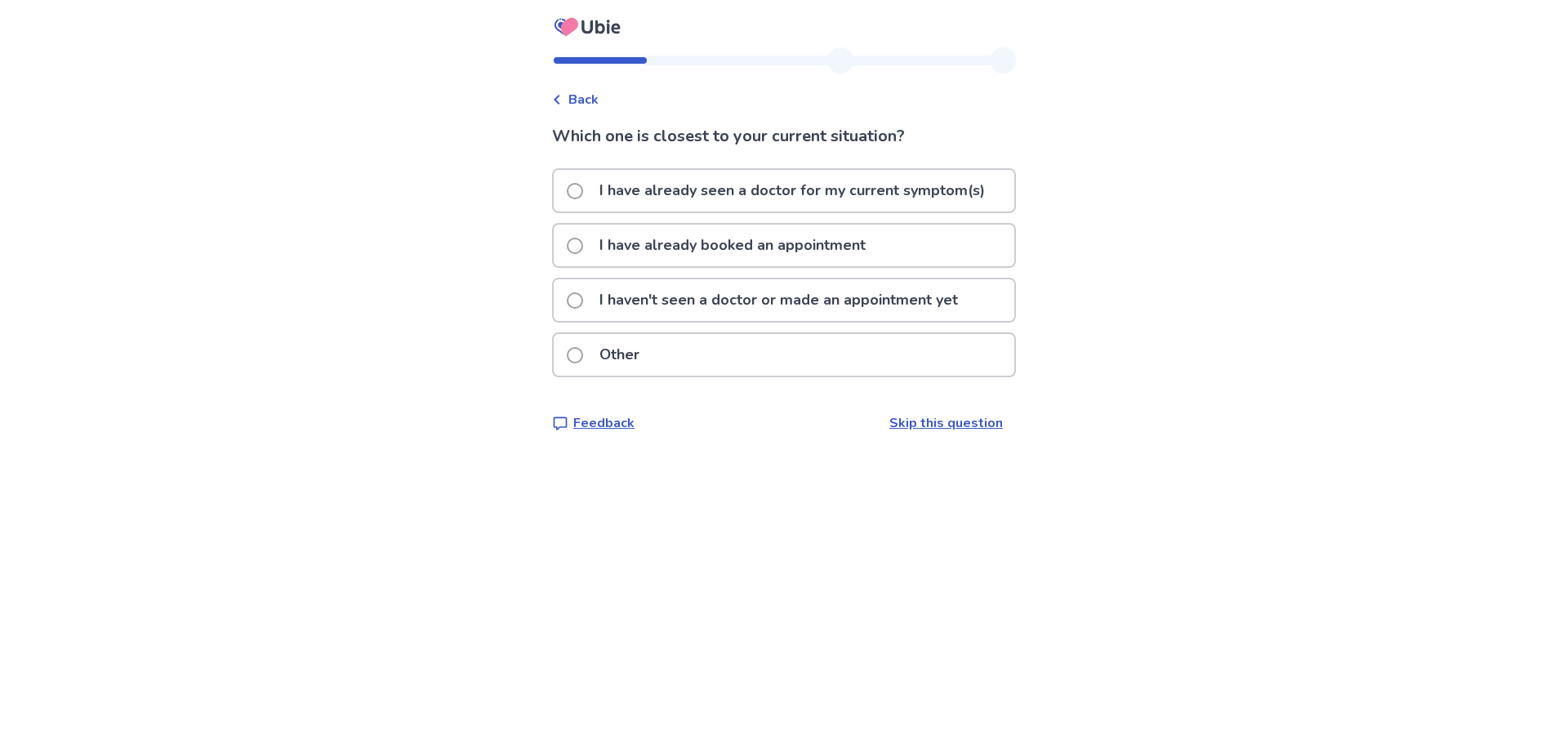
click at [849, 299] on p "I haven't seen a doctor or made an appointment yet" at bounding box center [778, 300] width 378 height 41
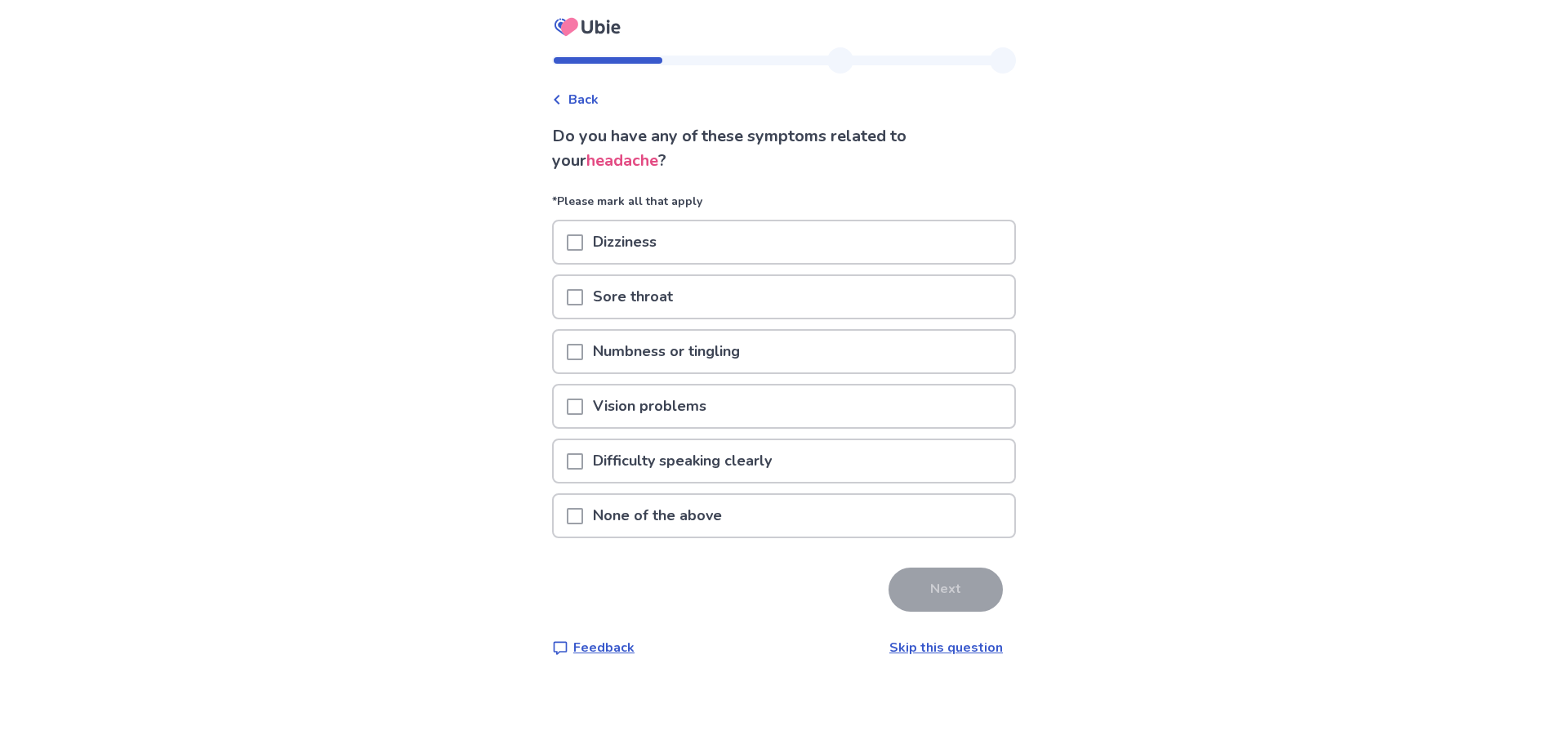
click at [872, 516] on div "None of the above" at bounding box center [783, 515] width 460 height 41
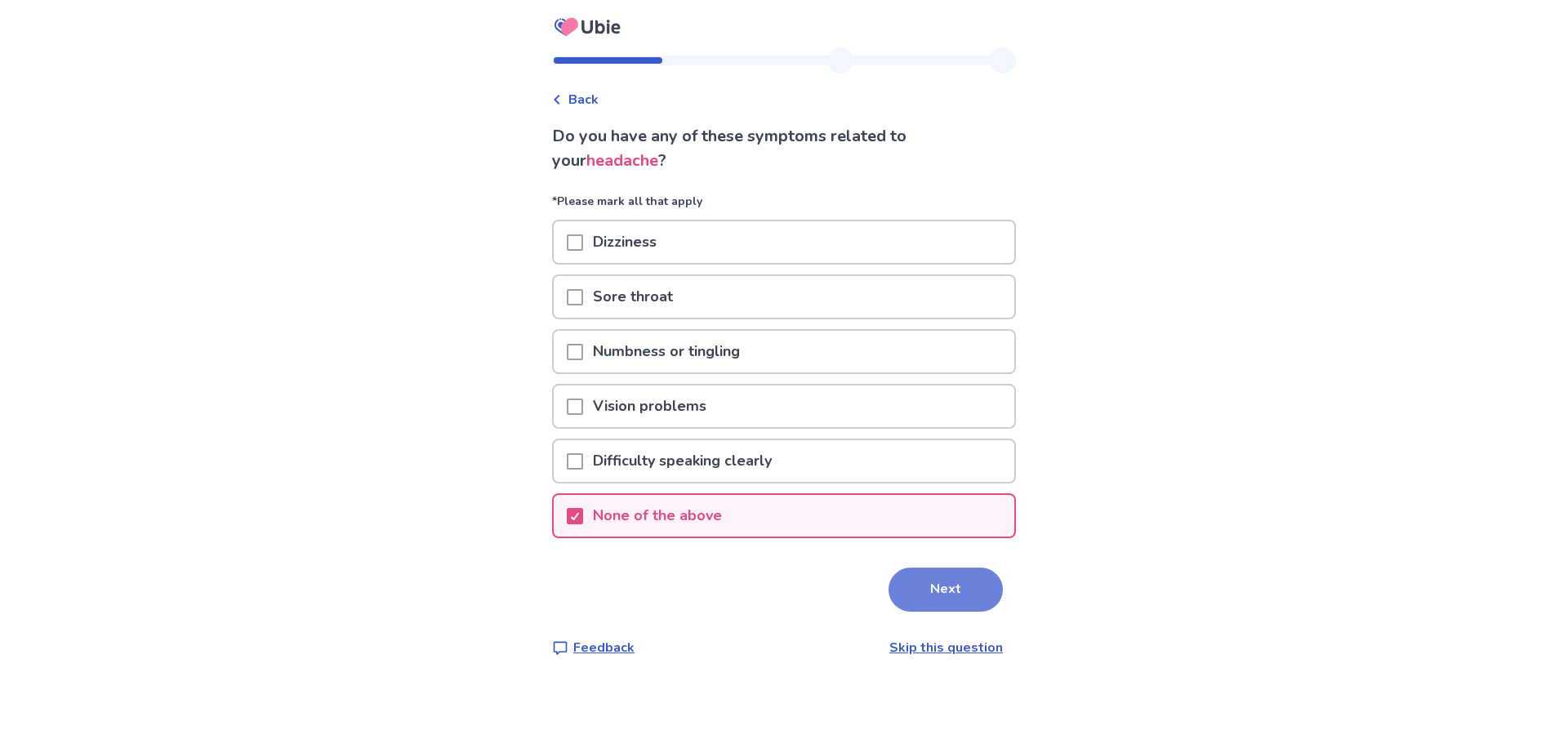
click at [924, 591] on button "Next" at bounding box center [945, 589] width 114 height 44
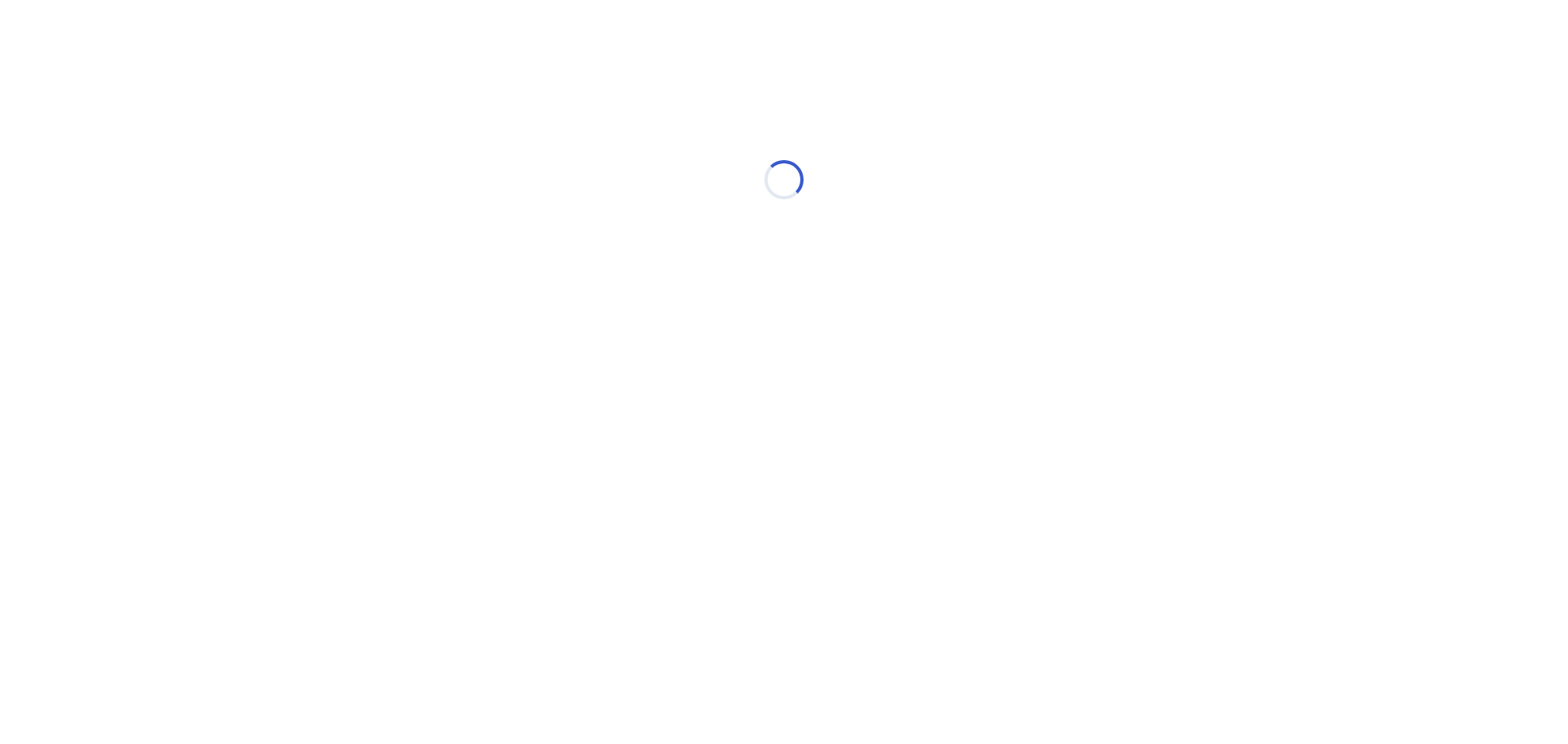
select select "*"
